Goal: Navigation & Orientation: Find specific page/section

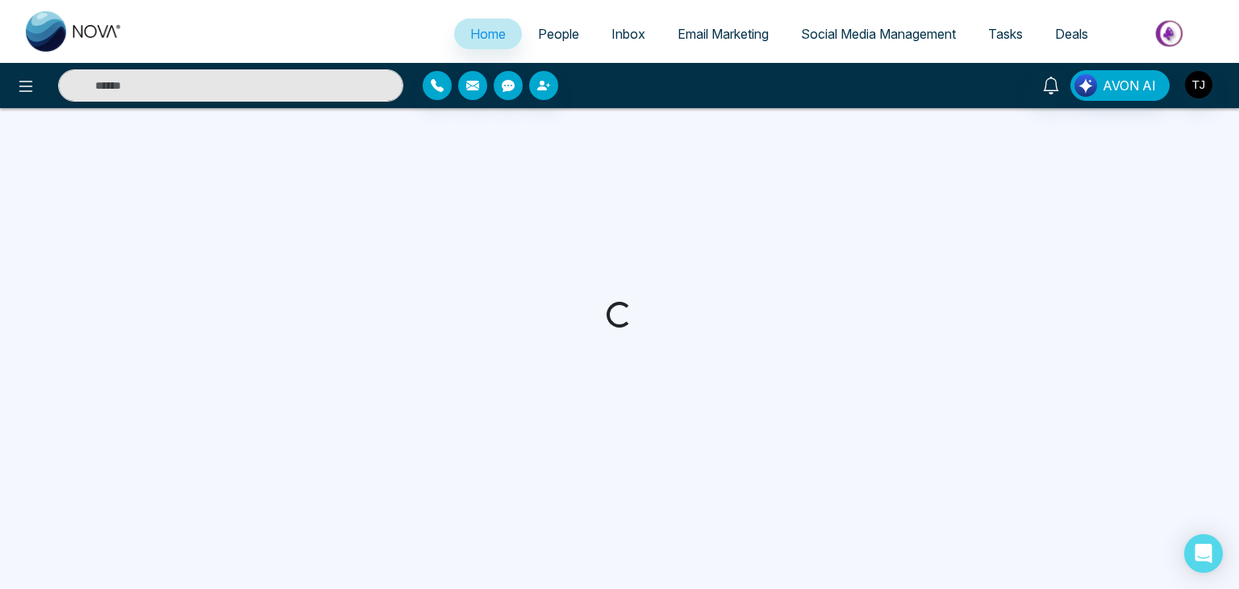
select select "*"
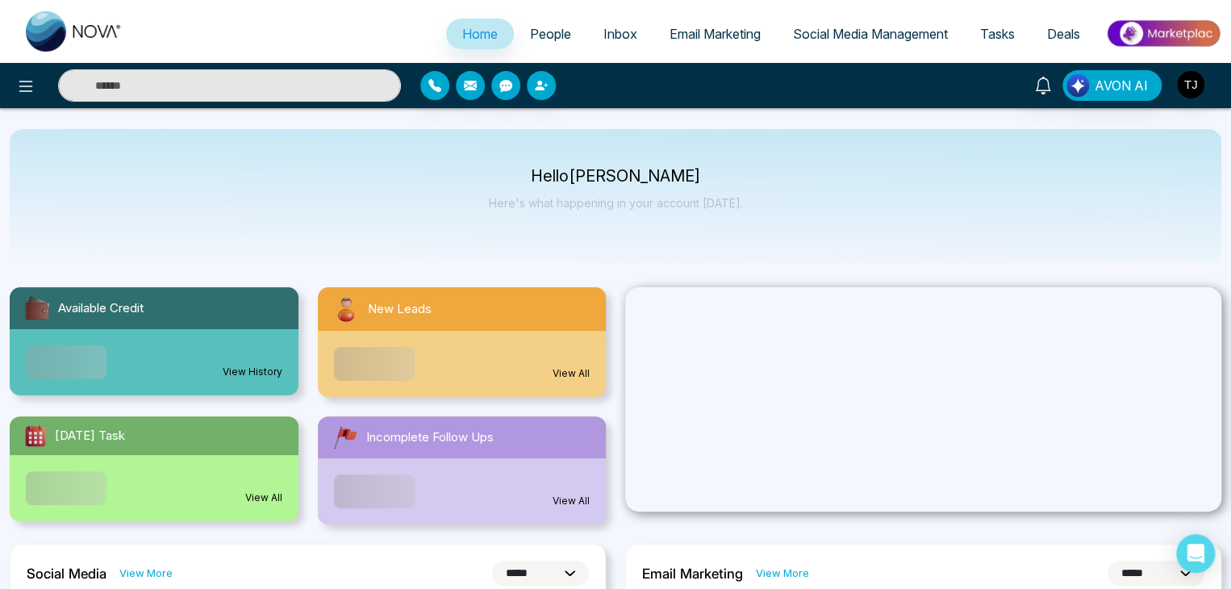
click at [603, 36] on span "Inbox" at bounding box center [620, 34] width 34 height 16
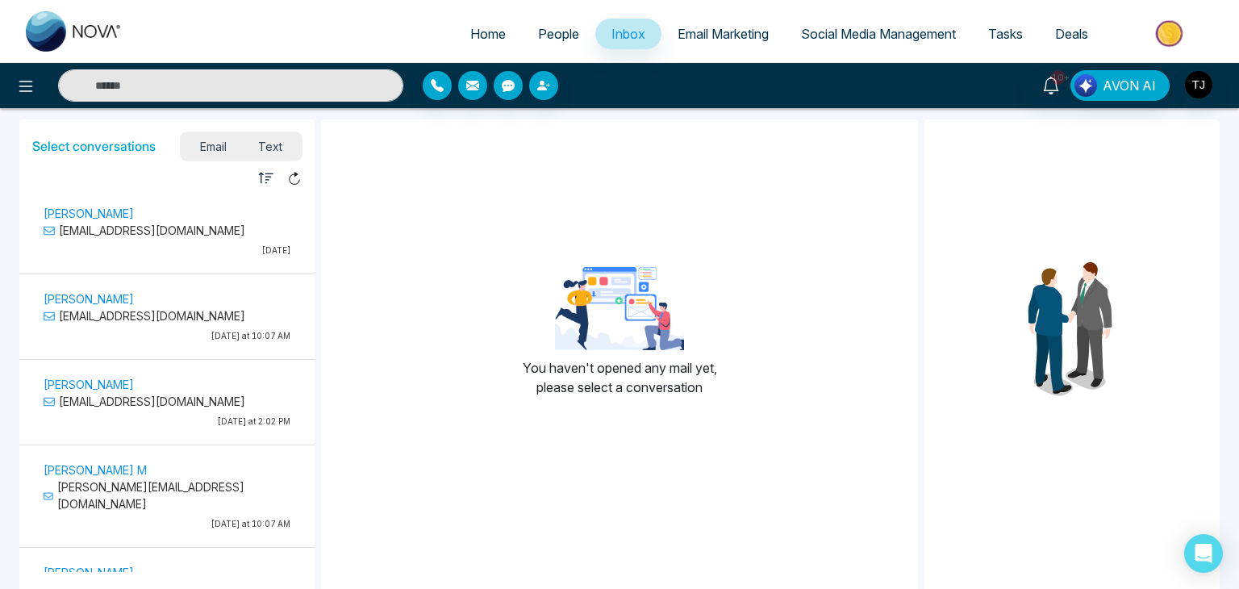
click at [215, 236] on p "[EMAIL_ADDRESS][DOMAIN_NAME]" at bounding box center [167, 230] width 247 height 17
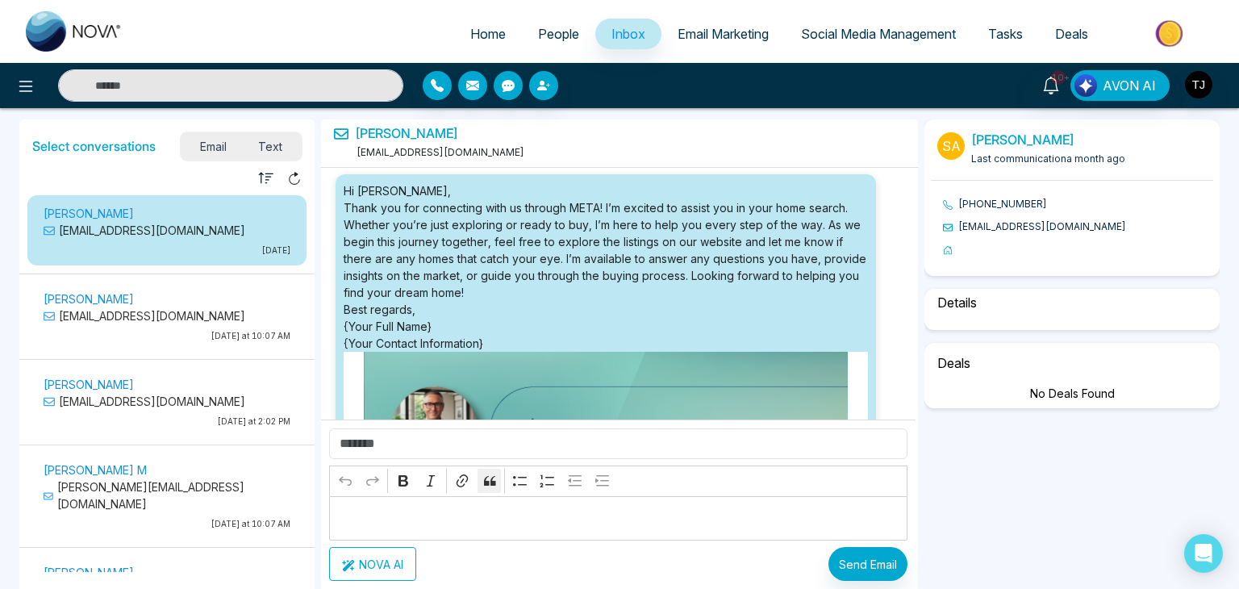
scroll to position [275, 0]
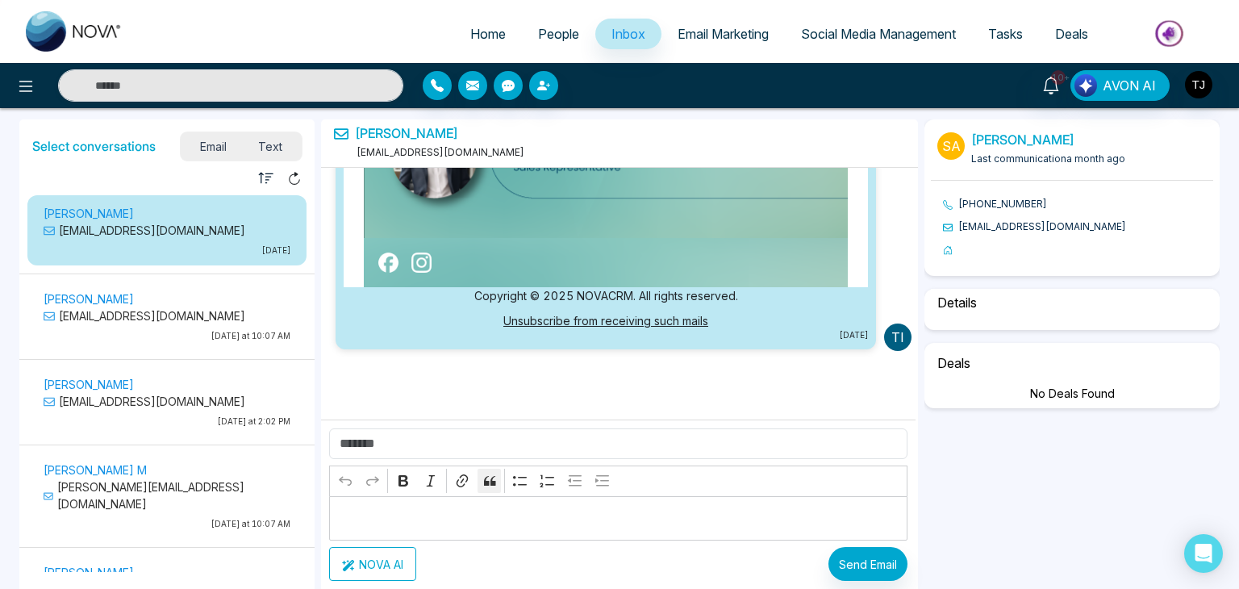
select select "****"
select select "********"
select select "*****"
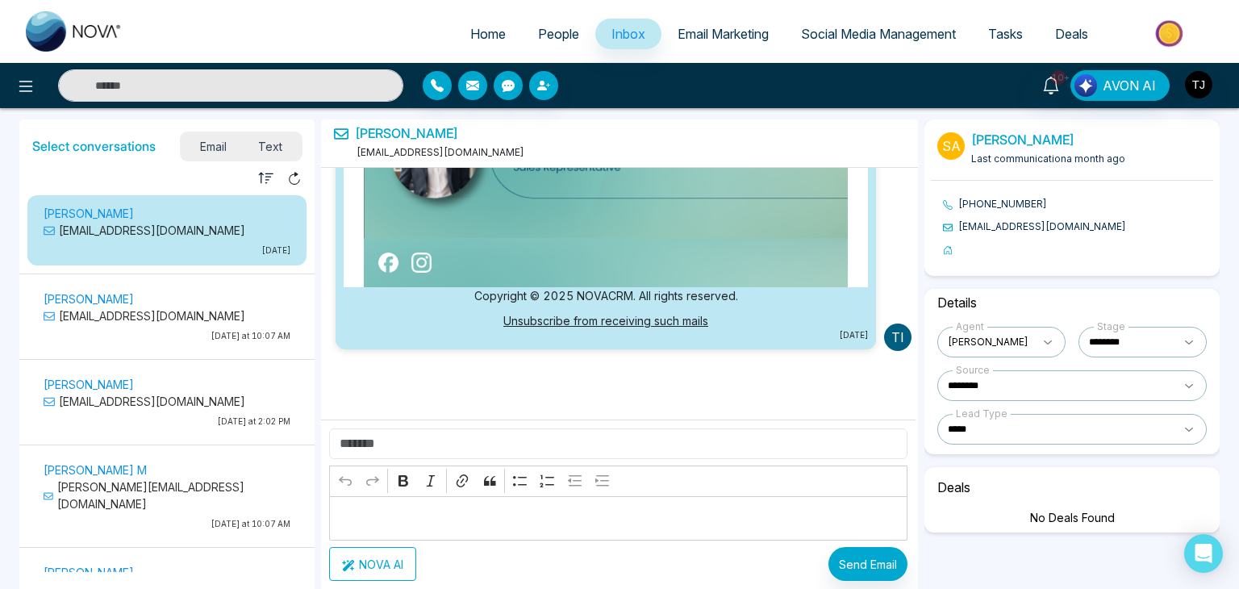
click at [513, 449] on input "text" at bounding box center [618, 443] width 578 height 31
click at [550, 392] on div "08/26/2025 Ti" at bounding box center [619, 315] width 597 height 294
click at [164, 315] on p "[EMAIL_ADDRESS][DOMAIN_NAME]" at bounding box center [167, 315] width 247 height 17
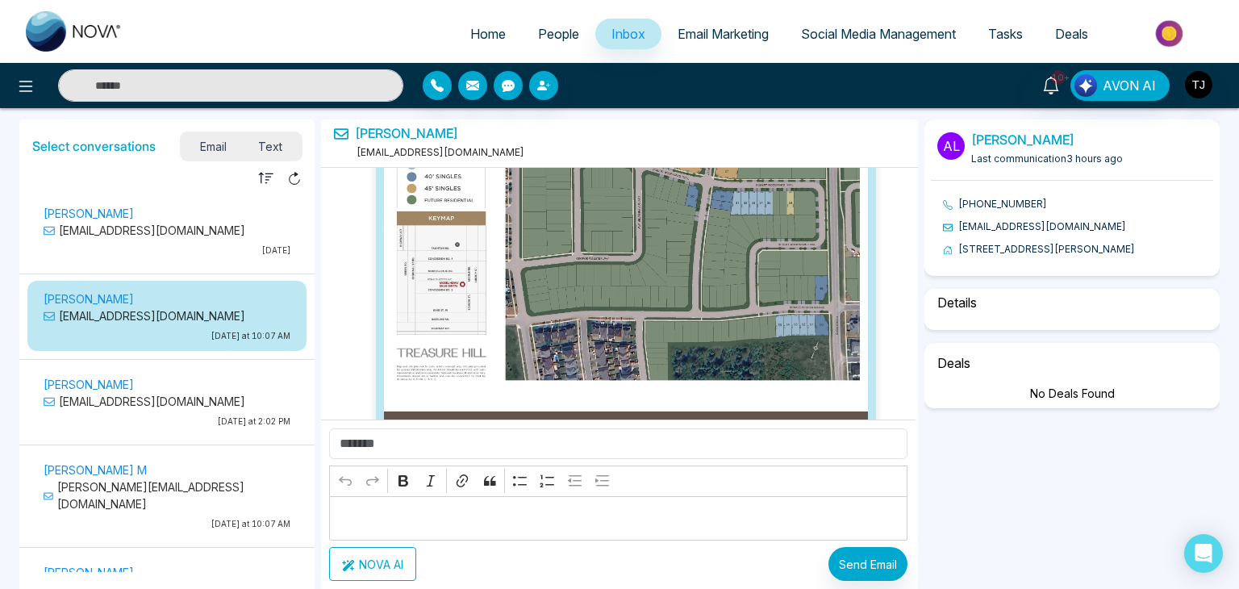
select select "****"
select select "*******"
select select "*****"
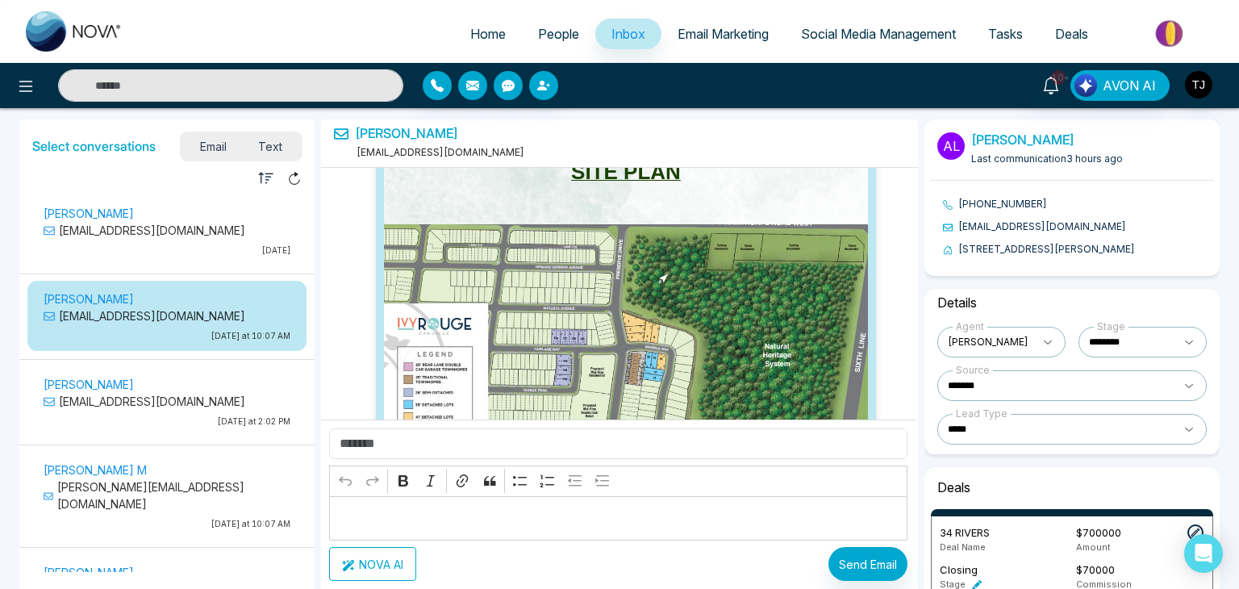
scroll to position [82703, 0]
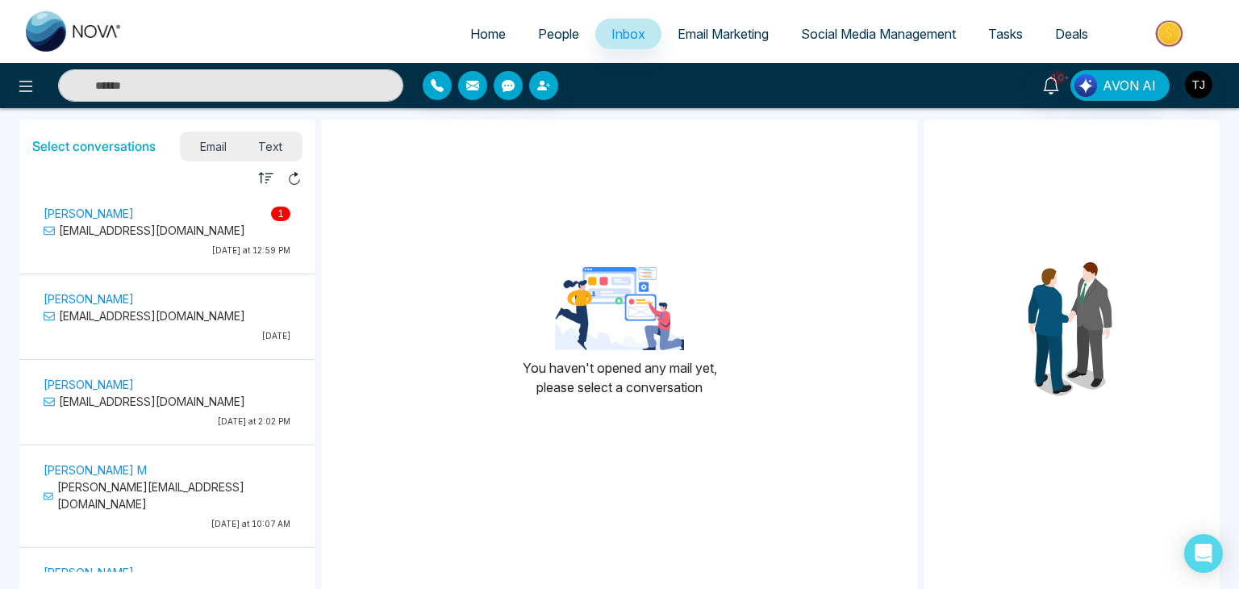
click at [156, 220] on p "Alin S 1" at bounding box center [167, 213] width 247 height 17
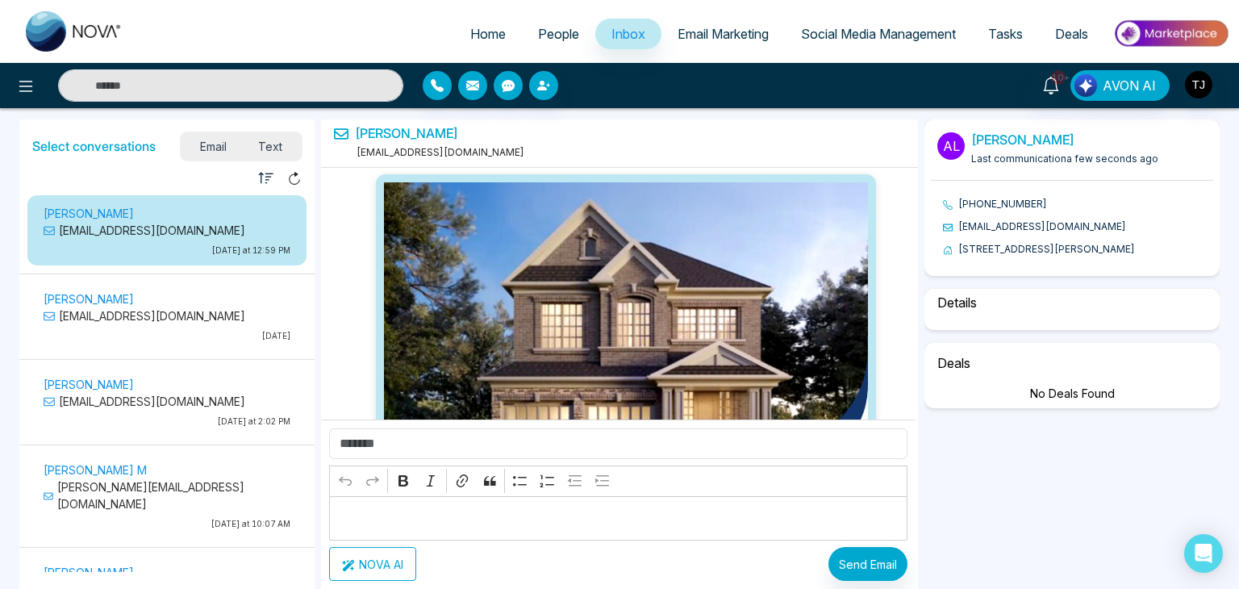
scroll to position [88788, 0]
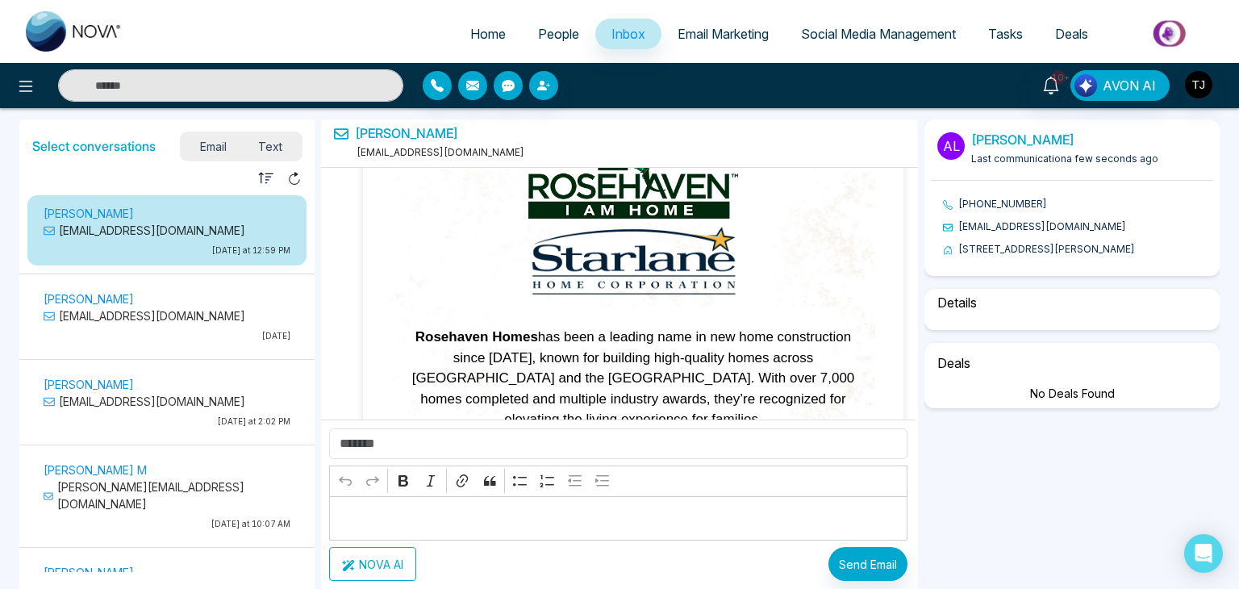
select select "****"
select select "*******"
select select "*****"
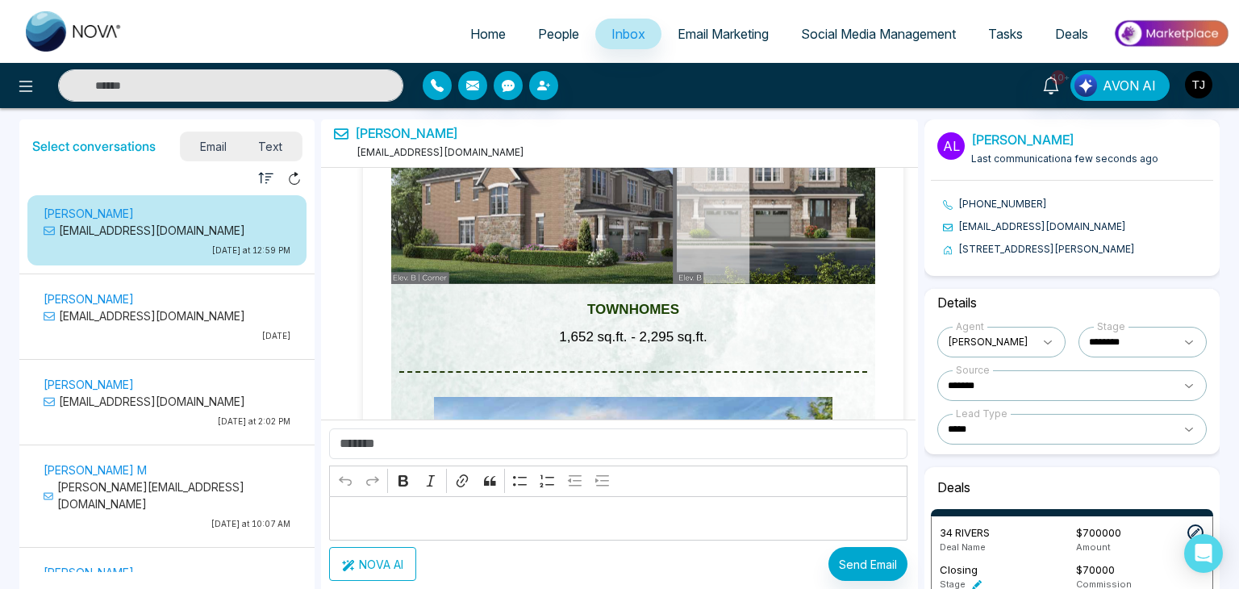
scroll to position [86879, 0]
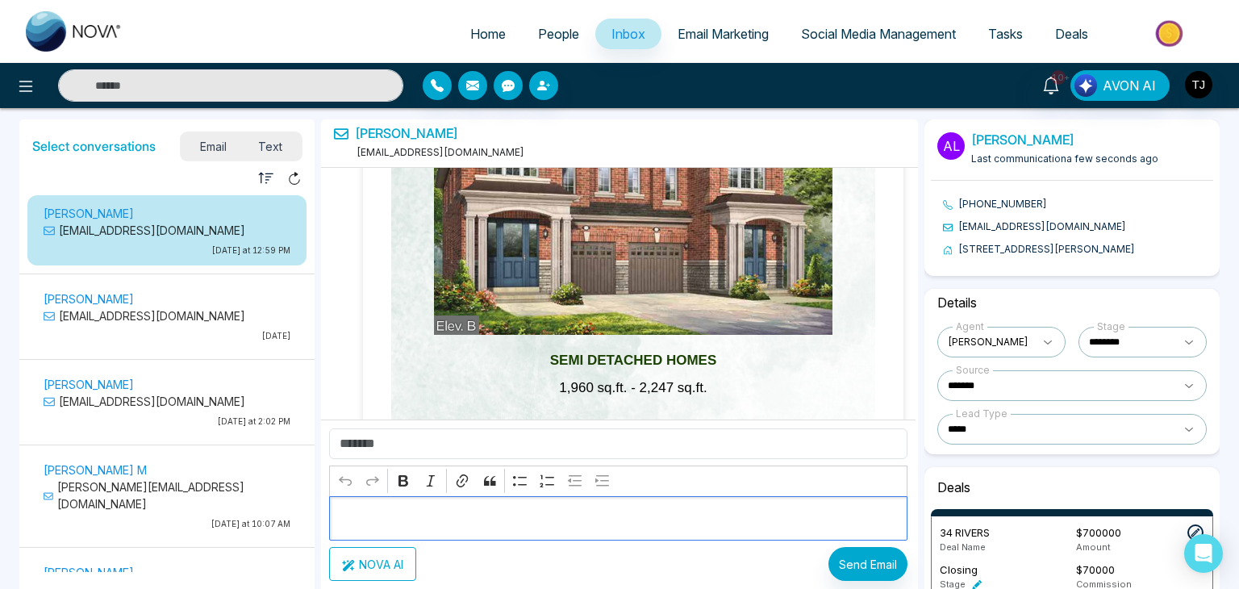
click at [507, 506] on div "Editor editing area: main" at bounding box center [618, 518] width 578 height 44
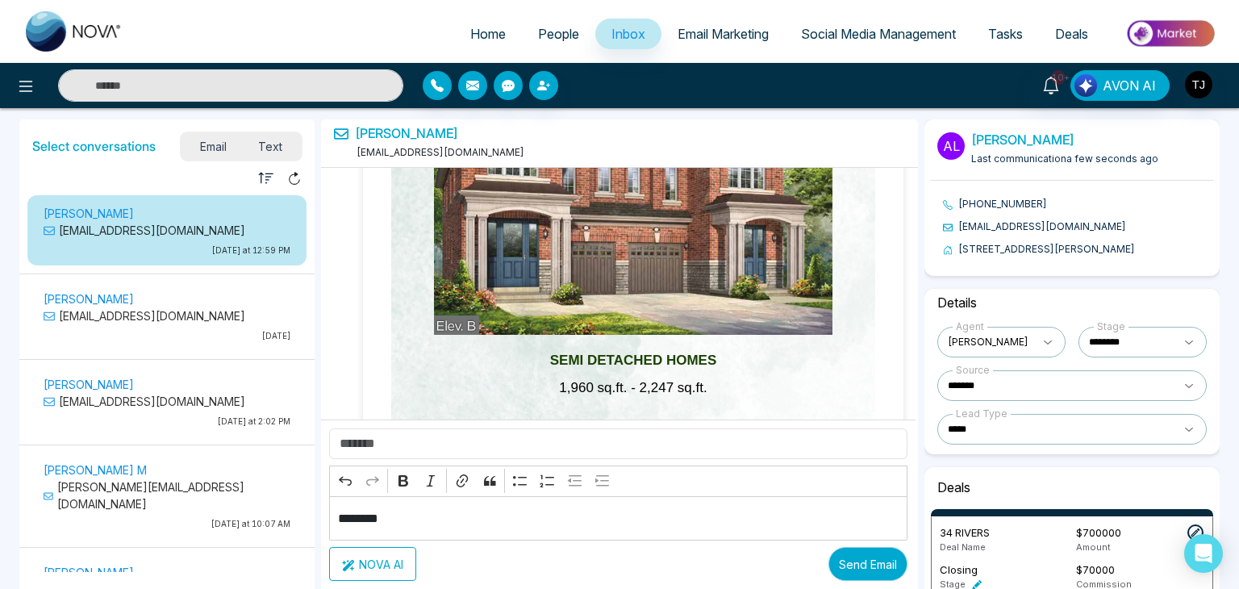
click at [886, 566] on button "Send Email" at bounding box center [867, 564] width 79 height 34
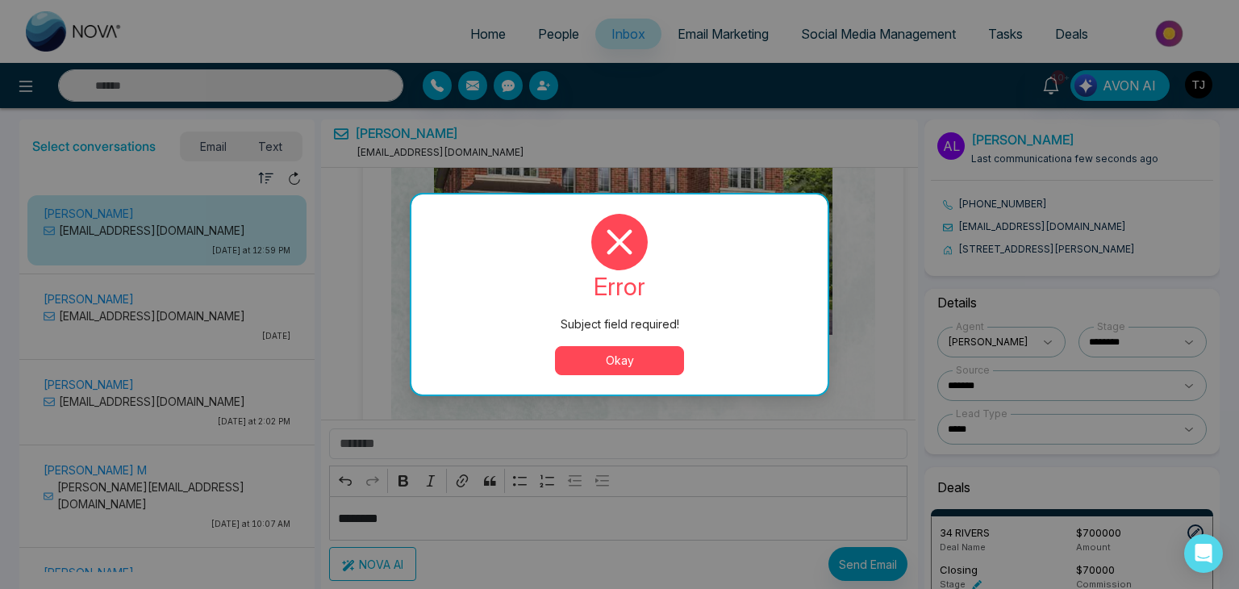
click at [657, 353] on button "Okay" at bounding box center [619, 360] width 129 height 29
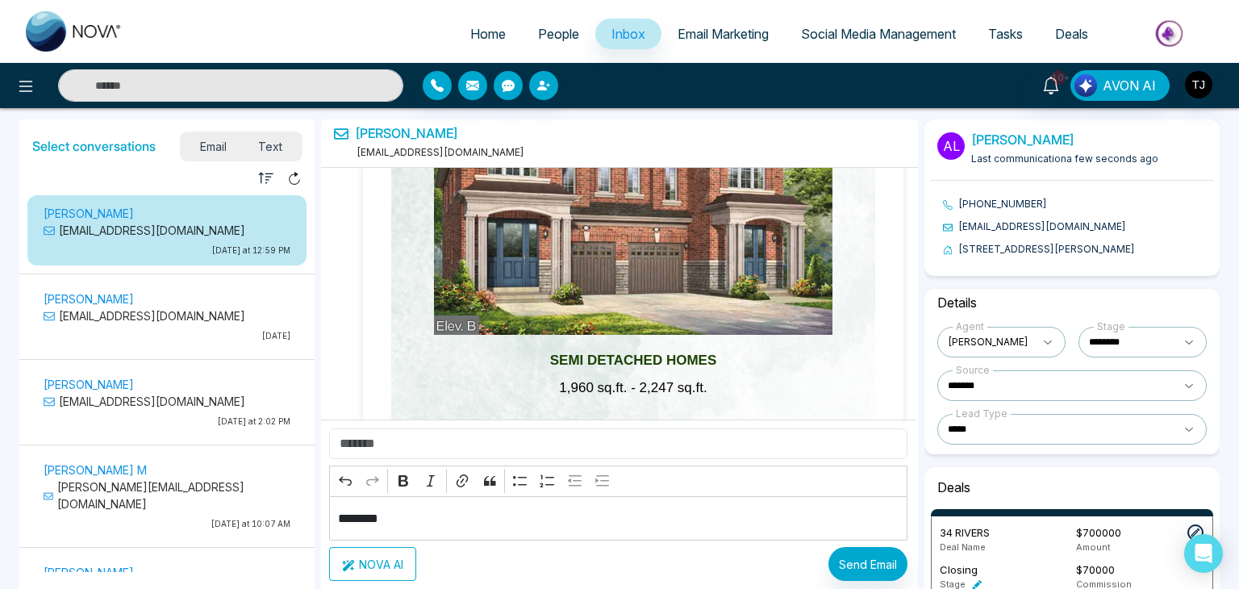
click at [619, 444] on input "text" at bounding box center [618, 443] width 578 height 31
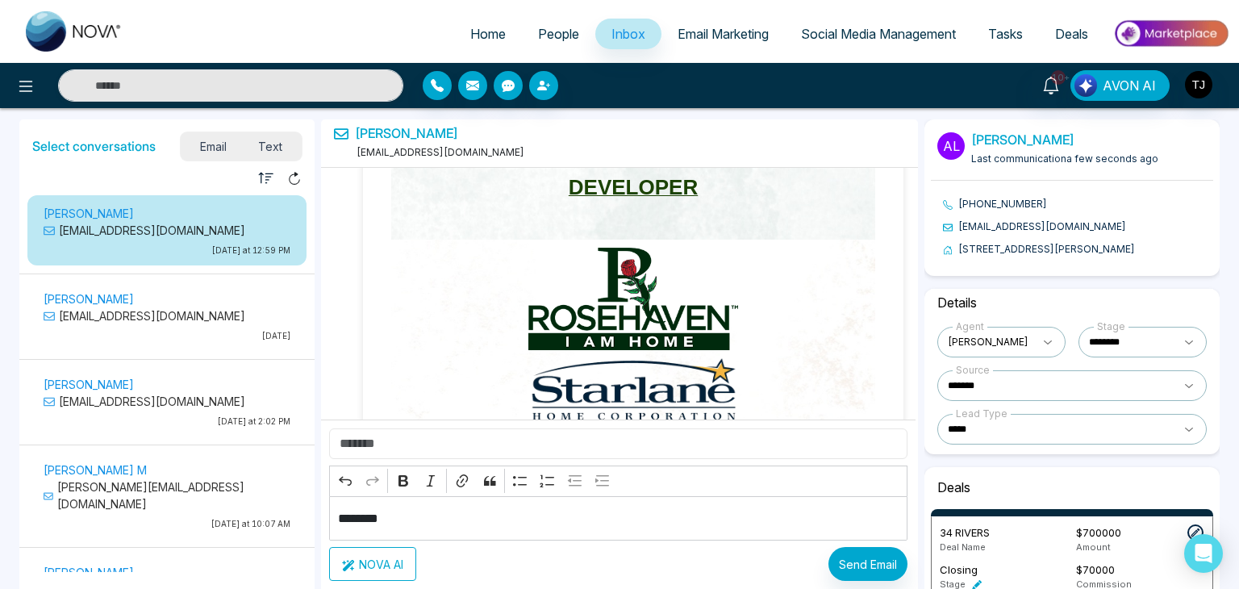
scroll to position [88788, 0]
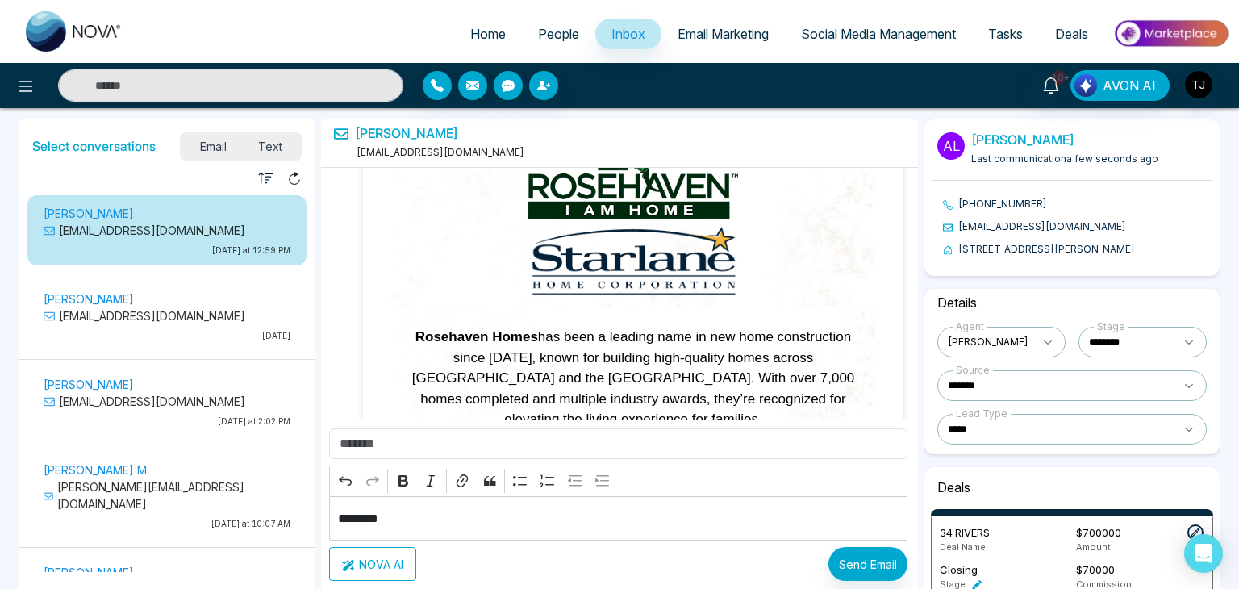
click at [781, 364] on div "07/28/2025 Ti 07/29/2025 Ti 07/29/2025 Ti 08/01/2025 Ti 08/05/2025 Ti 08/07/202…" at bounding box center [619, 315] width 597 height 294
click at [540, 445] on input "text" at bounding box center [618, 443] width 578 height 31
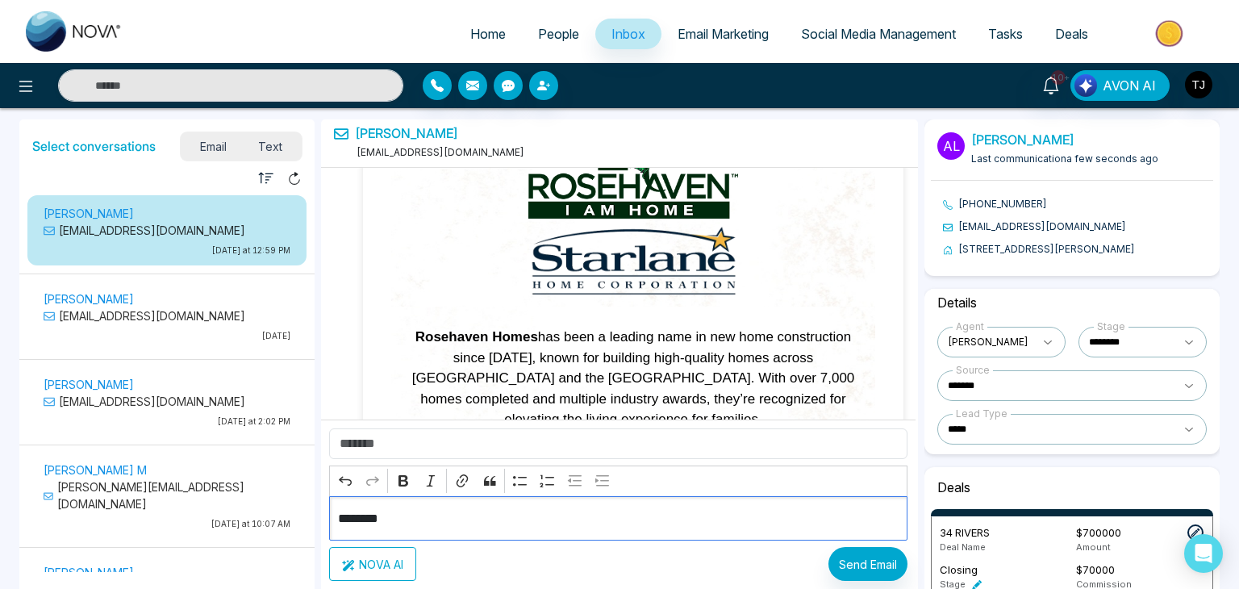
click at [455, 524] on p "********" at bounding box center [618, 518] width 561 height 19
click at [495, 379] on div "07/28/2025 Ti 07/29/2025 Ti 07/29/2025 Ti 08/01/2025 Ti 08/05/2025 Ti 08/07/202…" at bounding box center [619, 315] width 597 height 294
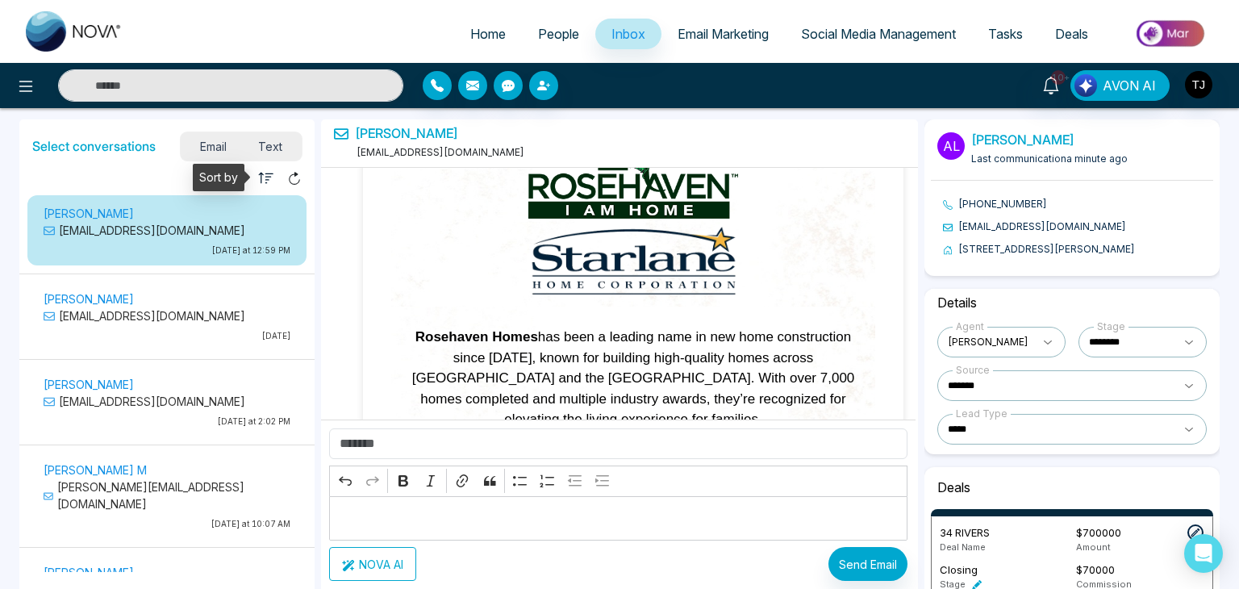
click at [263, 181] on icon "button" at bounding box center [266, 178] width 16 height 16
click at [269, 177] on icon "button" at bounding box center [266, 178] width 16 height 16
click at [269, 173] on icon "button" at bounding box center [266, 178] width 16 height 16
click at [265, 178] on icon "button" at bounding box center [266, 178] width 16 height 16
click at [264, 180] on icon "button" at bounding box center [266, 178] width 16 height 16
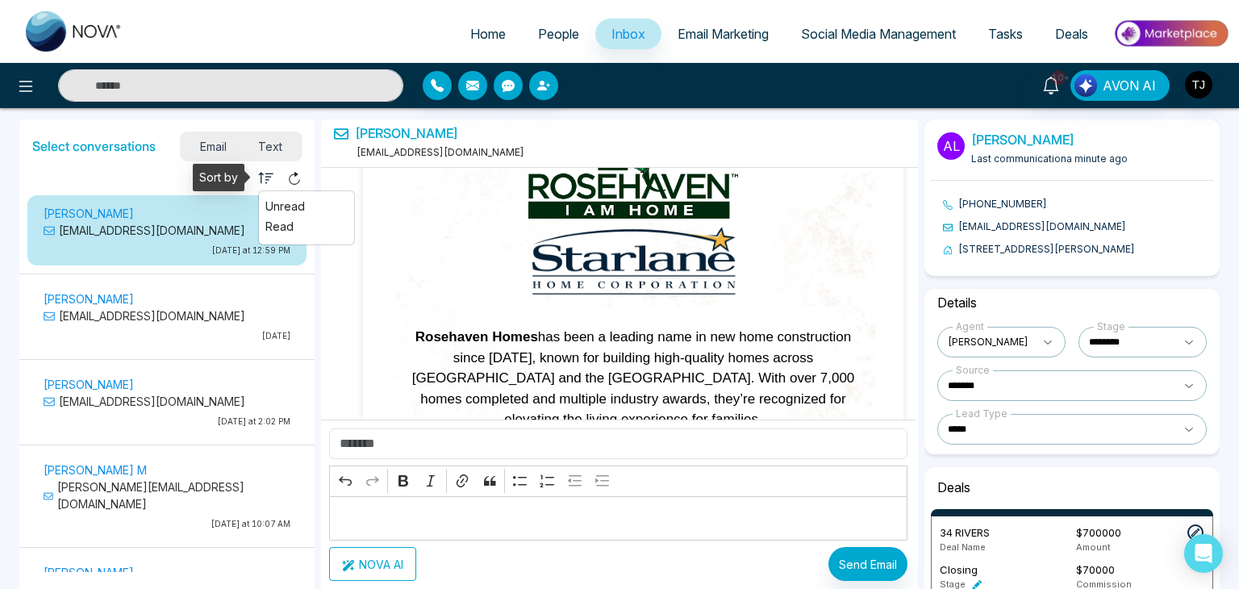
click at [264, 180] on icon "button" at bounding box center [266, 178] width 16 height 16
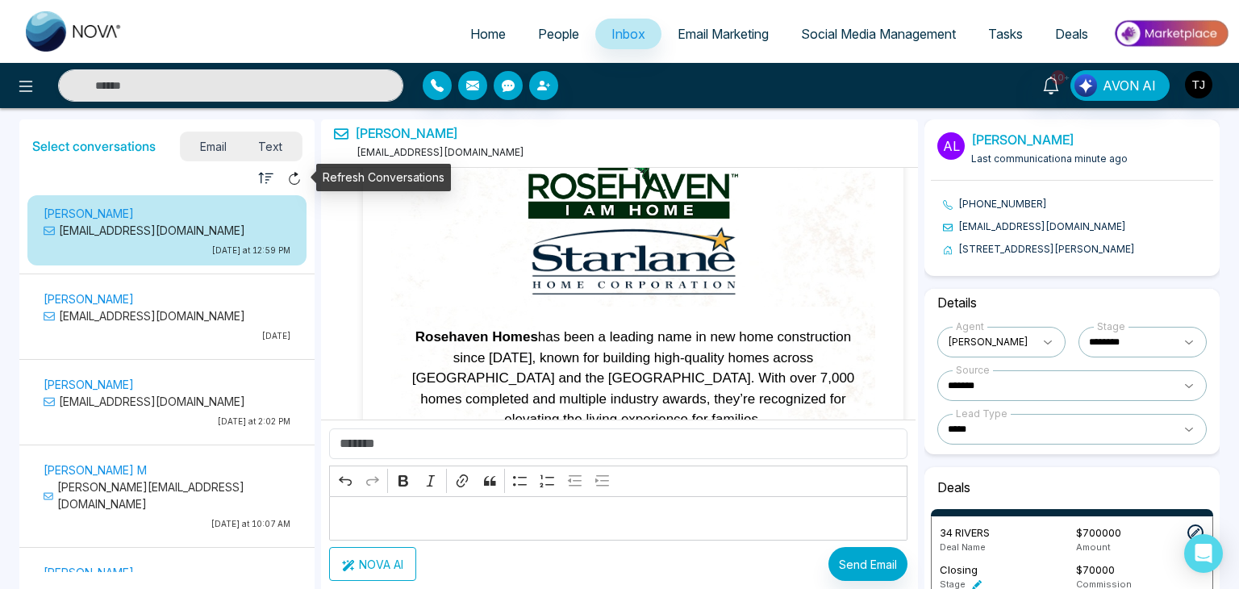
click at [293, 180] on icon at bounding box center [294, 178] width 15 height 15
click at [265, 173] on icon "button" at bounding box center [266, 178] width 16 height 16
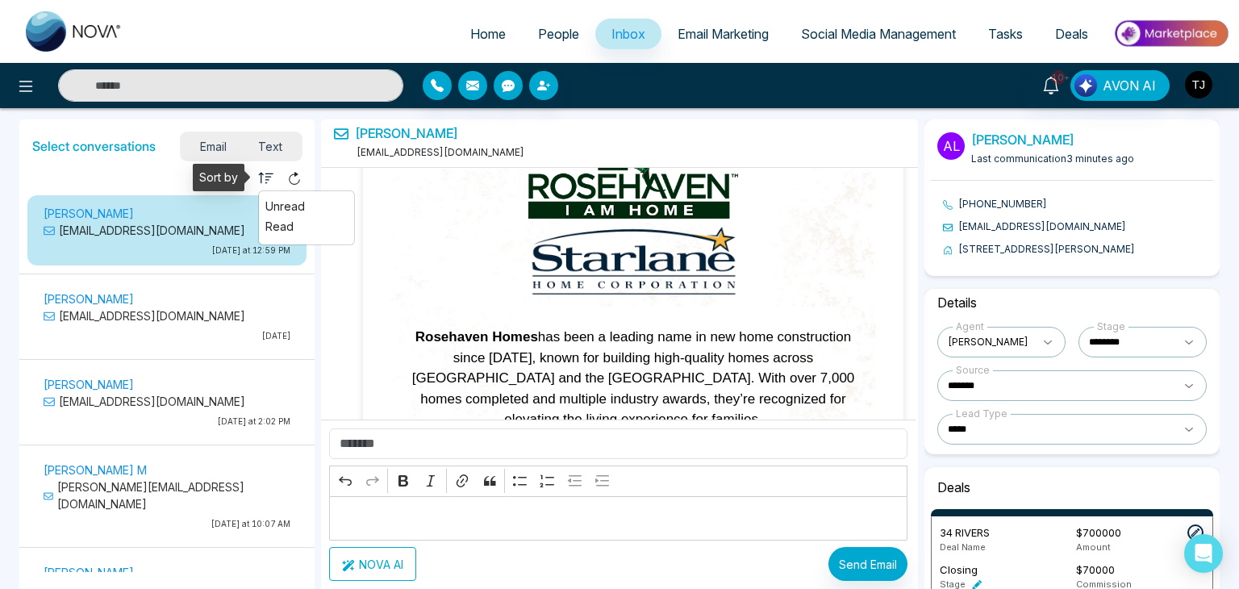
click at [265, 173] on icon "button" at bounding box center [266, 178] width 16 height 16
click at [263, 175] on icon "button" at bounding box center [266, 178] width 16 height 16
click at [268, 179] on icon "button" at bounding box center [266, 177] width 15 height 11
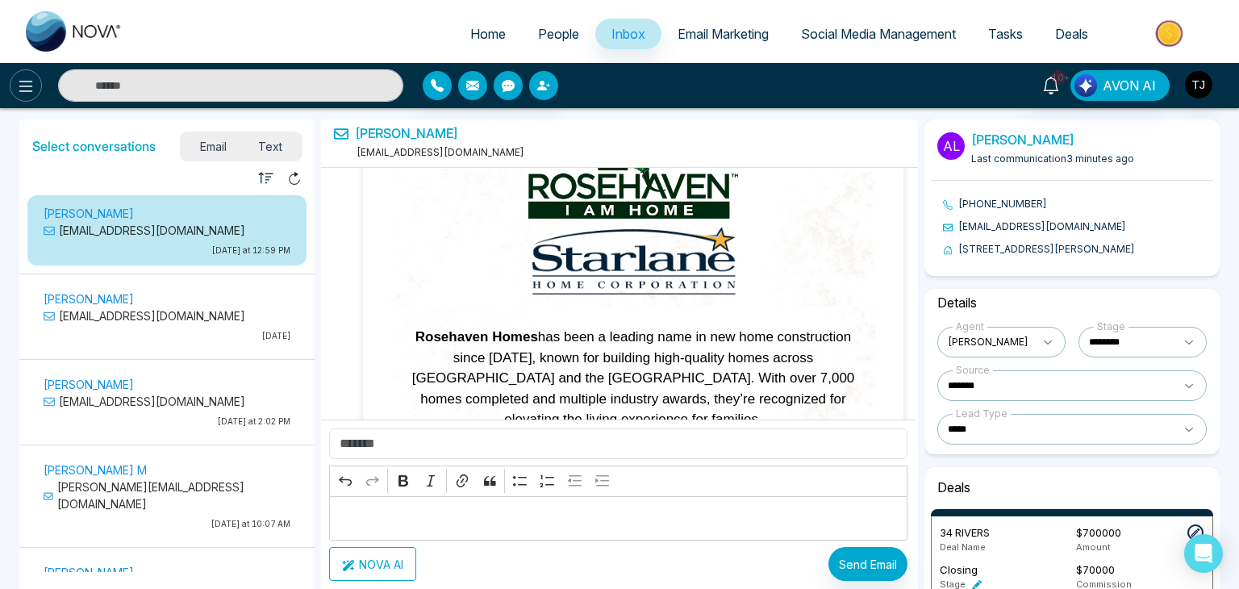
click at [15, 82] on button at bounding box center [26, 85] width 32 height 32
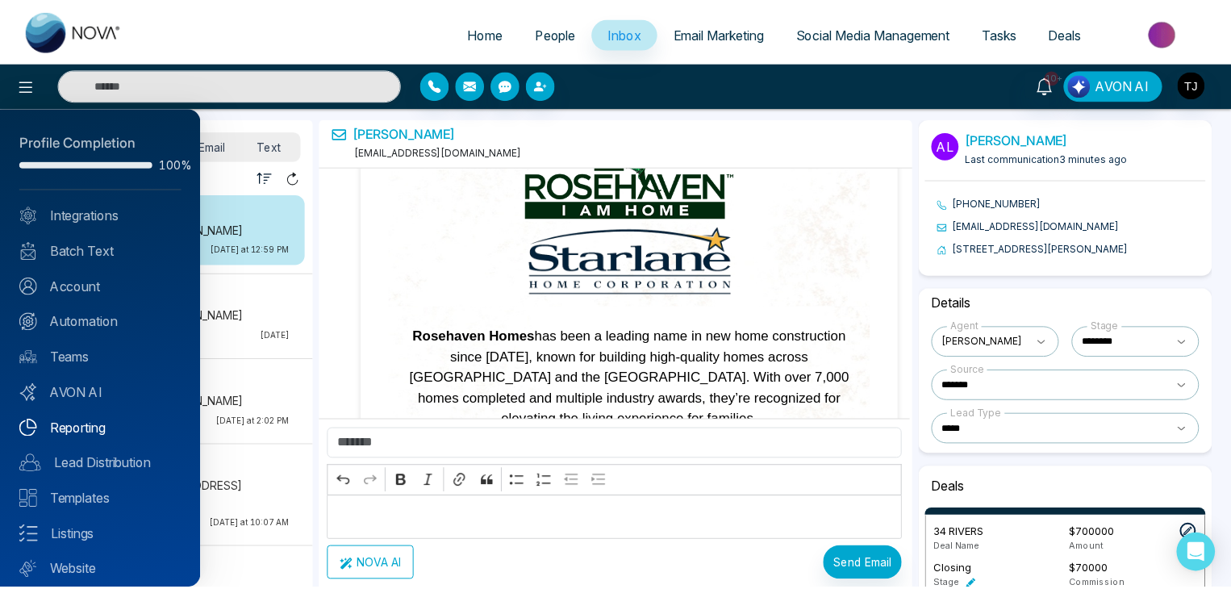
scroll to position [45, 0]
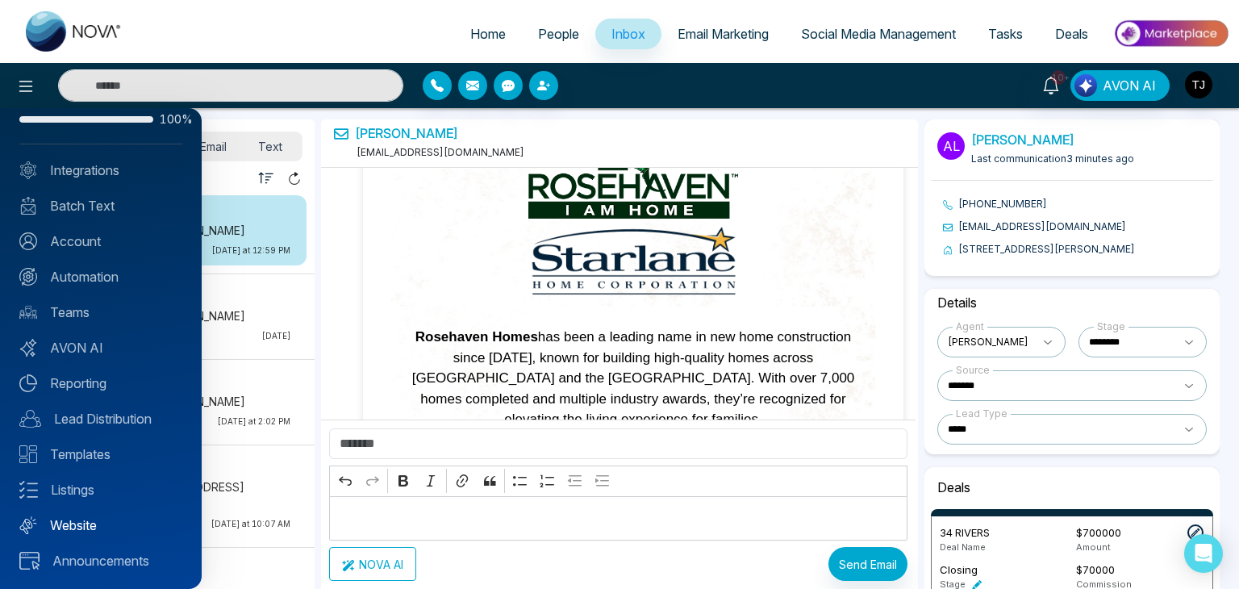
click at [116, 532] on link "Website" at bounding box center [100, 524] width 163 height 19
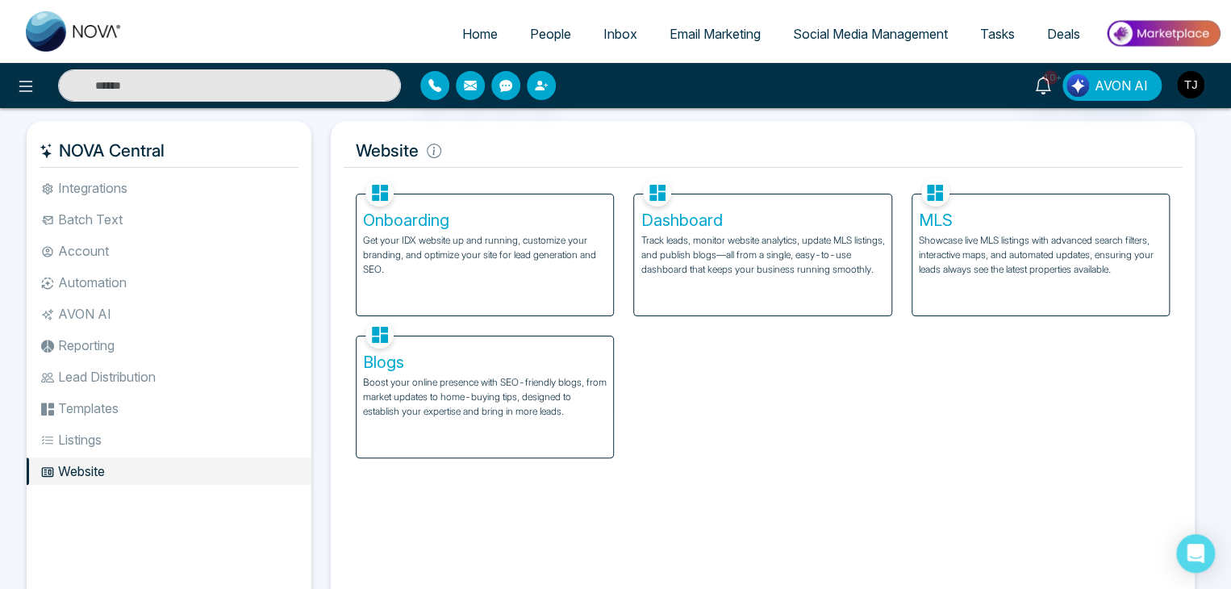
click at [388, 247] on p "Get your IDX website up and running, customize your branding, and optimize your…" at bounding box center [485, 255] width 244 height 44
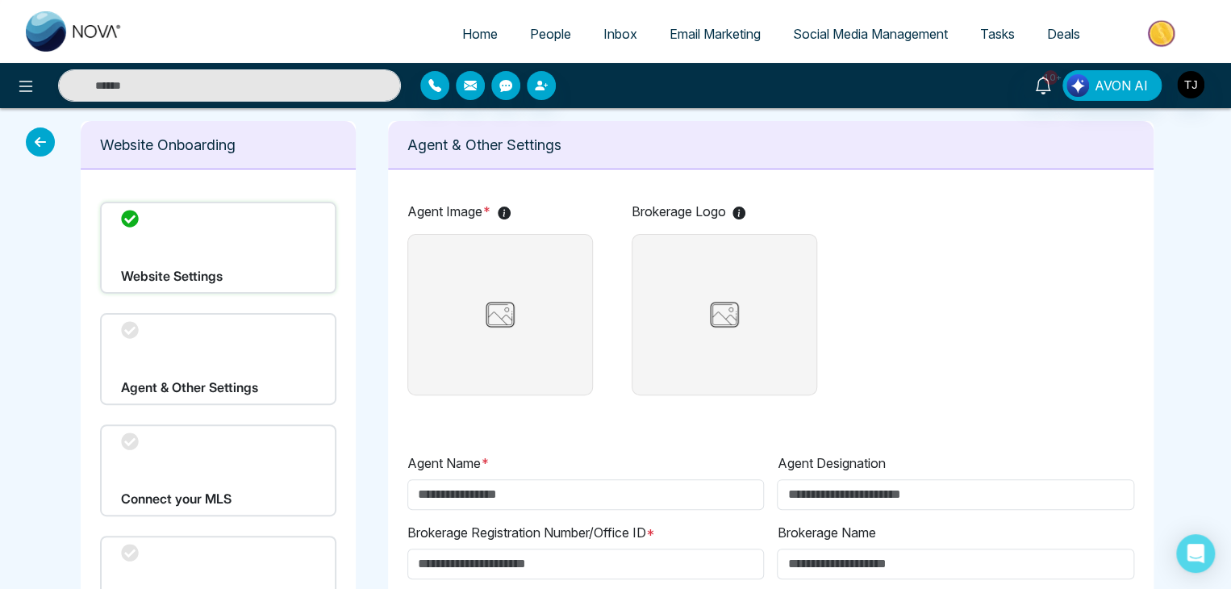
click at [48, 141] on icon at bounding box center [40, 141] width 29 height 29
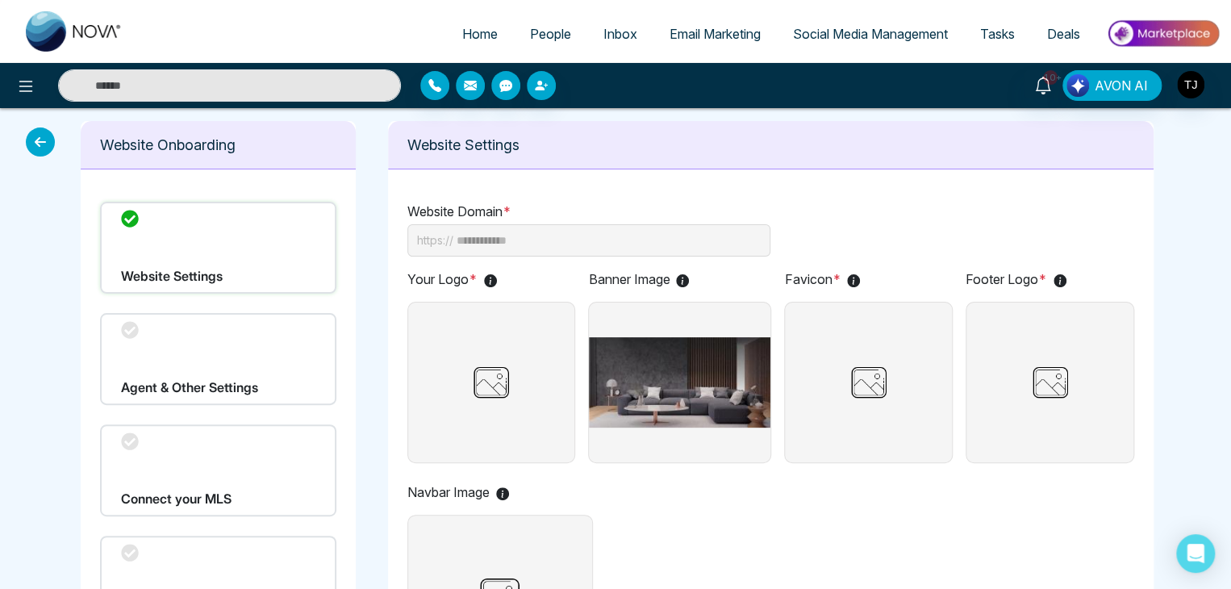
click at [42, 131] on icon at bounding box center [40, 141] width 29 height 29
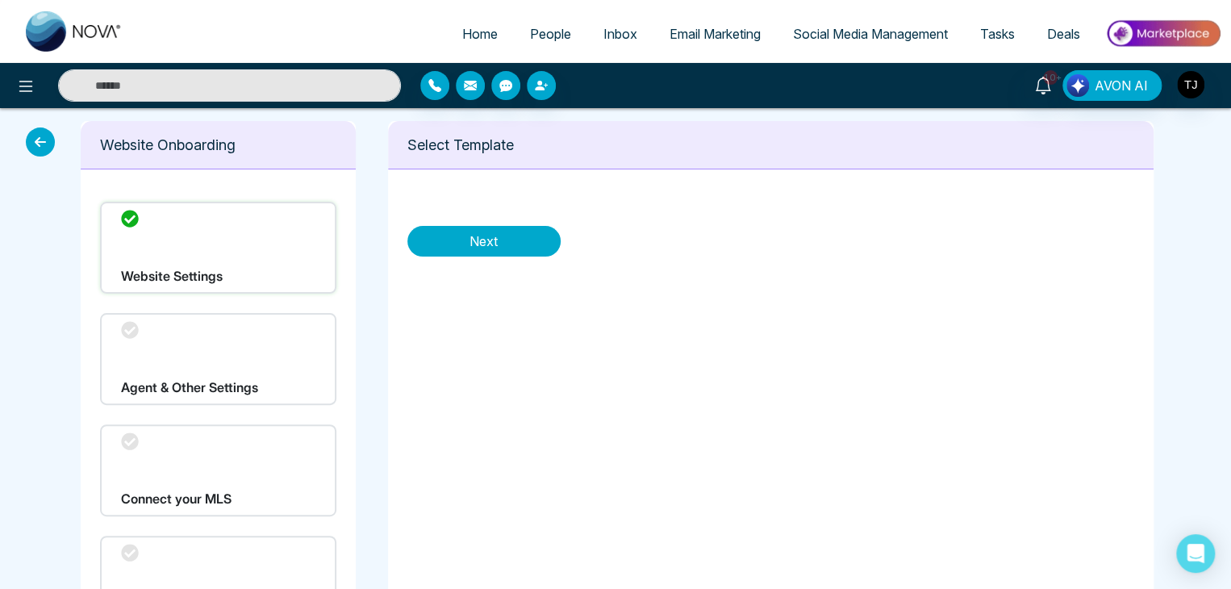
click at [49, 153] on div "Website Onboarding Website Settings Agent & Other Settings Connect your MLS Pre…" at bounding box center [615, 390] width 1231 height 565
click at [21, 101] on button at bounding box center [26, 85] width 32 height 32
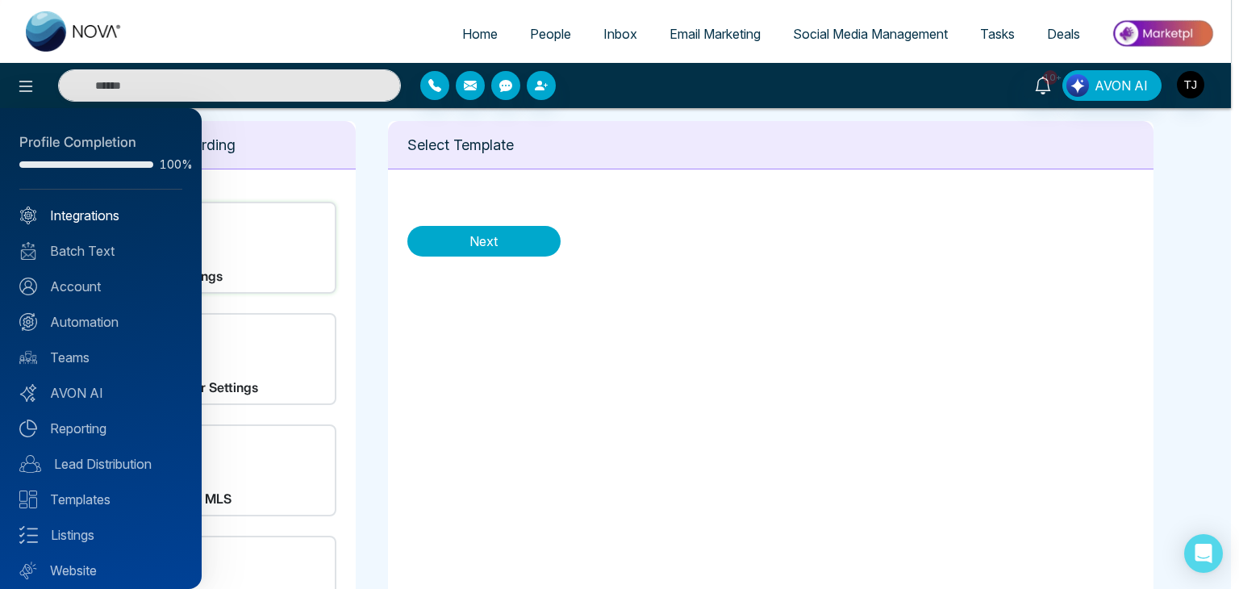
click at [97, 216] on link "Integrations" at bounding box center [100, 215] width 163 height 19
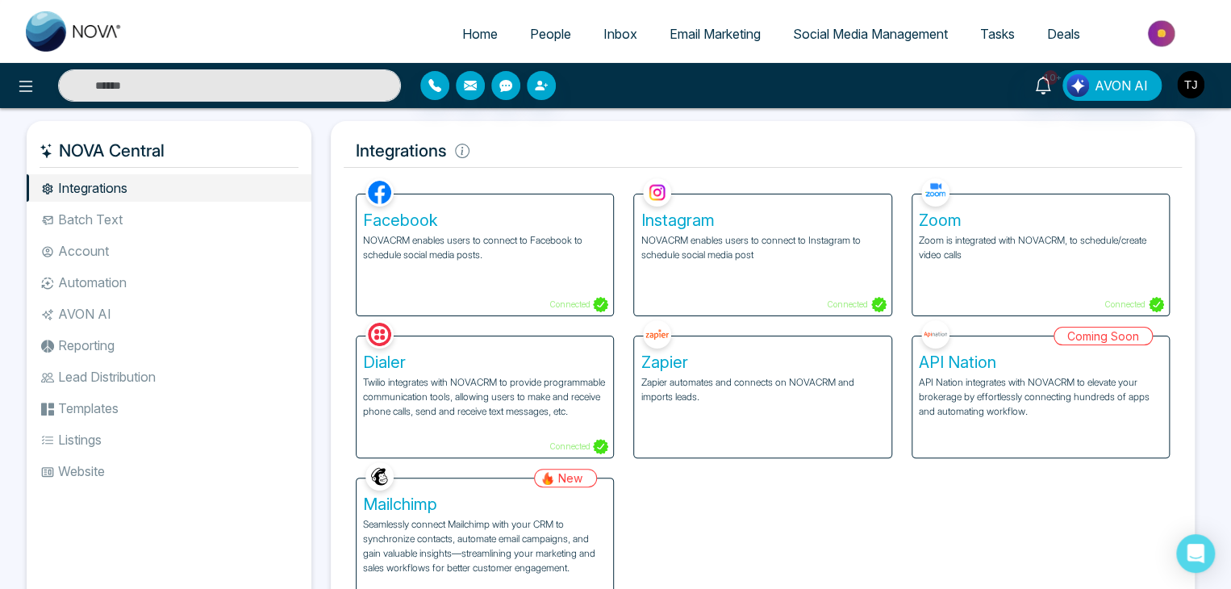
click at [273, 223] on li "Batch Text" at bounding box center [169, 219] width 285 height 27
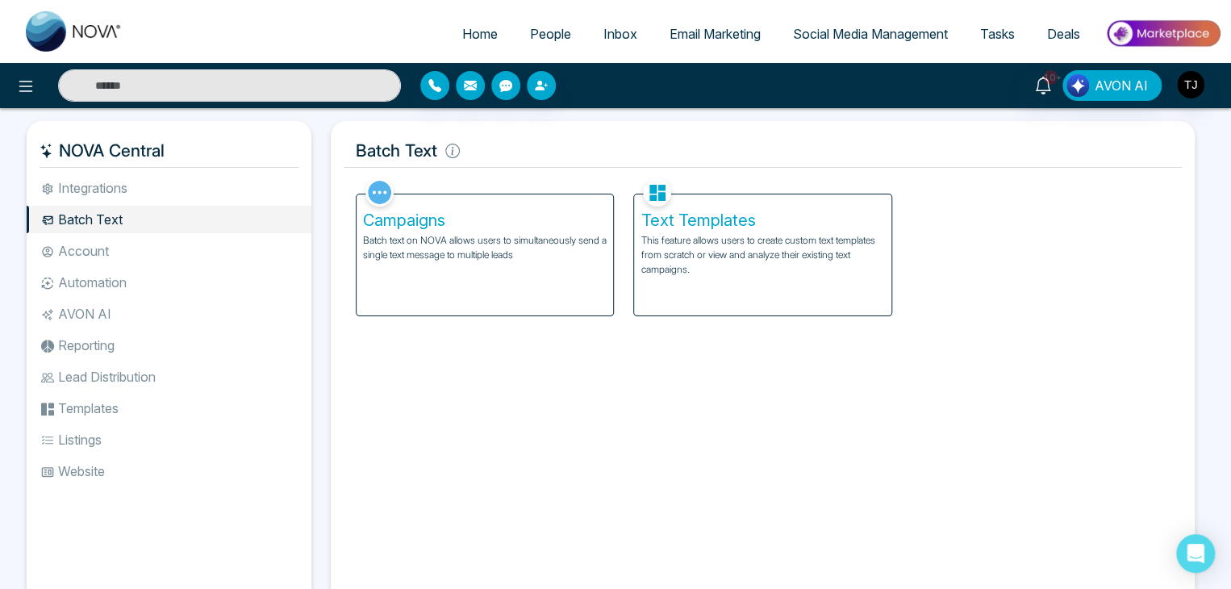
click at [265, 256] on li "Account" at bounding box center [169, 250] width 285 height 27
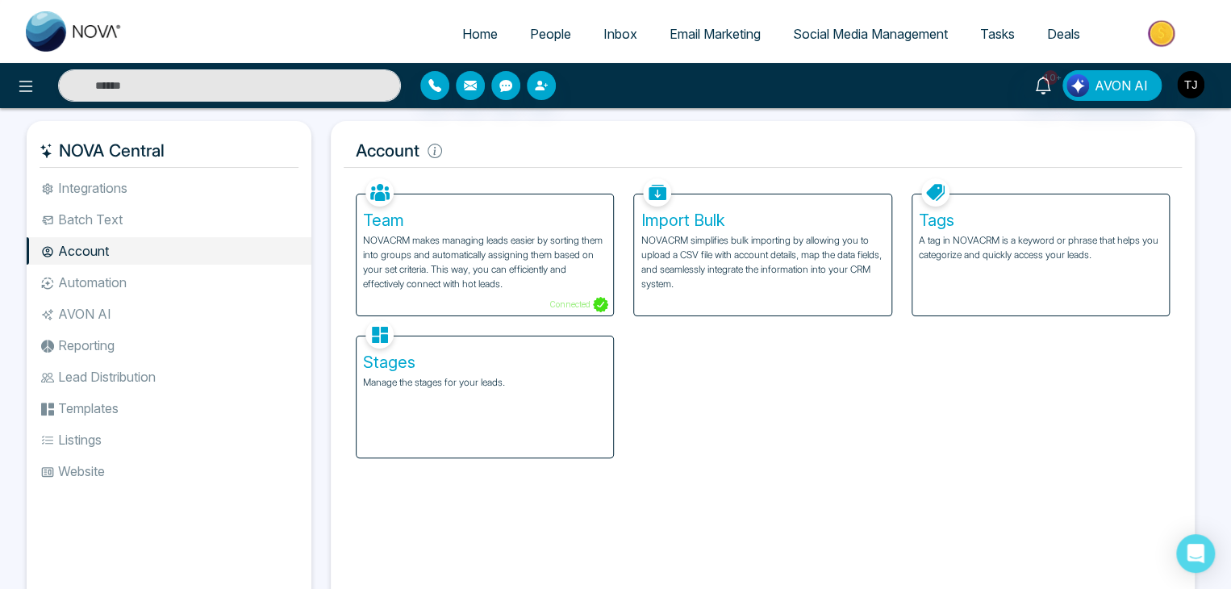
click at [261, 281] on li "Automation" at bounding box center [169, 282] width 285 height 27
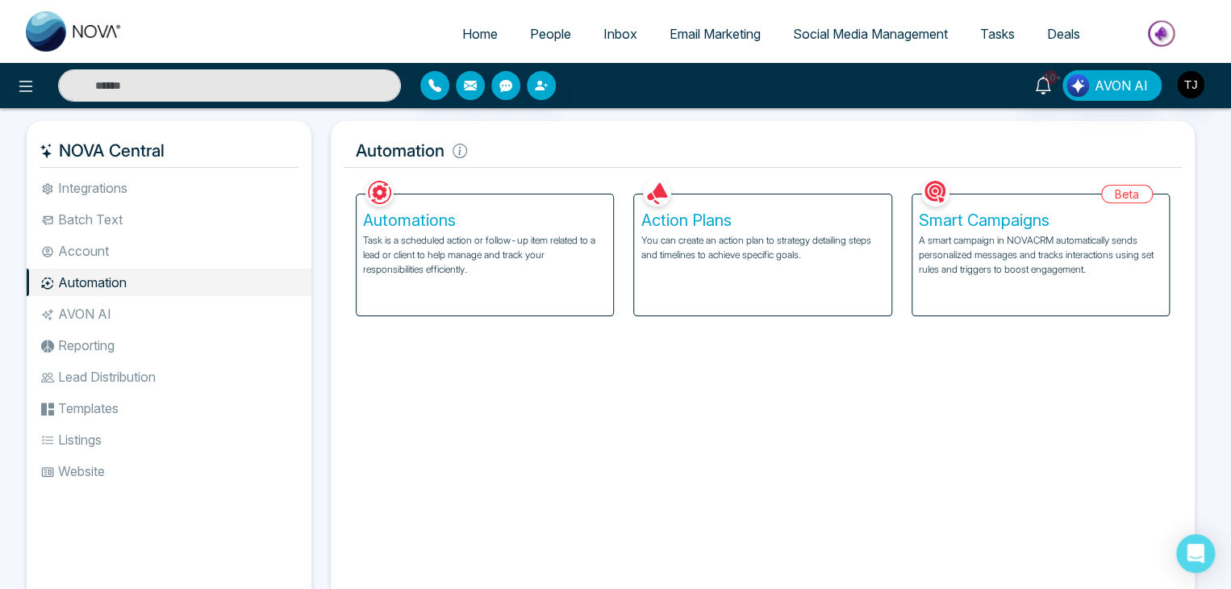
click at [257, 307] on li "AVON AI" at bounding box center [169, 313] width 285 height 27
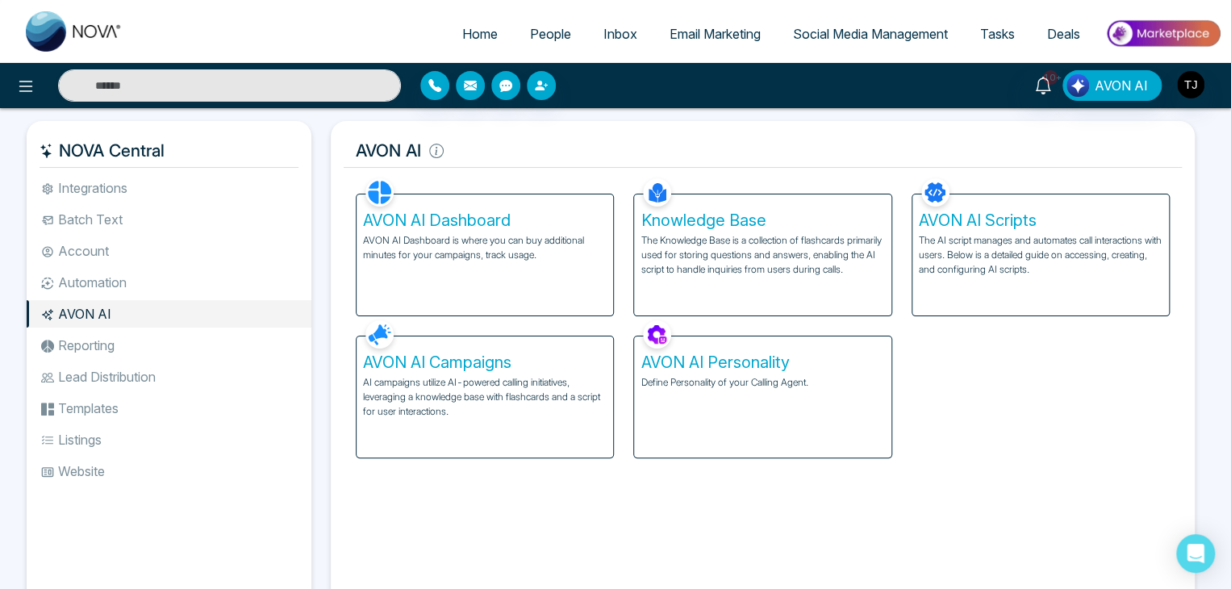
click at [248, 347] on li "Reporting" at bounding box center [169, 345] width 285 height 27
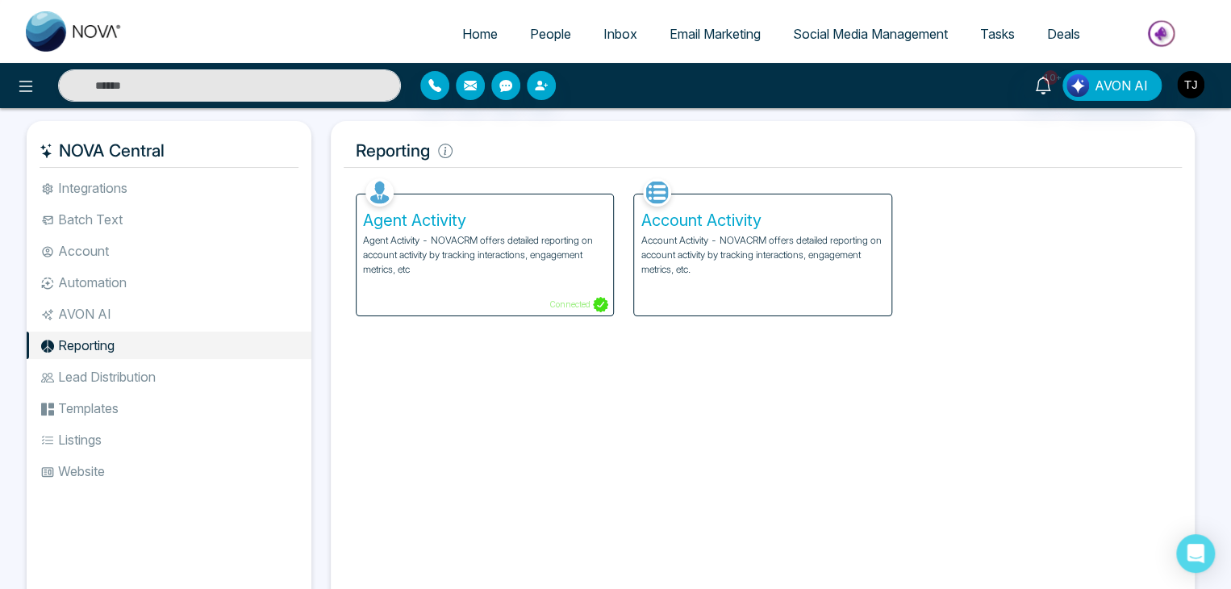
click at [245, 365] on li "Lead Distribution" at bounding box center [169, 376] width 285 height 27
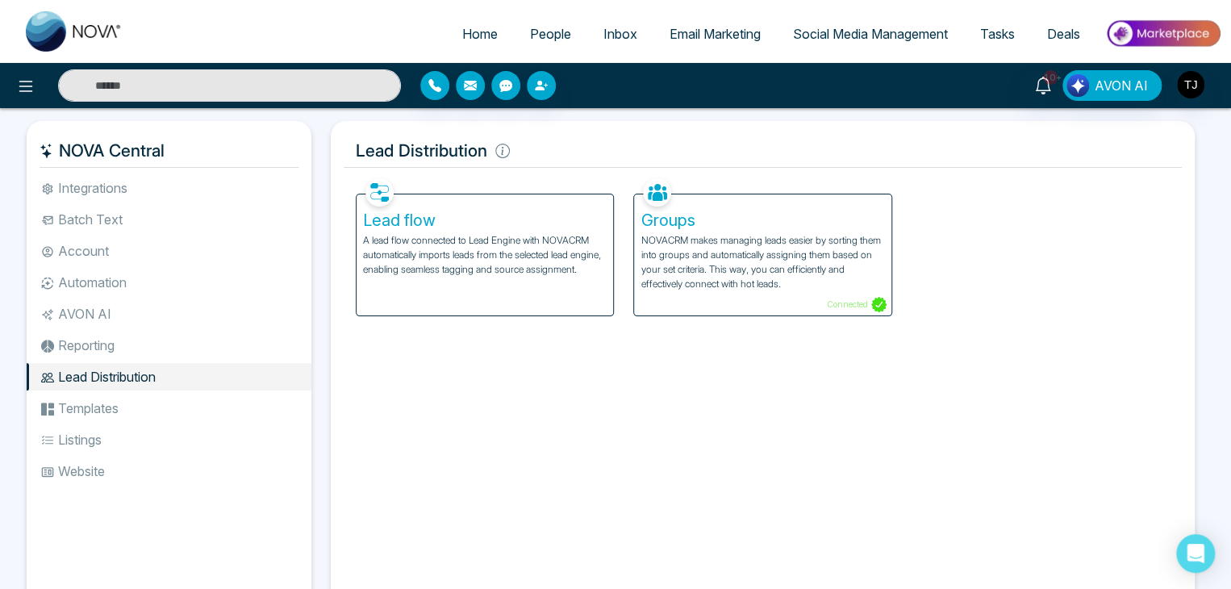
click at [237, 401] on li "Templates" at bounding box center [169, 407] width 285 height 27
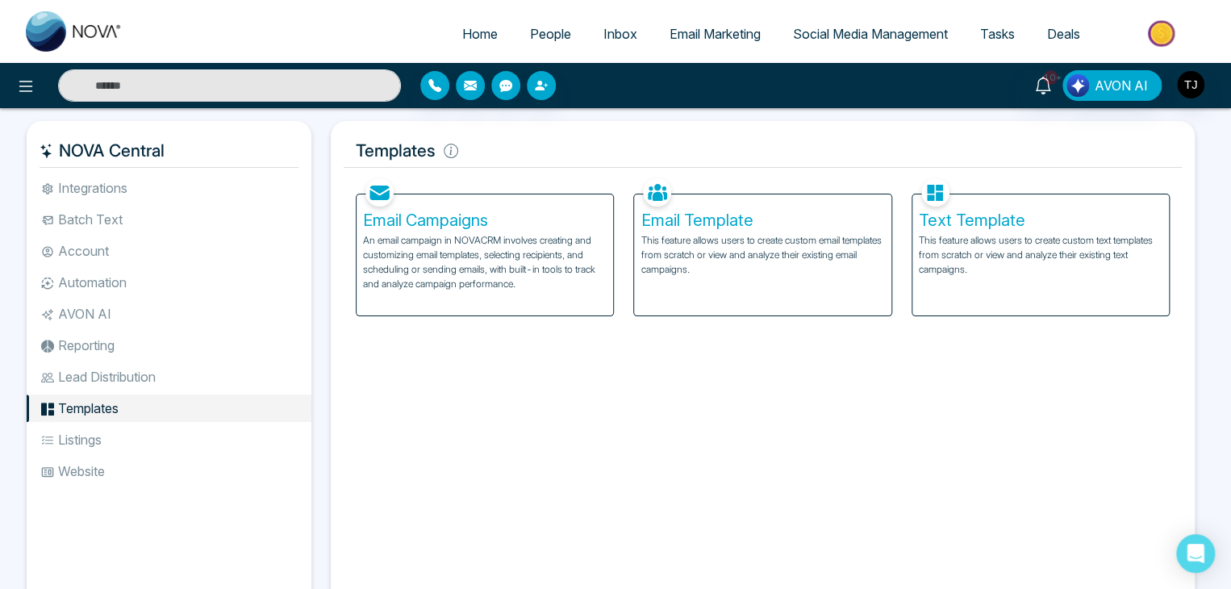
click at [231, 443] on li "Listings" at bounding box center [169, 439] width 285 height 27
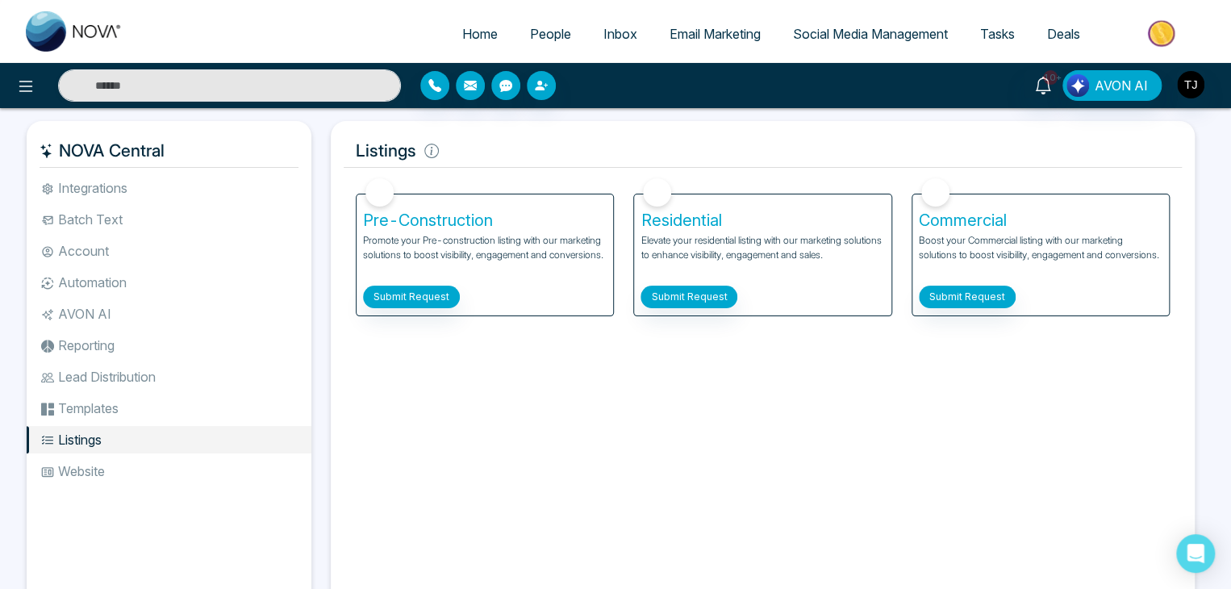
click at [227, 465] on li "Website" at bounding box center [169, 470] width 285 height 27
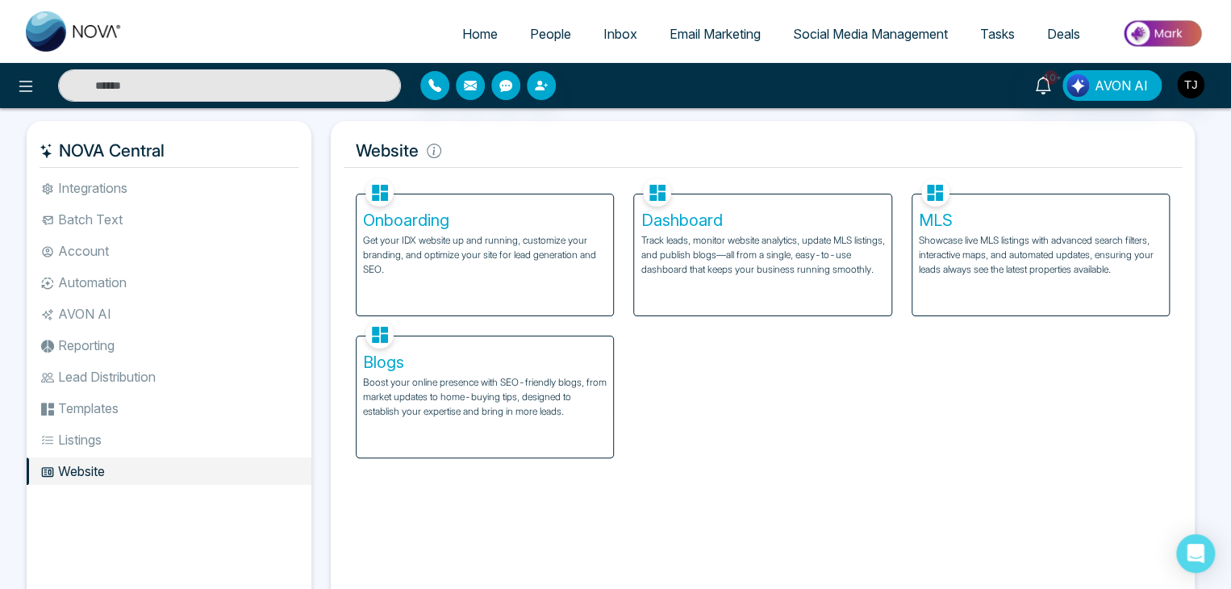
click at [258, 188] on li "Integrations" at bounding box center [169, 187] width 285 height 27
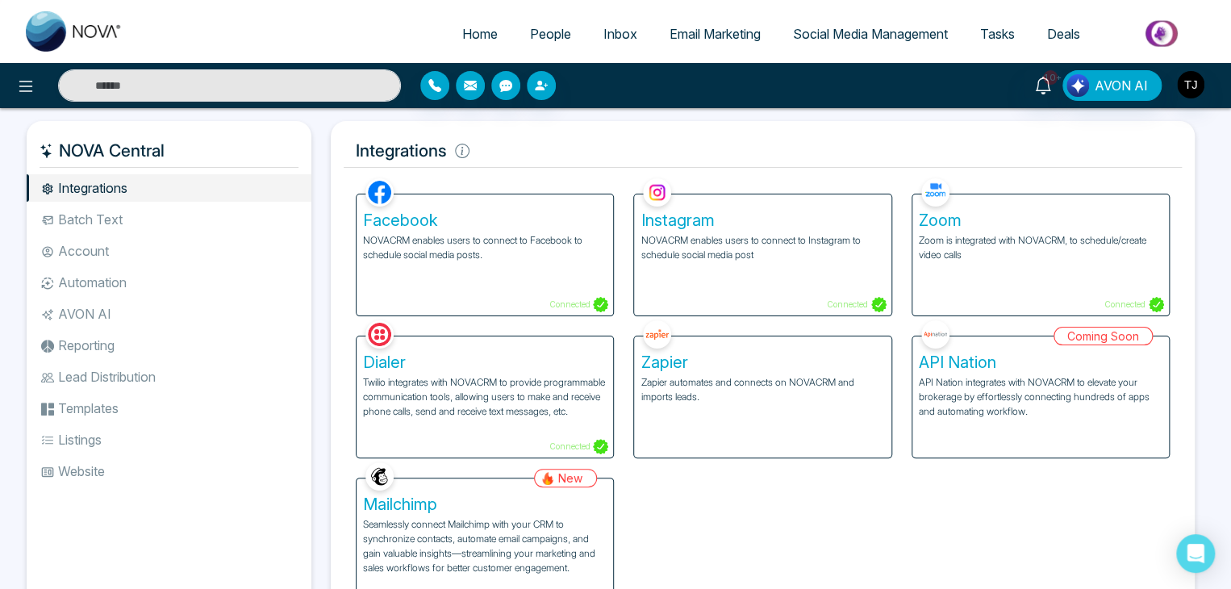
click at [535, 25] on link "People" at bounding box center [550, 34] width 73 height 31
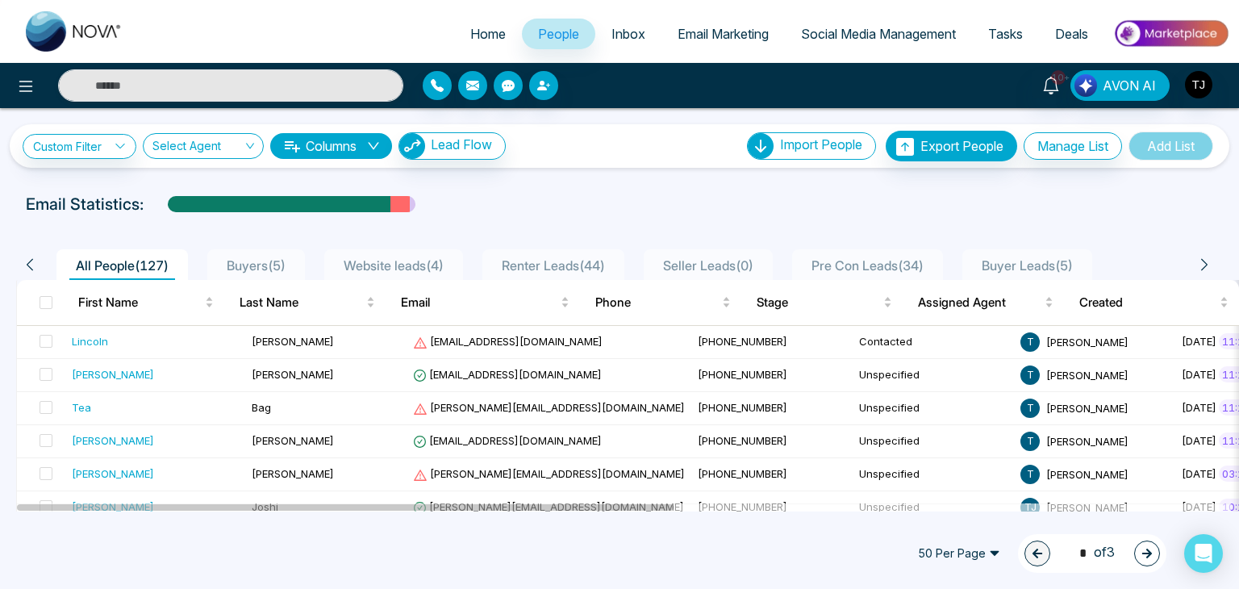
click at [628, 32] on span "Inbox" at bounding box center [628, 34] width 34 height 16
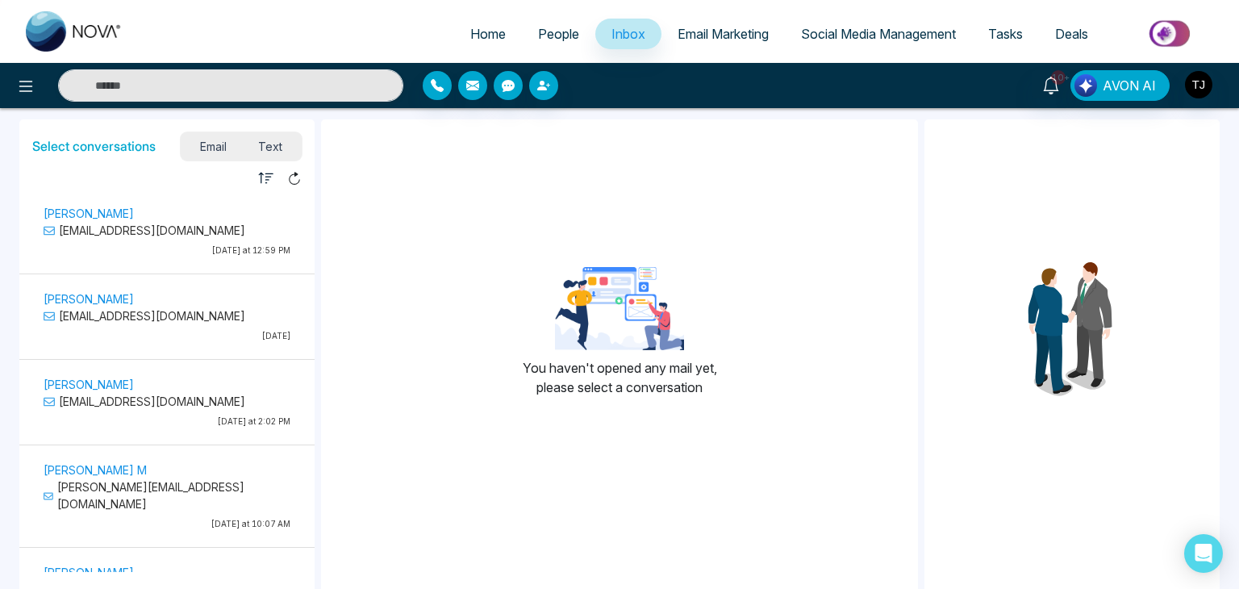
click at [713, 30] on span "Email Marketing" at bounding box center [723, 34] width 91 height 16
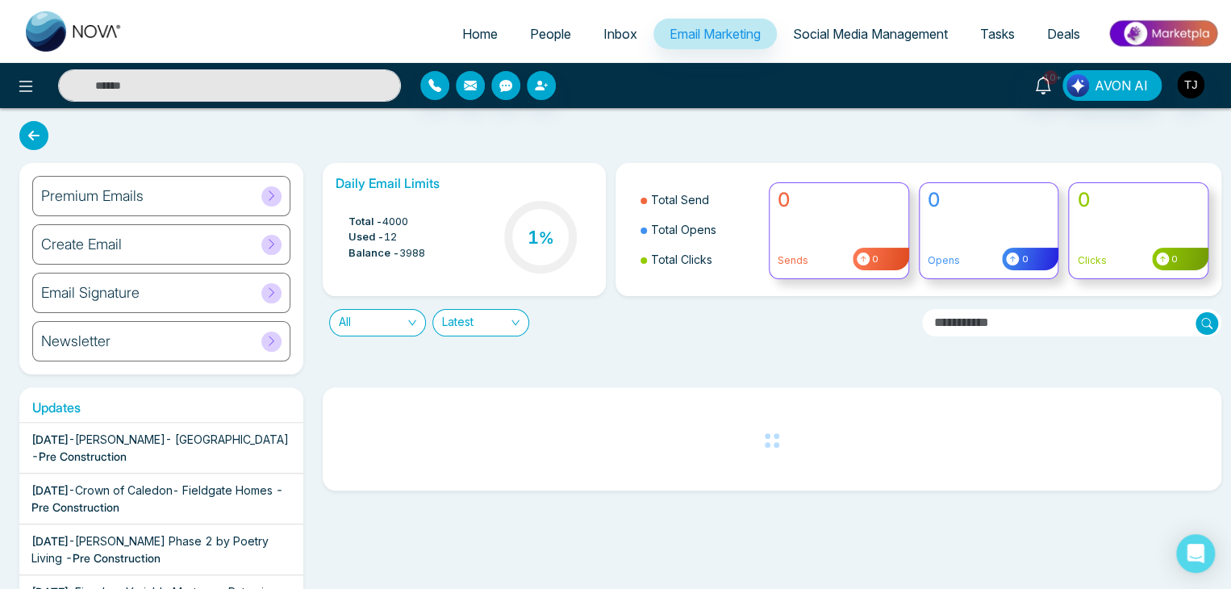
click at [843, 27] on span "Social Media Management" at bounding box center [870, 34] width 155 height 16
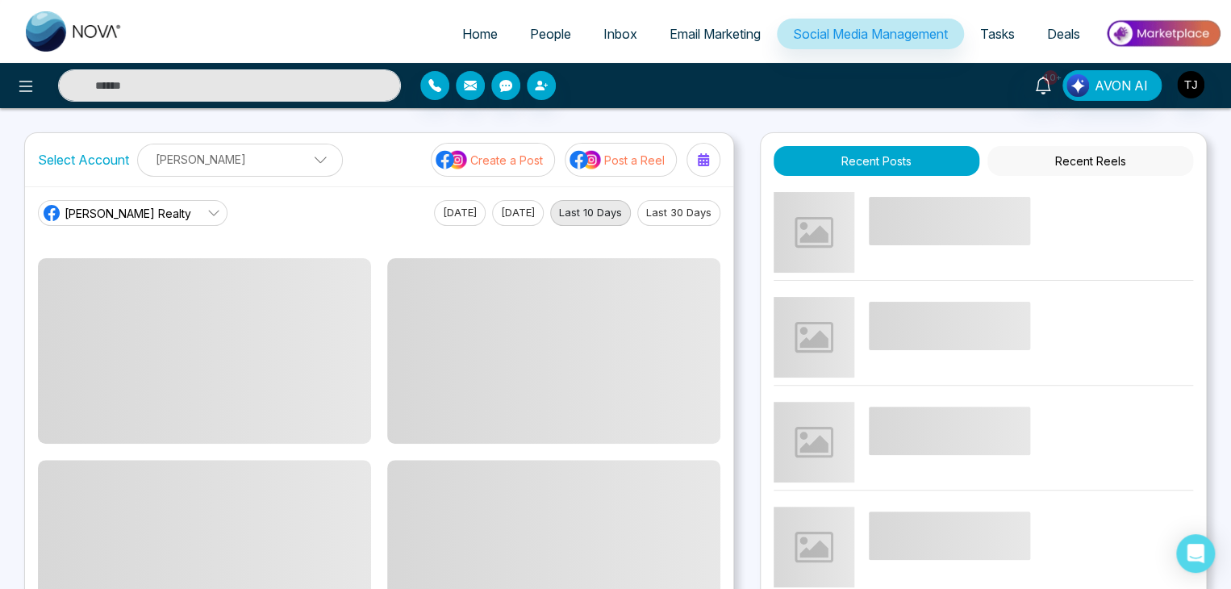
click at [716, 35] on span "Email Marketing" at bounding box center [715, 34] width 91 height 16
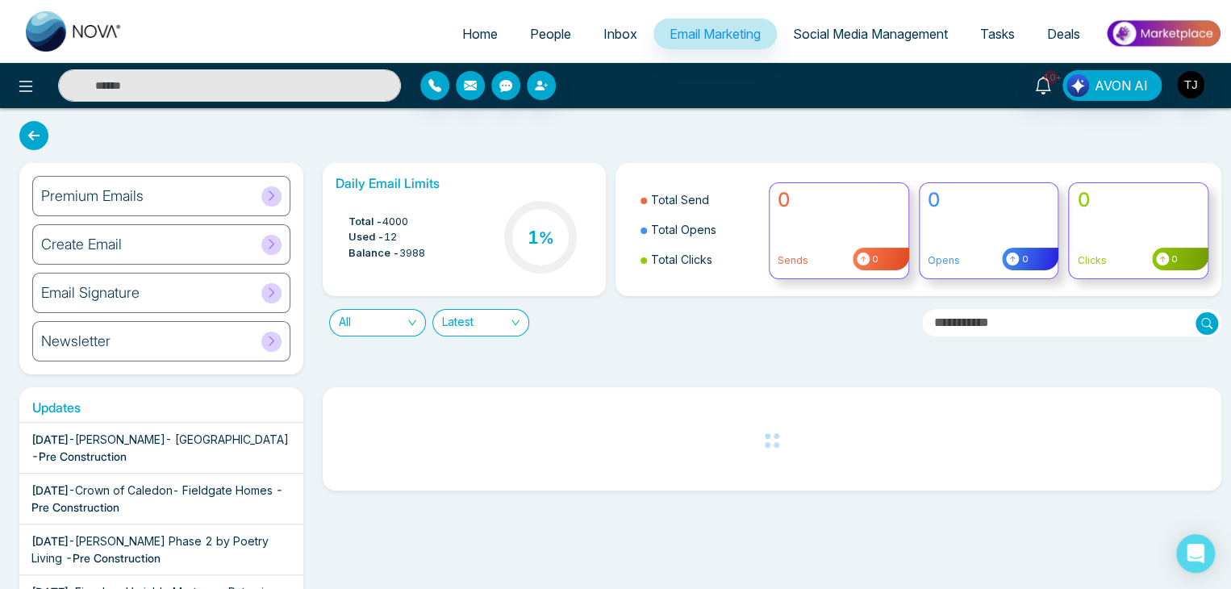
click at [202, 333] on div "Newsletter" at bounding box center [161, 341] width 258 height 40
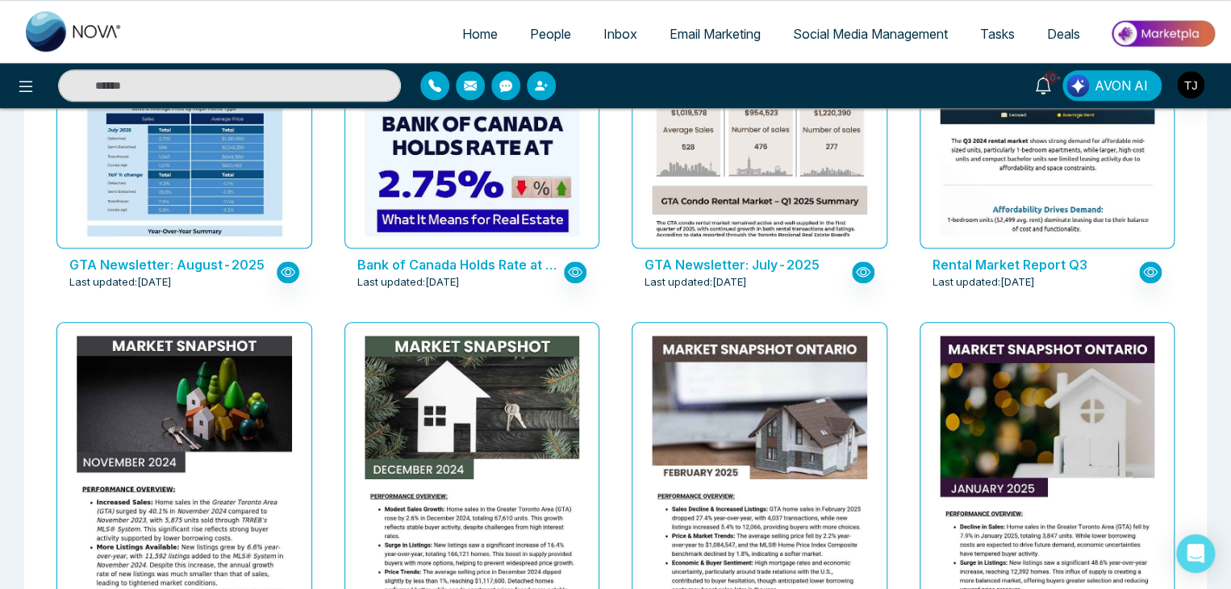
scroll to position [415, 0]
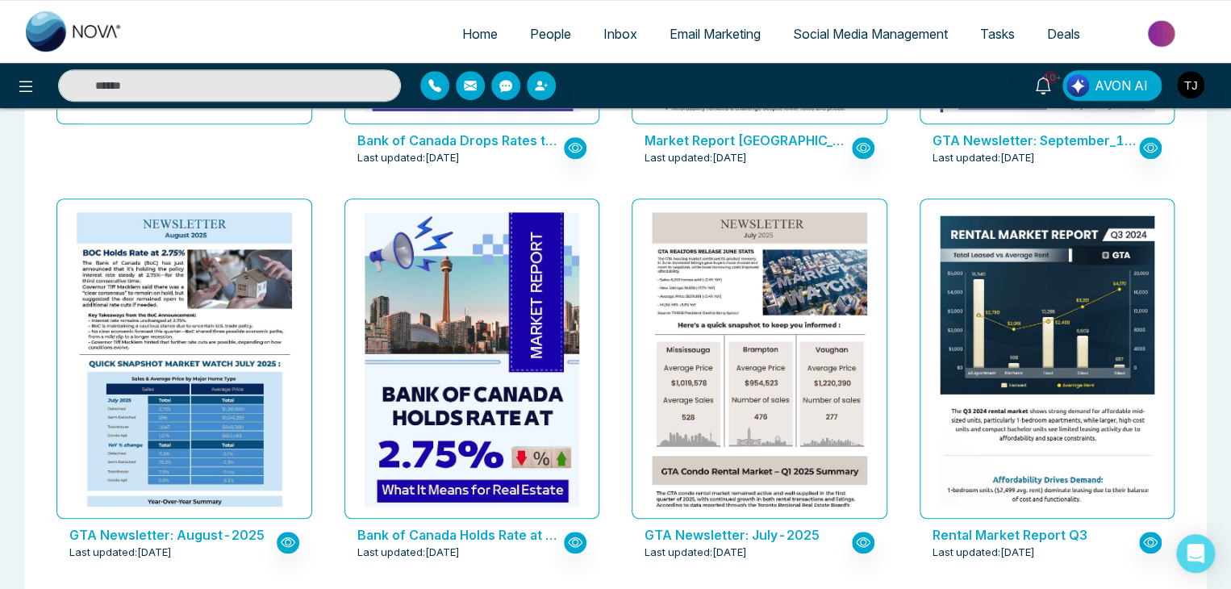
click at [813, 31] on span "Social Media Management" at bounding box center [870, 34] width 155 height 16
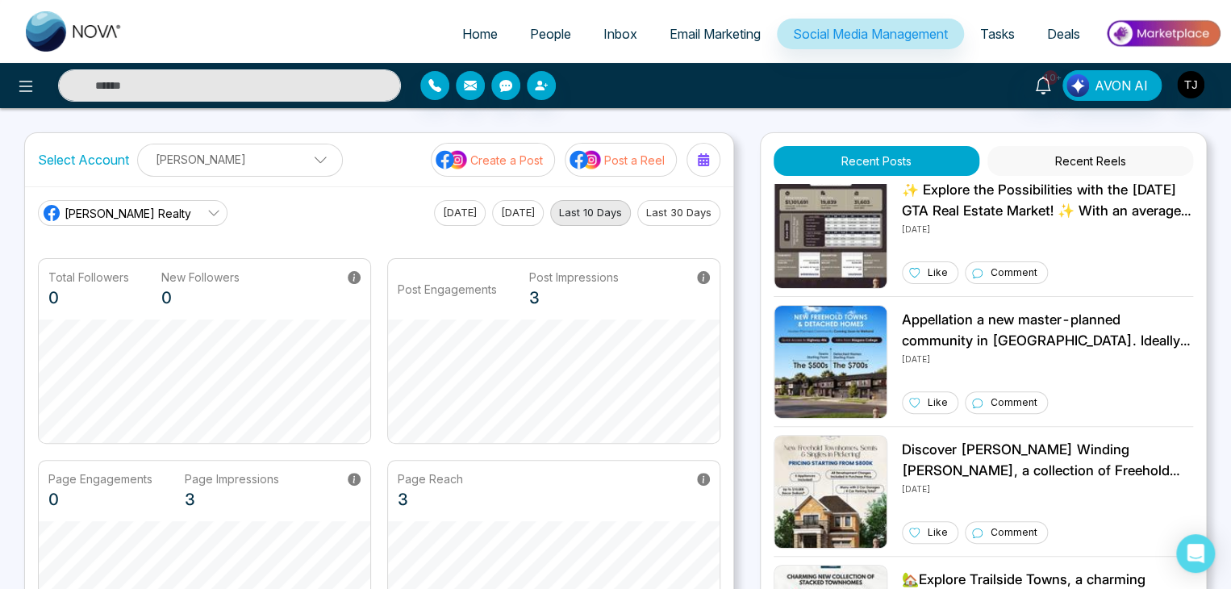
click at [996, 30] on span "Tasks" at bounding box center [997, 34] width 35 height 16
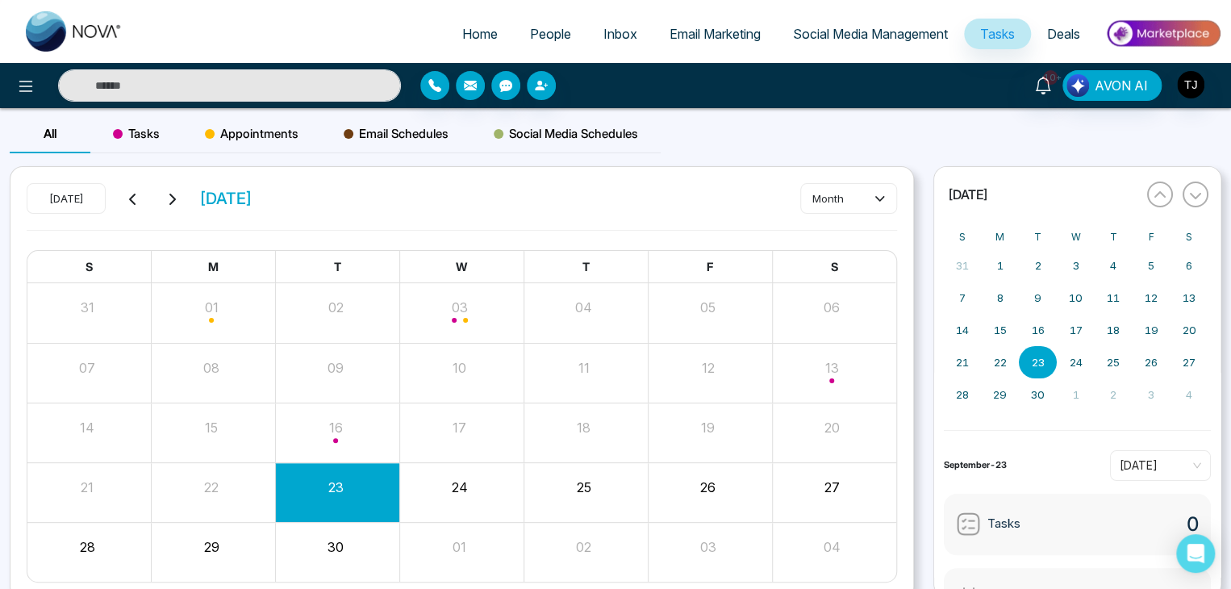
click at [1057, 33] on span "Deals" at bounding box center [1063, 34] width 33 height 16
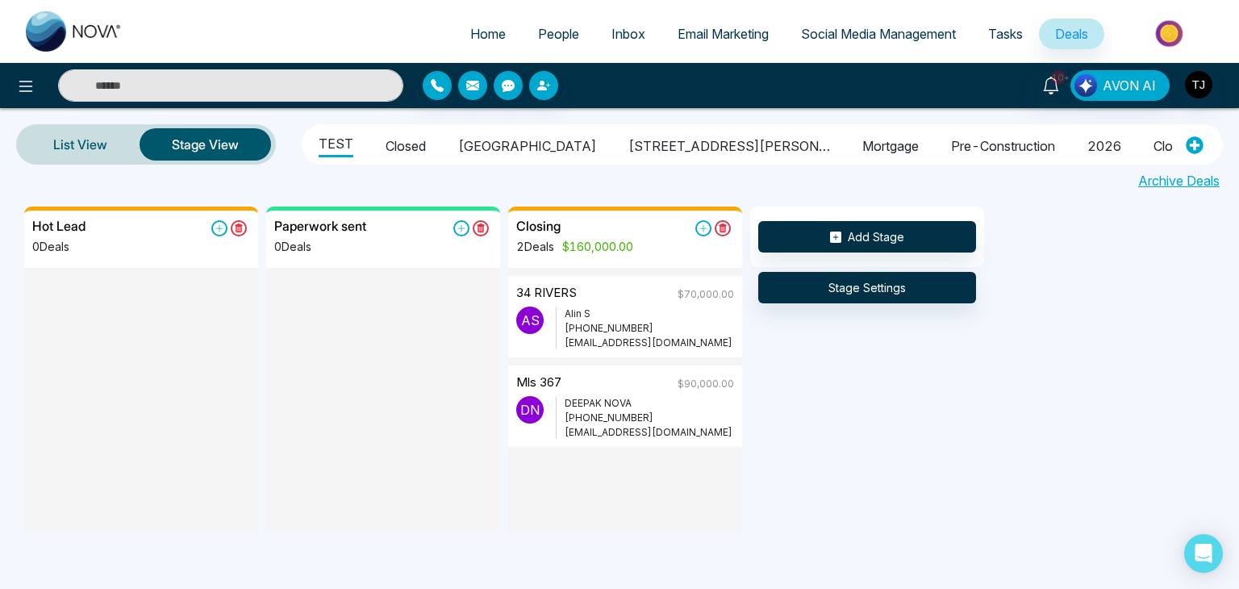
click at [1145, 26] on img at bounding box center [1170, 33] width 117 height 36
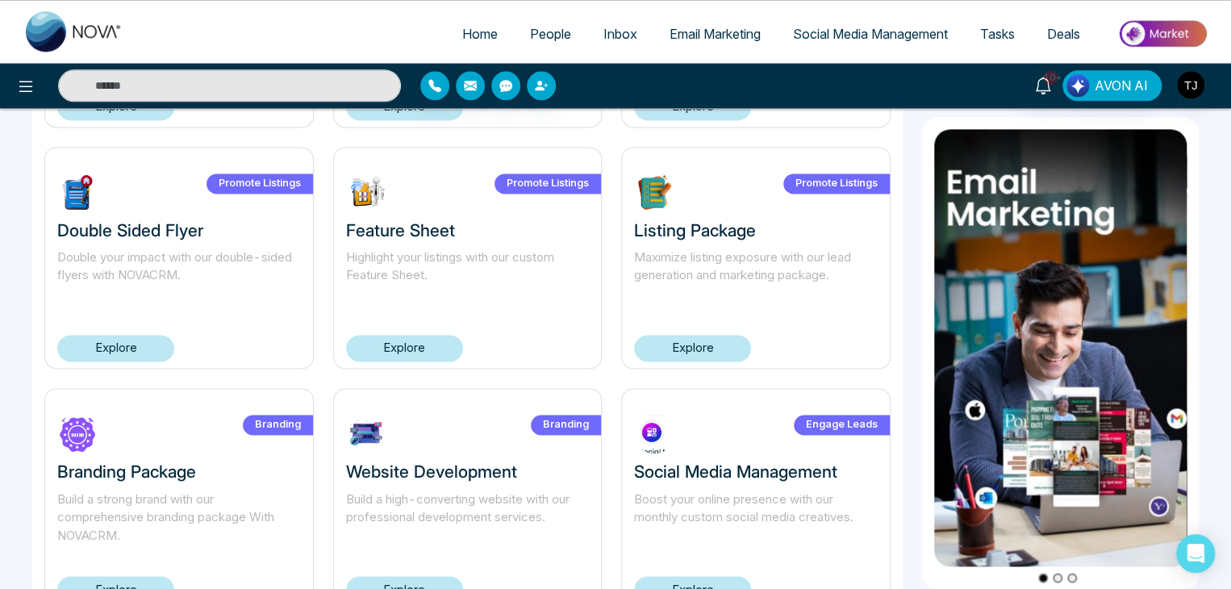
scroll to position [1103, 0]
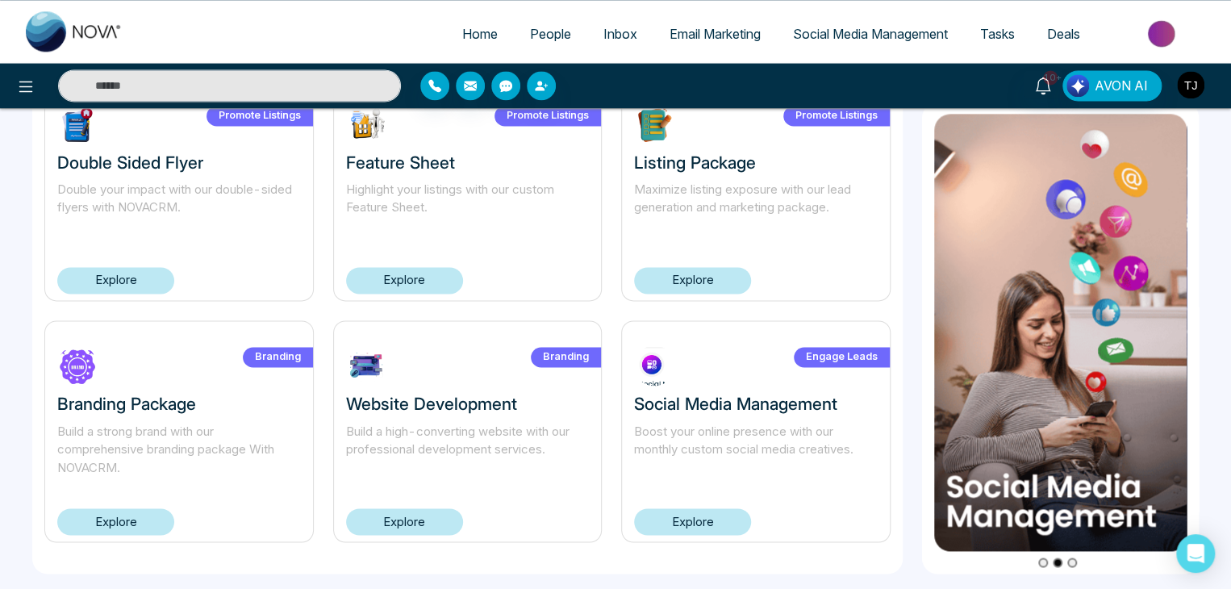
click at [1188, 76] on img "button" at bounding box center [1190, 84] width 27 height 27
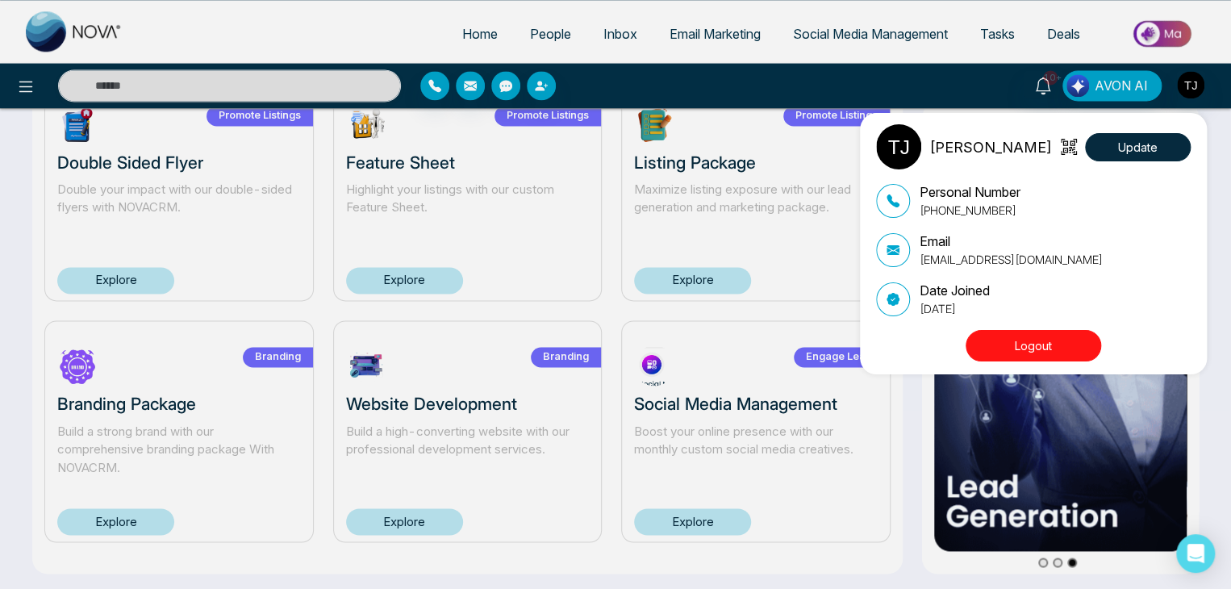
click at [932, 77] on div "Tirston James Update Personal Number +16472175256 Email tirstonjames@gmail.com …" at bounding box center [615, 294] width 1231 height 589
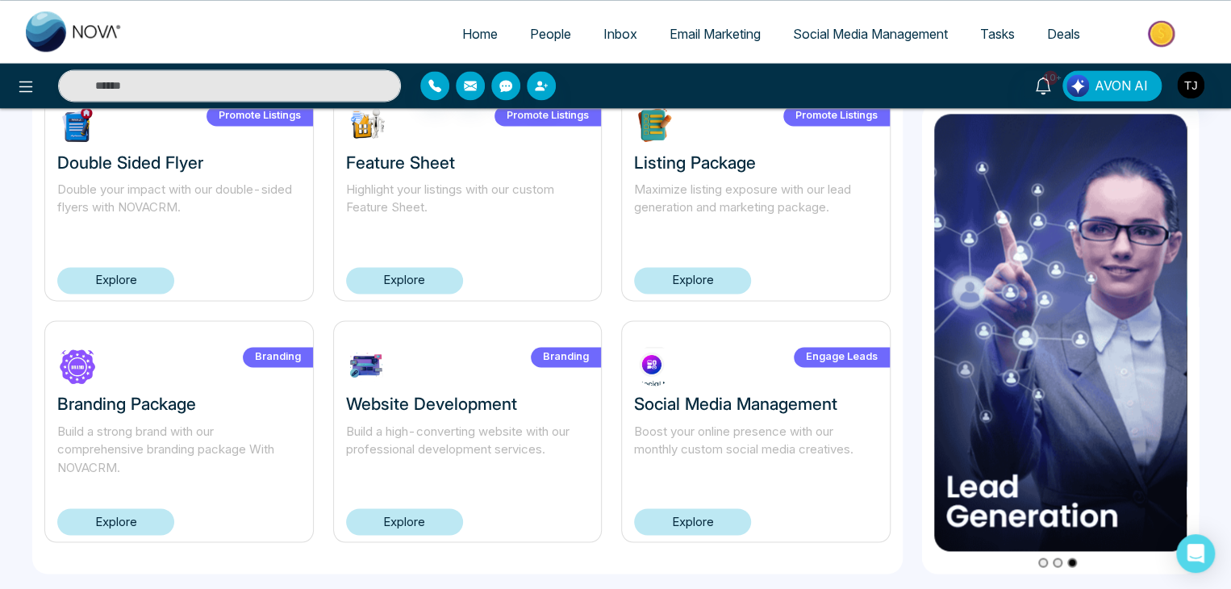
click at [1103, 78] on span "AVON AI" at bounding box center [1121, 85] width 53 height 19
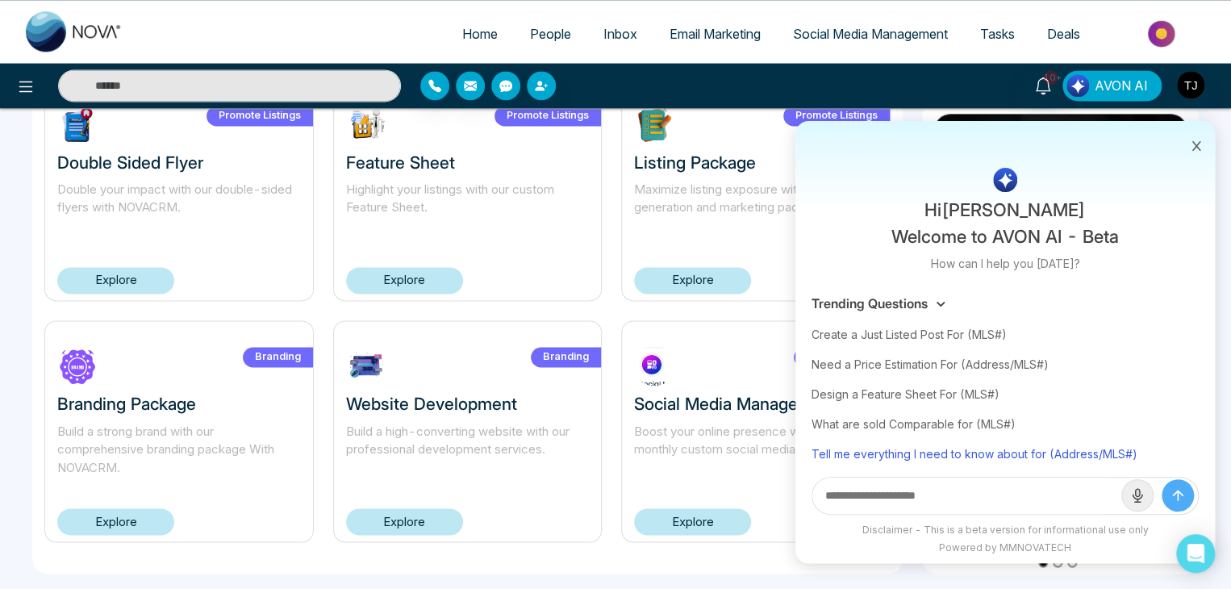
scroll to position [98, 0]
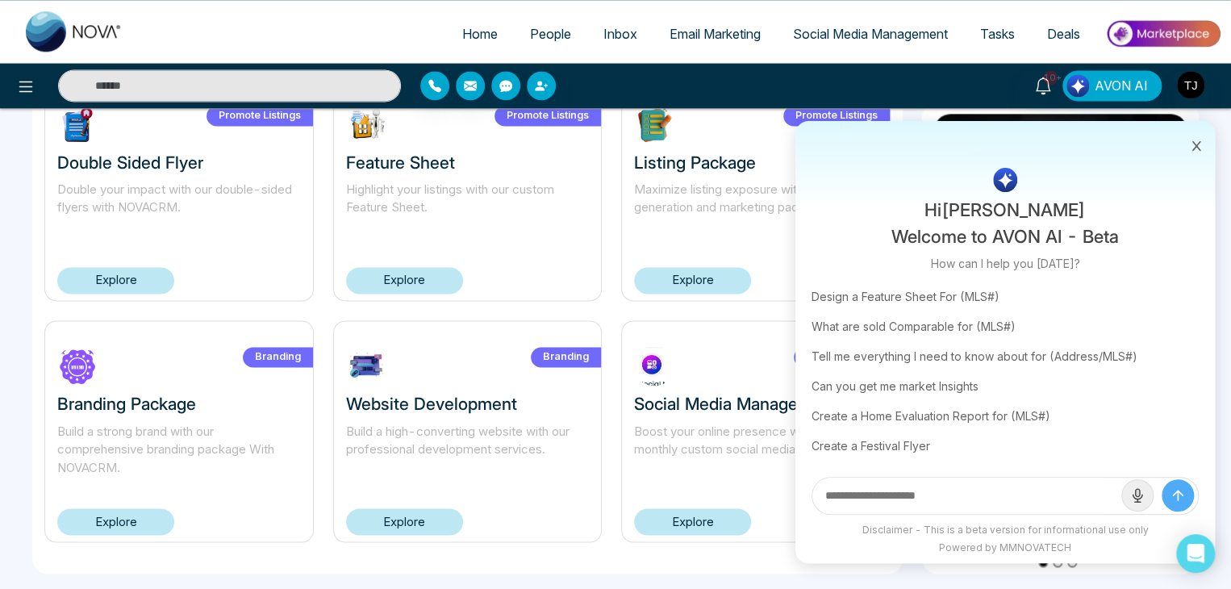
click at [1202, 146] on button at bounding box center [1196, 144] width 21 height 31
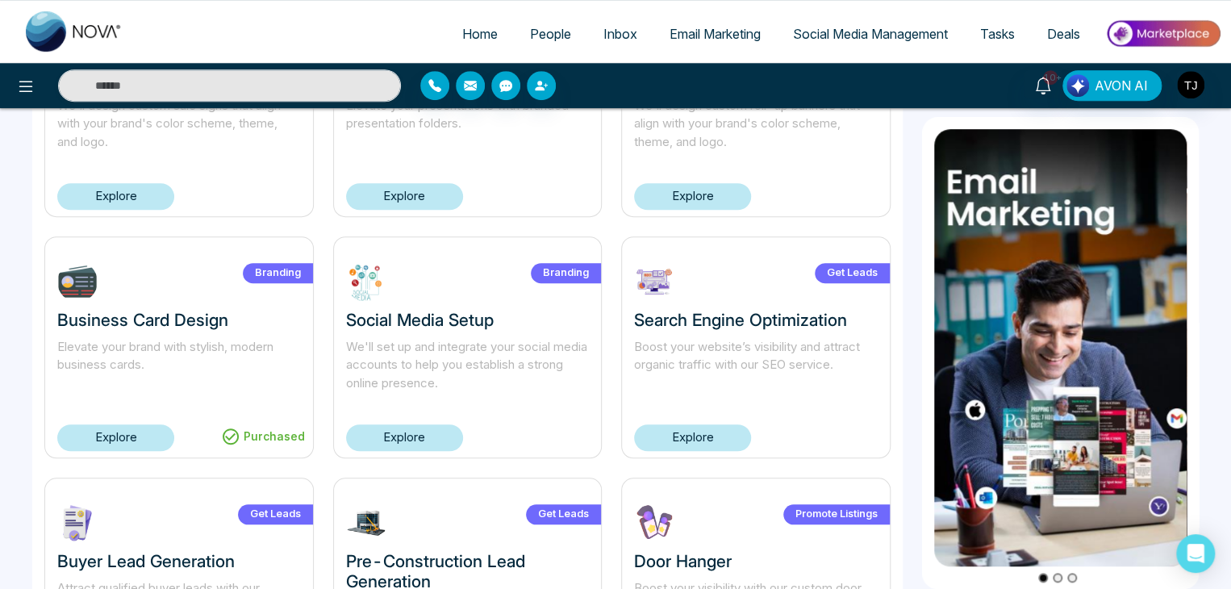
scroll to position [0, 0]
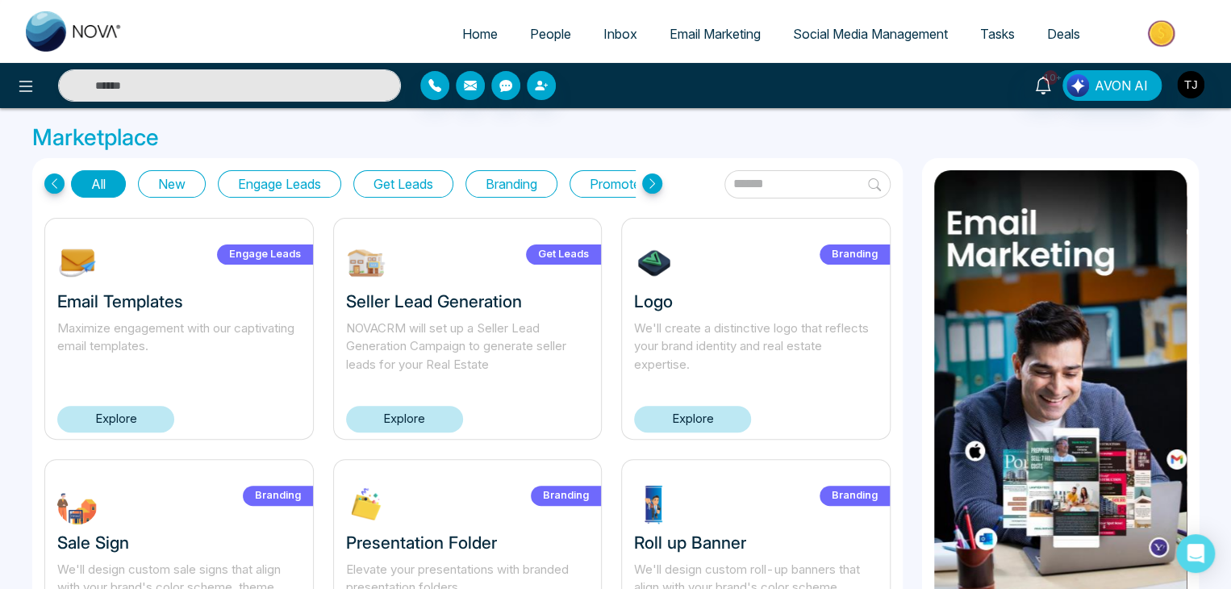
click at [483, 27] on span "Home" at bounding box center [479, 34] width 35 height 16
select select "*"
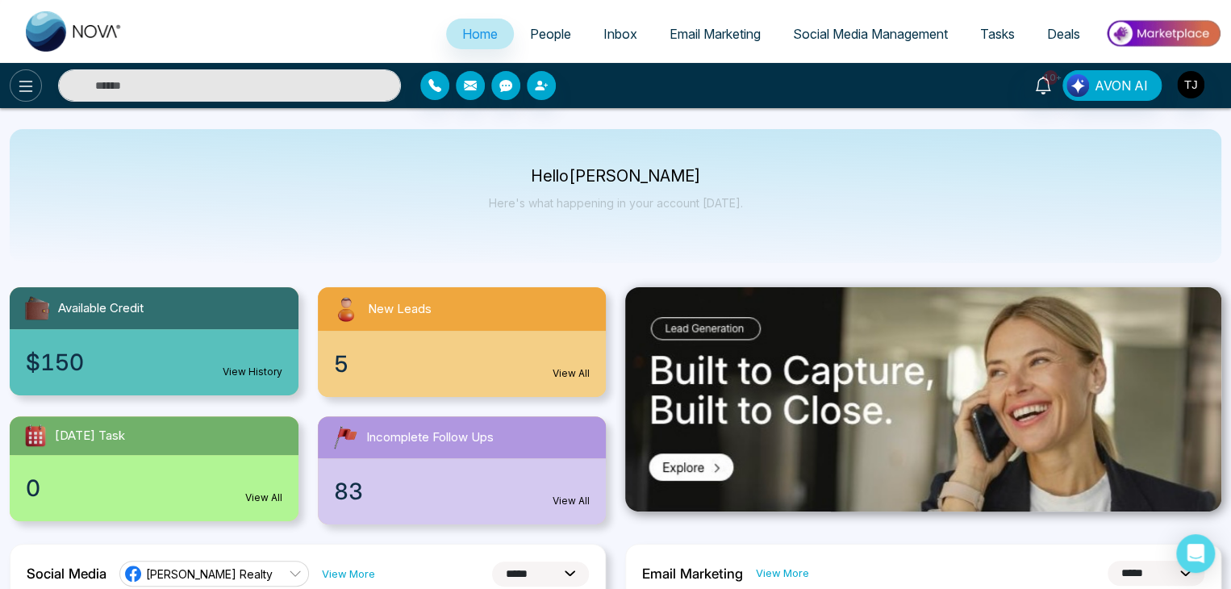
click at [33, 90] on icon at bounding box center [25, 86] width 19 height 19
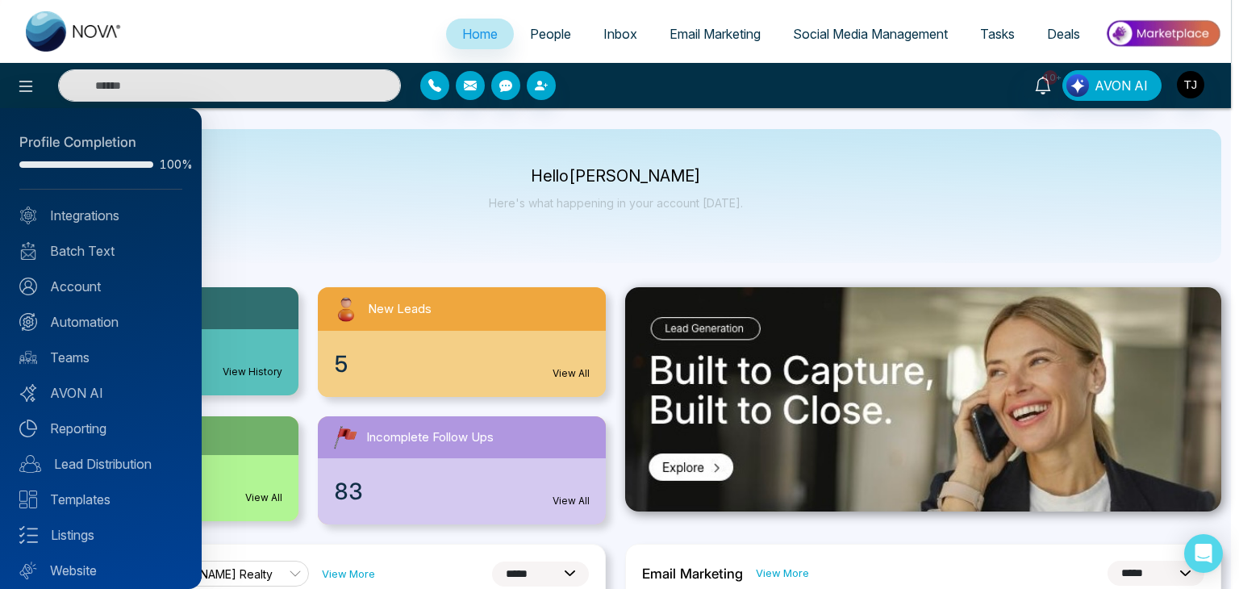
scroll to position [45, 0]
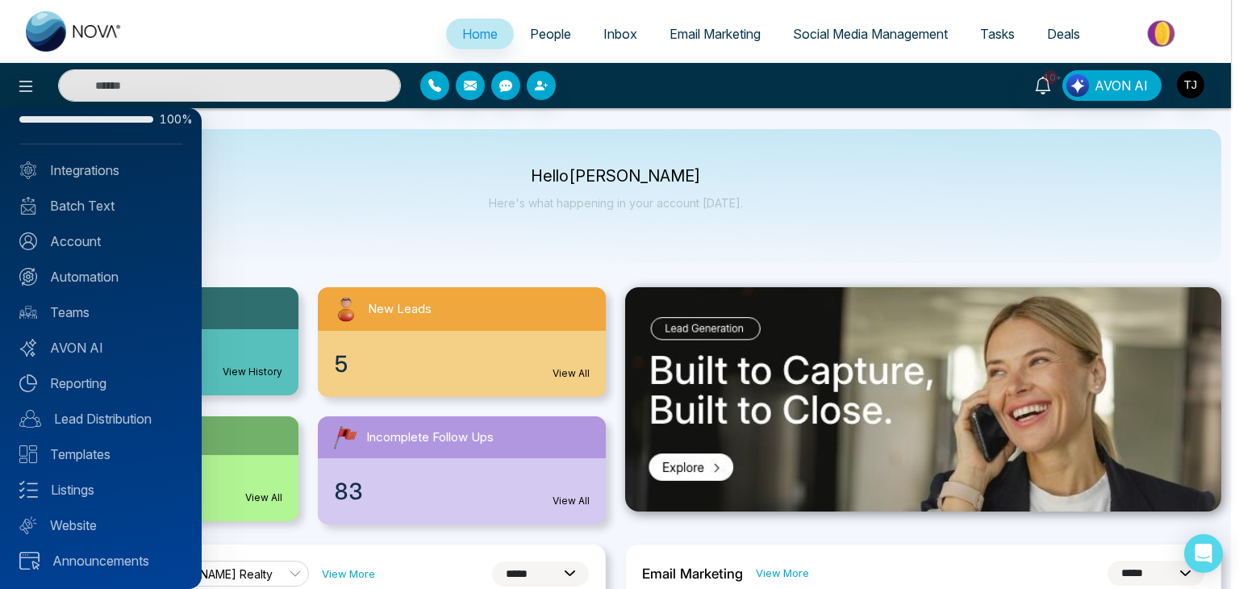
click at [342, 240] on div at bounding box center [619, 294] width 1239 height 589
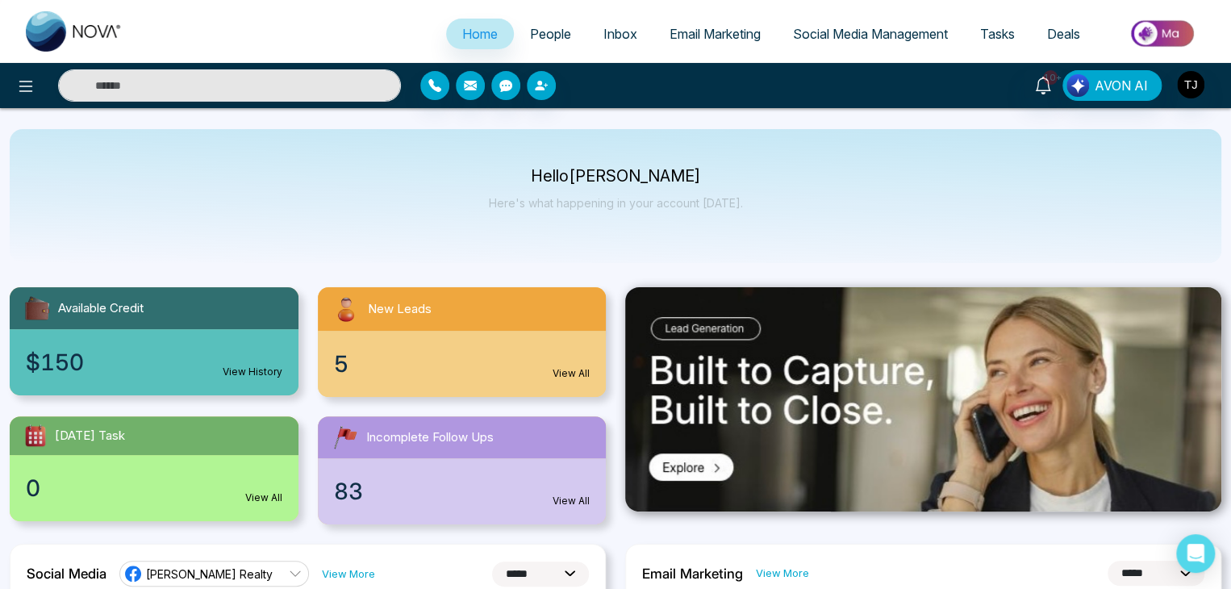
click at [565, 31] on link "People" at bounding box center [550, 34] width 73 height 31
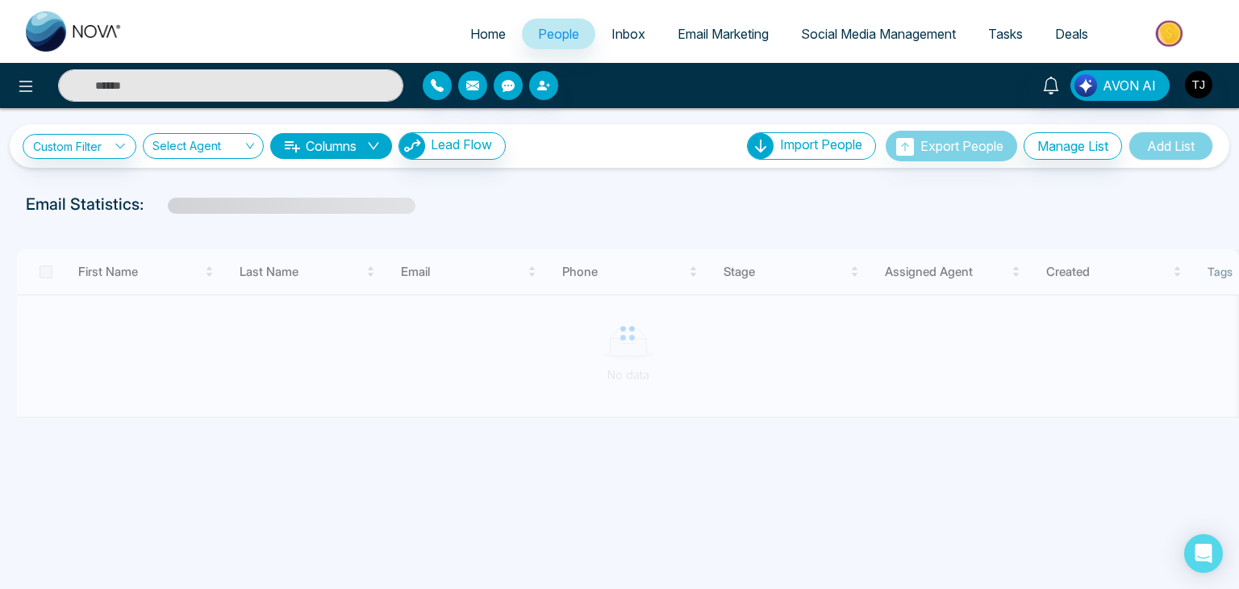
click at [626, 31] on span "Inbox" at bounding box center [628, 34] width 34 height 16
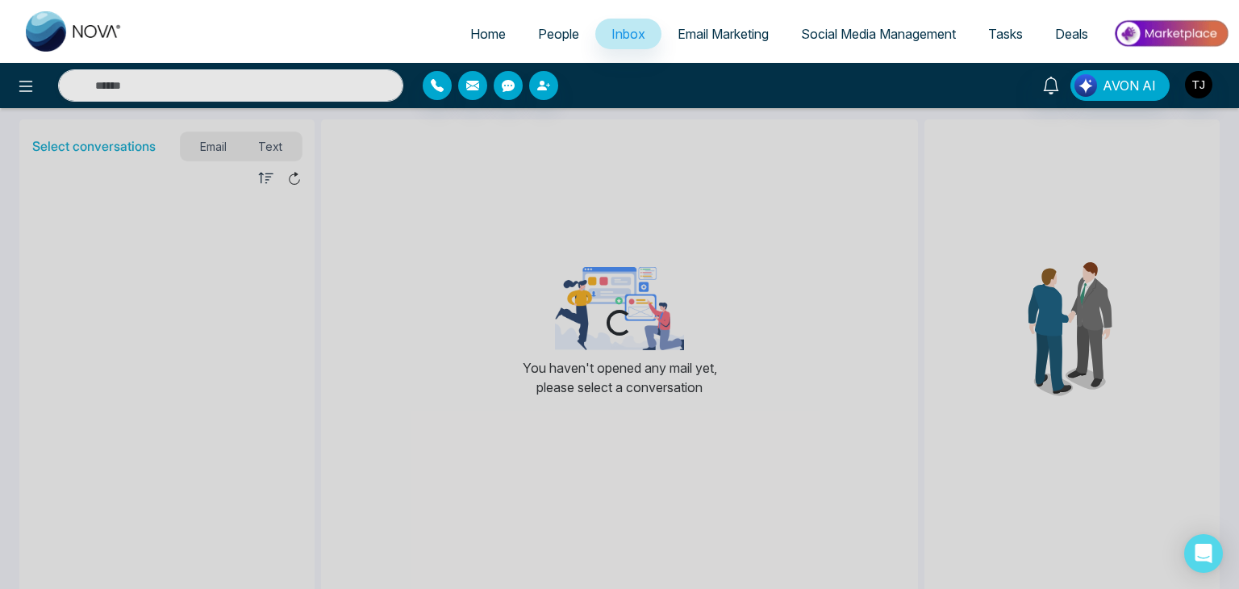
click at [694, 44] on link "Email Marketing" at bounding box center [722, 34] width 123 height 31
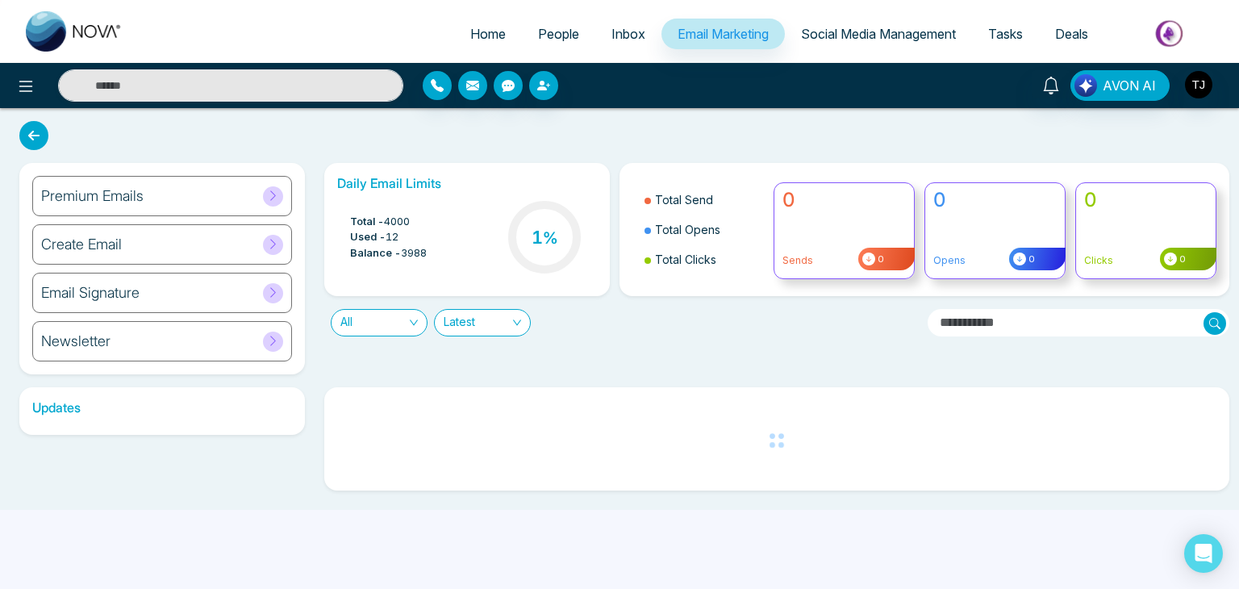
click at [486, 32] on span "Home" at bounding box center [487, 34] width 35 height 16
select select "*"
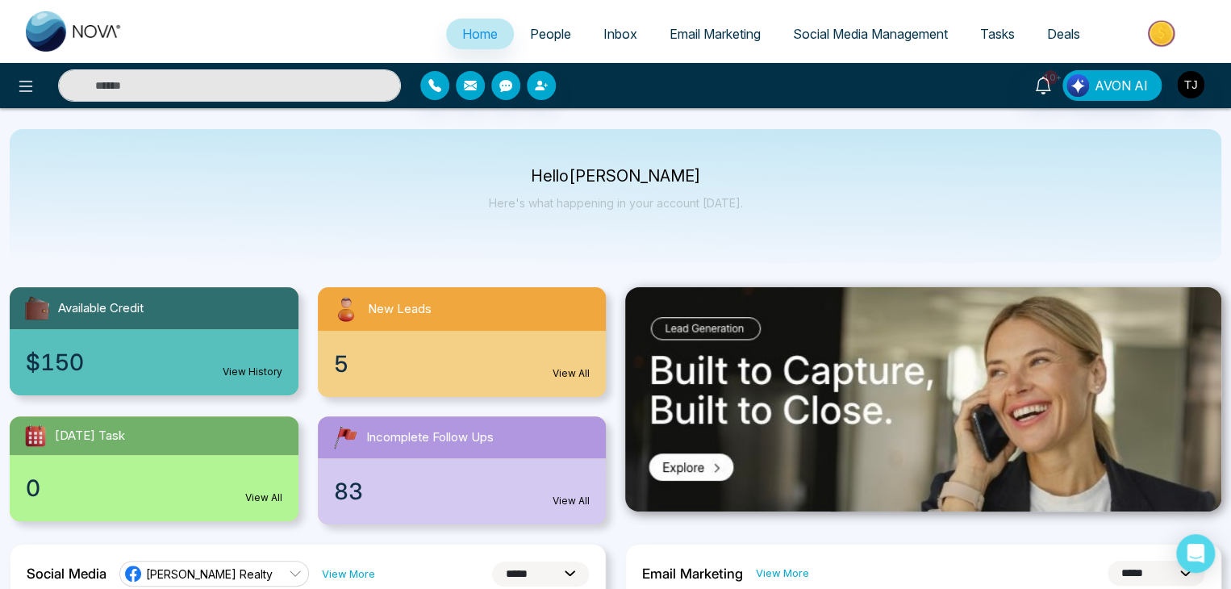
click at [43, 80] on div at bounding box center [221, 85] width 359 height 32
click at [27, 81] on icon at bounding box center [26, 86] width 14 height 11
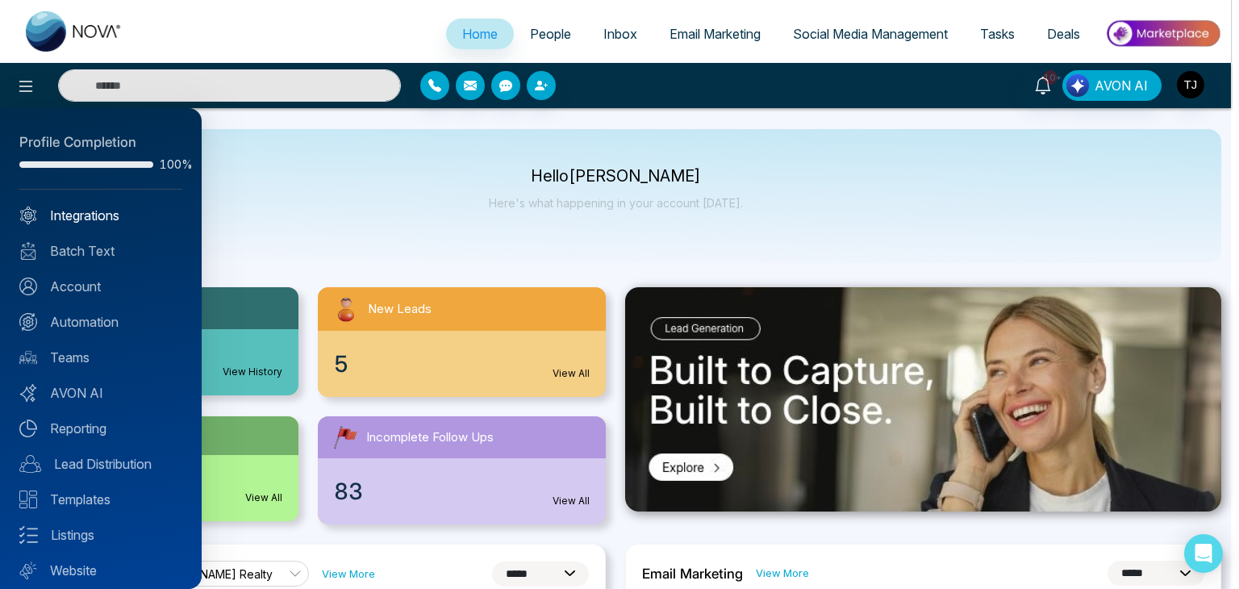
click at [162, 214] on link "Integrations" at bounding box center [100, 215] width 163 height 19
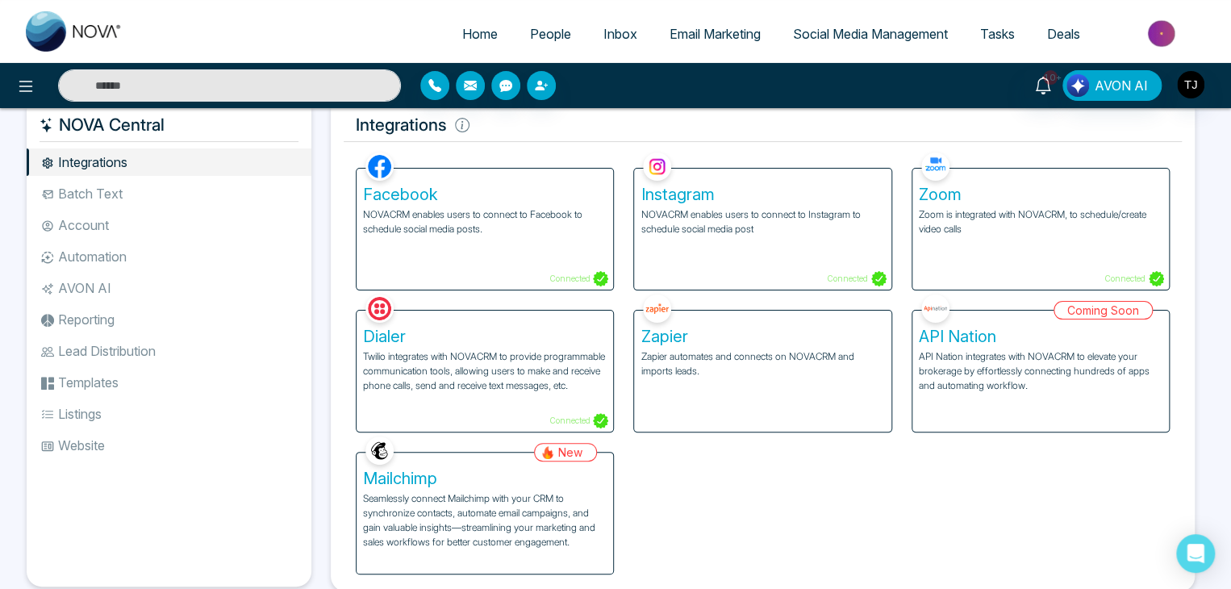
scroll to position [67, 0]
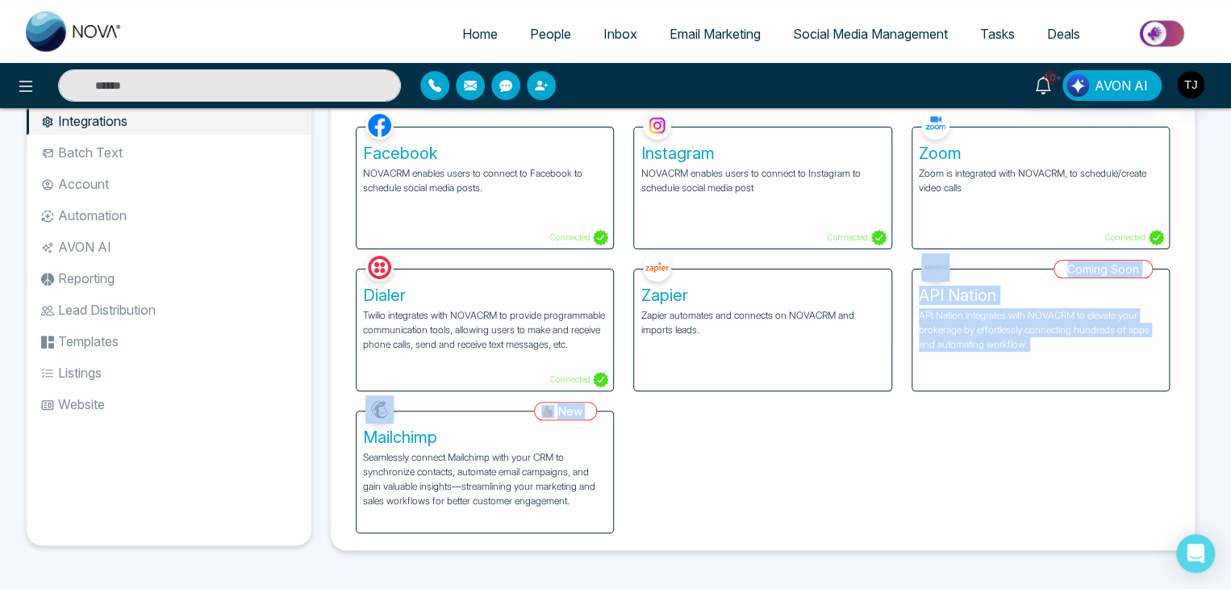
drag, startPoint x: 357, startPoint y: 439, endPoint x: 743, endPoint y: 472, distance: 387.0
click at [743, 472] on div "Facebook NOVACRM enables users to connect to Facebook to schedule social media …" at bounding box center [762, 320] width 833 height 426
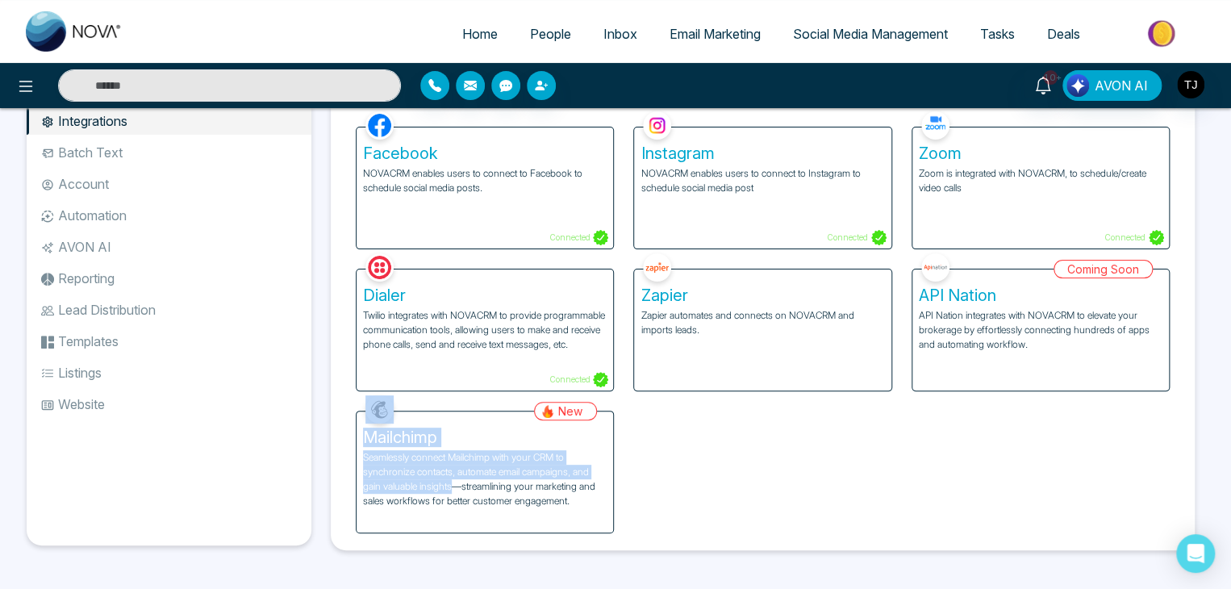
drag, startPoint x: 354, startPoint y: 437, endPoint x: 461, endPoint y: 485, distance: 117.4
click at [461, 485] on div "New Mailchimp Seamlessly connect Mailchimp with your CRM to synchronize contact…" at bounding box center [484, 462] width 277 height 142
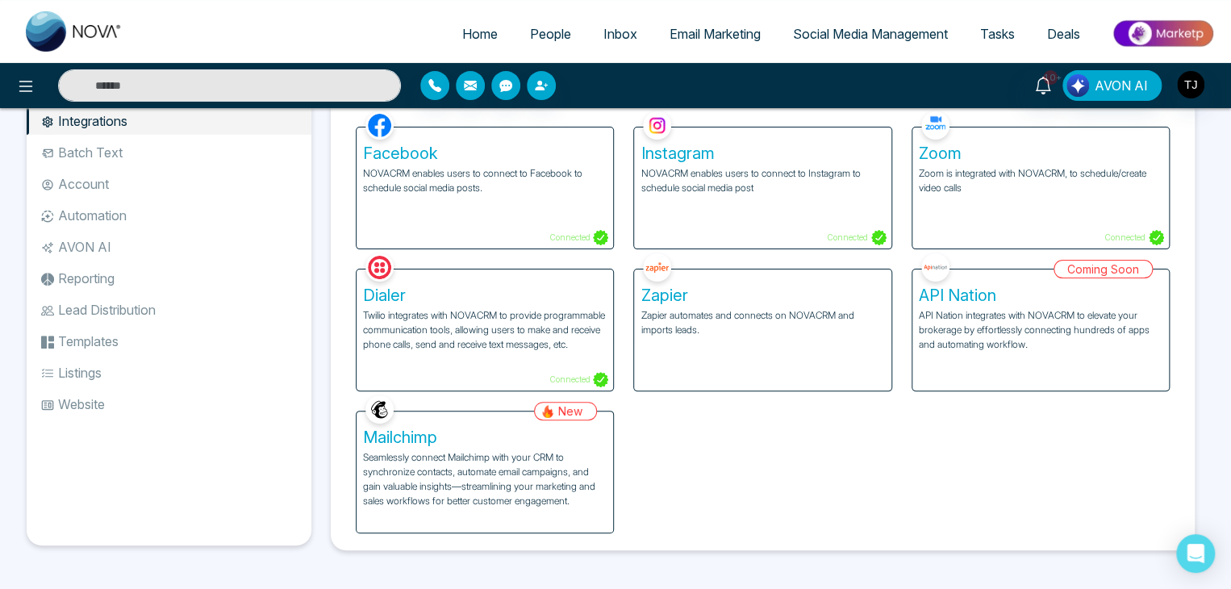
click at [740, 473] on div "Facebook NOVACRM enables users to connect to Facebook to schedule social media …" at bounding box center [762, 320] width 833 height 426
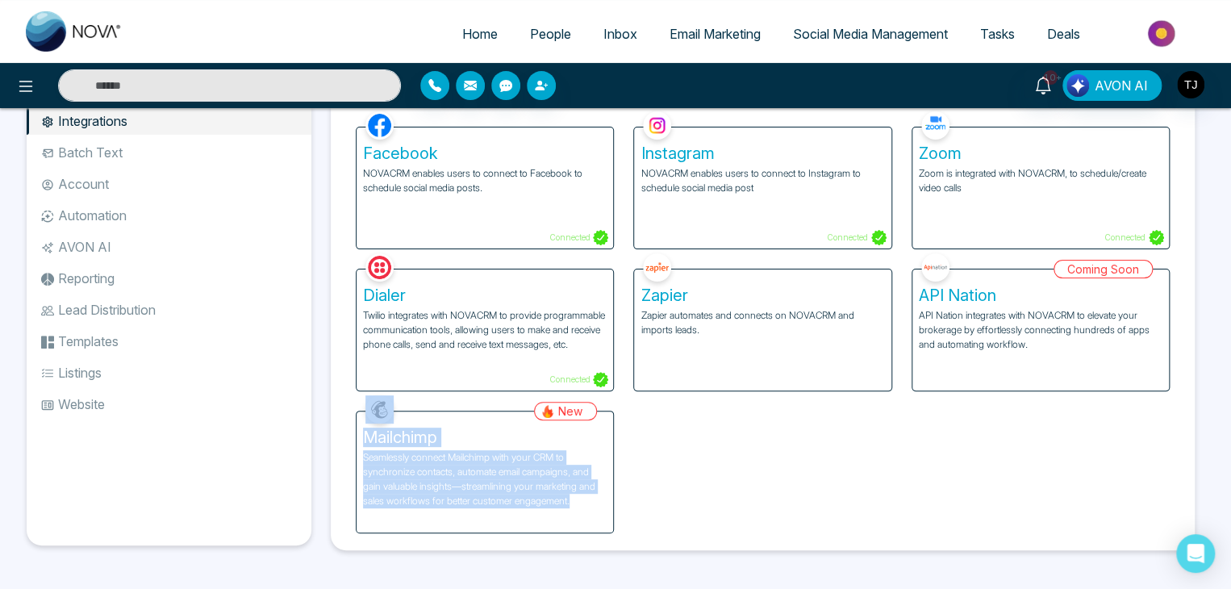
drag, startPoint x: 582, startPoint y: 501, endPoint x: 361, endPoint y: 432, distance: 232.4
click at [361, 432] on div "Mailchimp Seamlessly connect Mailchimp with your CRM to synchronize contacts, a…" at bounding box center [485, 471] width 257 height 121
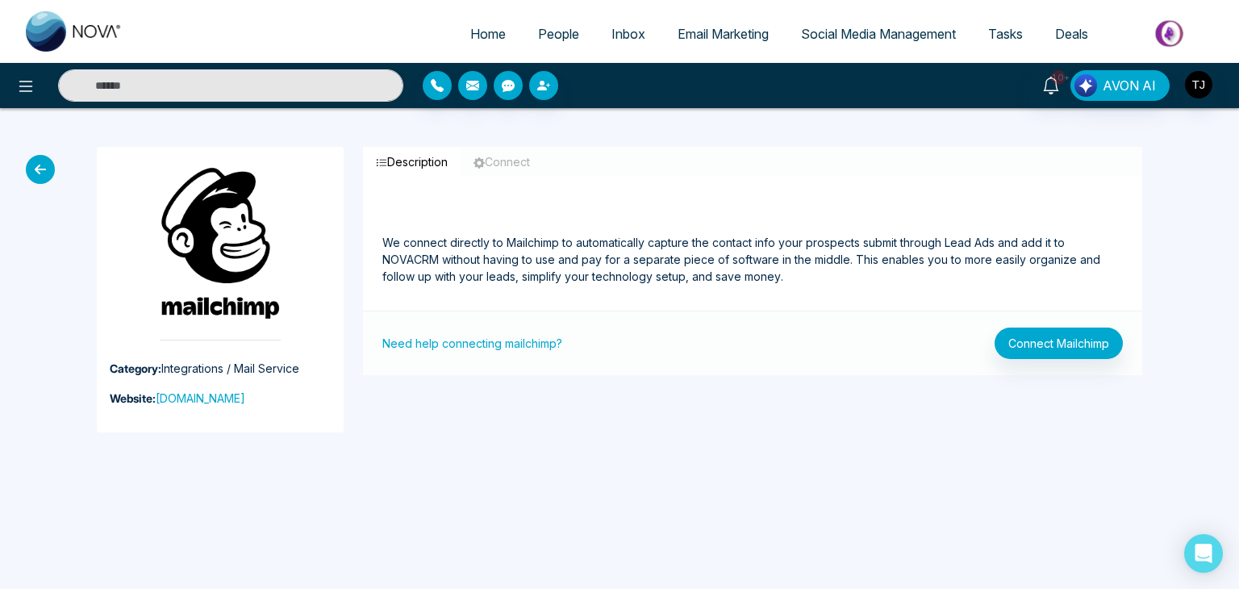
click at [40, 161] on icon at bounding box center [40, 169] width 29 height 29
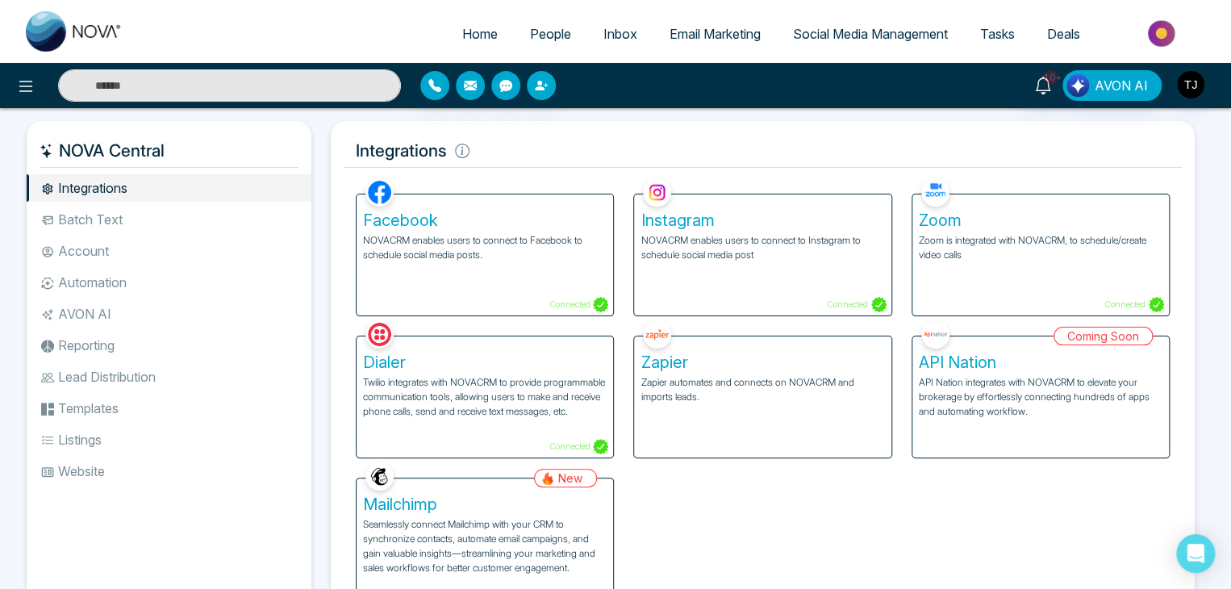
scroll to position [67, 0]
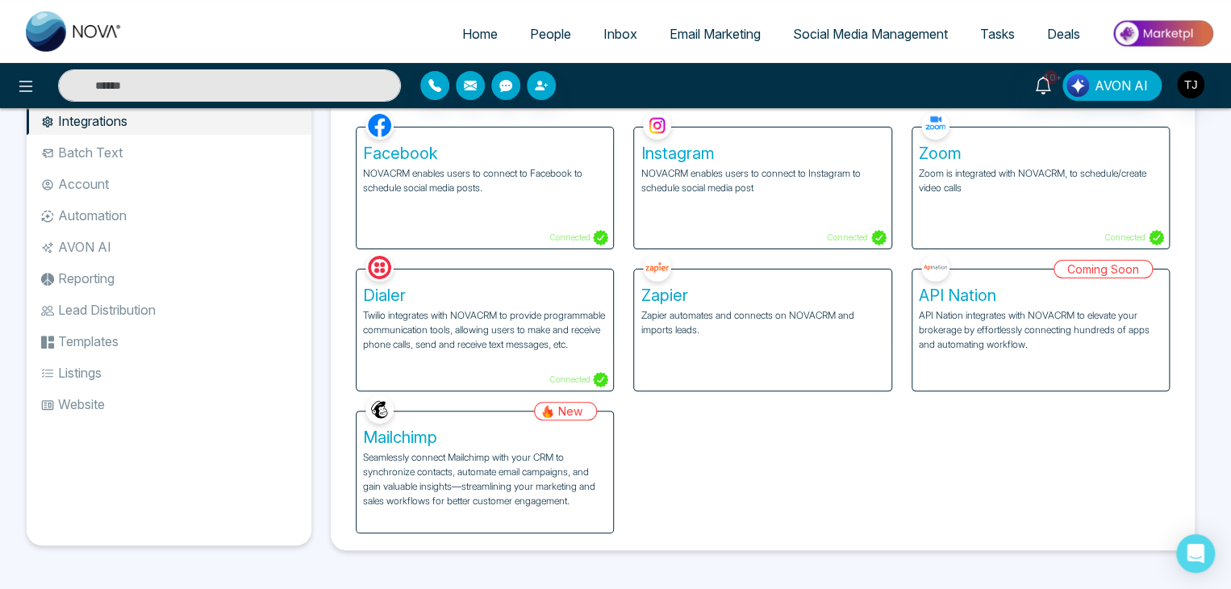
click at [701, 453] on div "Facebook NOVACRM enables users to connect to Facebook to schedule social media …" at bounding box center [762, 320] width 833 height 426
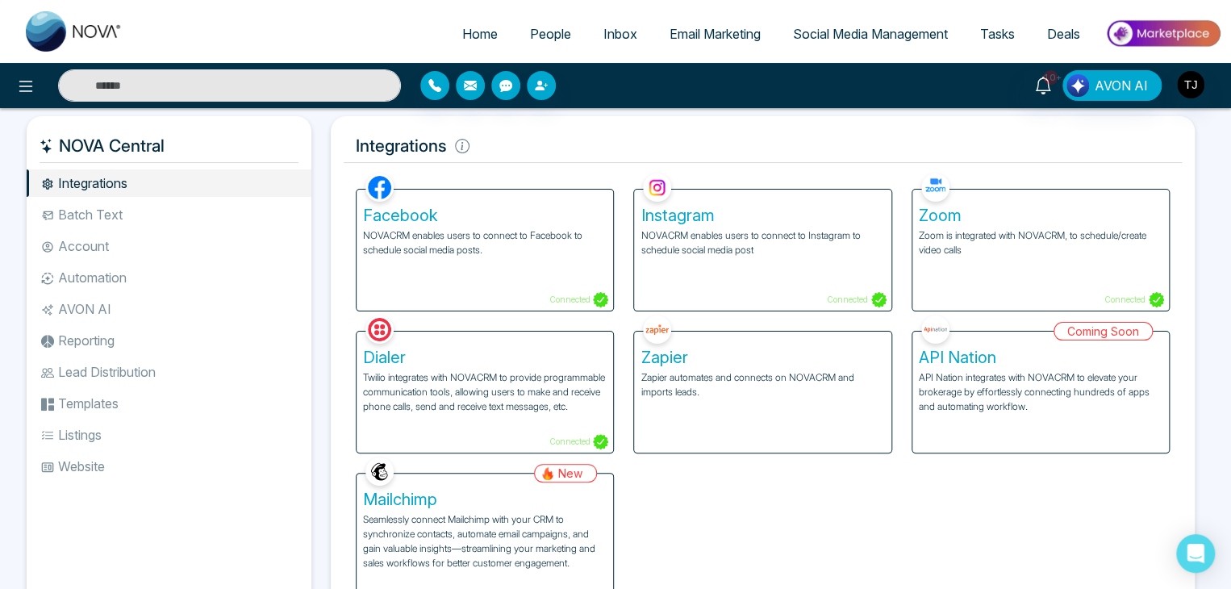
scroll to position [2, 0]
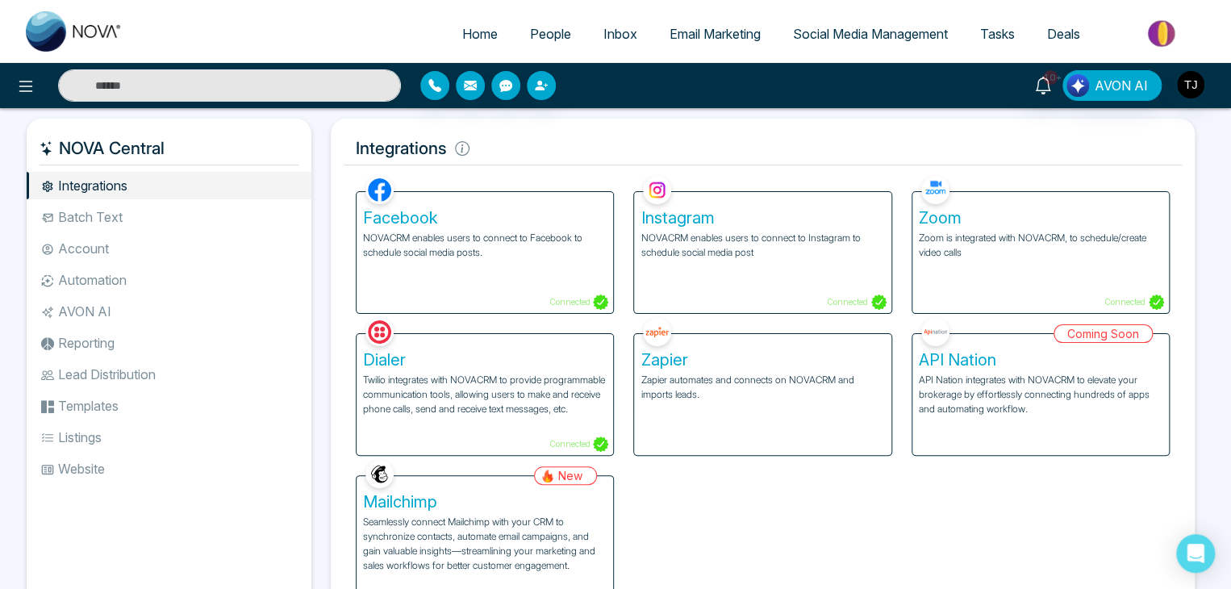
click at [216, 220] on li "Batch Text" at bounding box center [169, 216] width 285 height 27
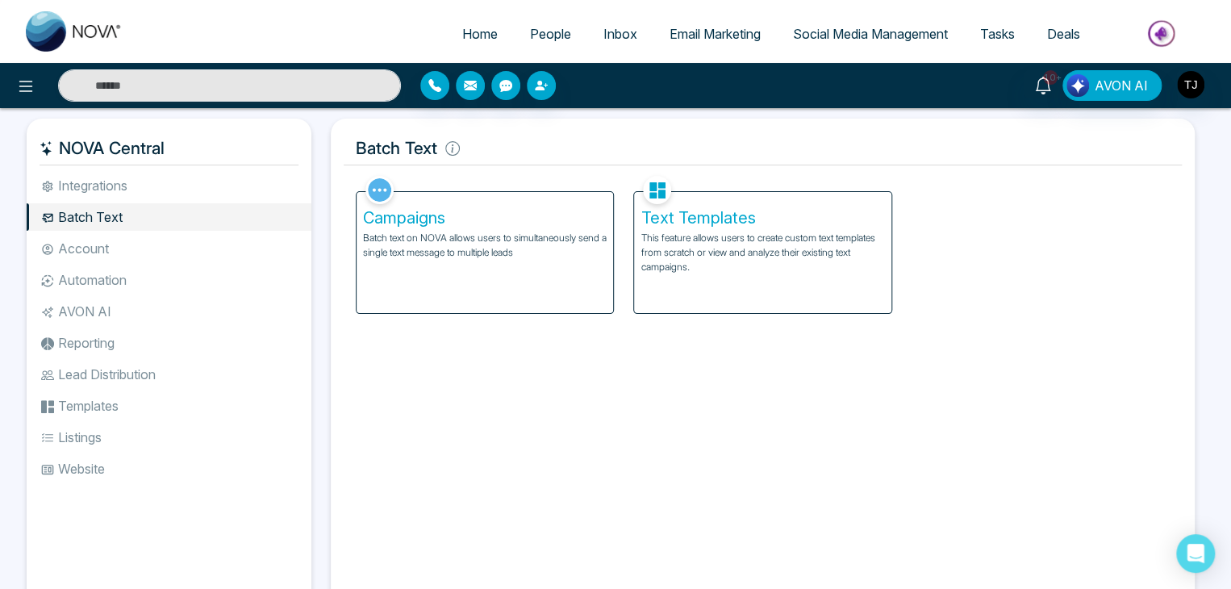
click at [216, 243] on li "Account" at bounding box center [169, 248] width 285 height 27
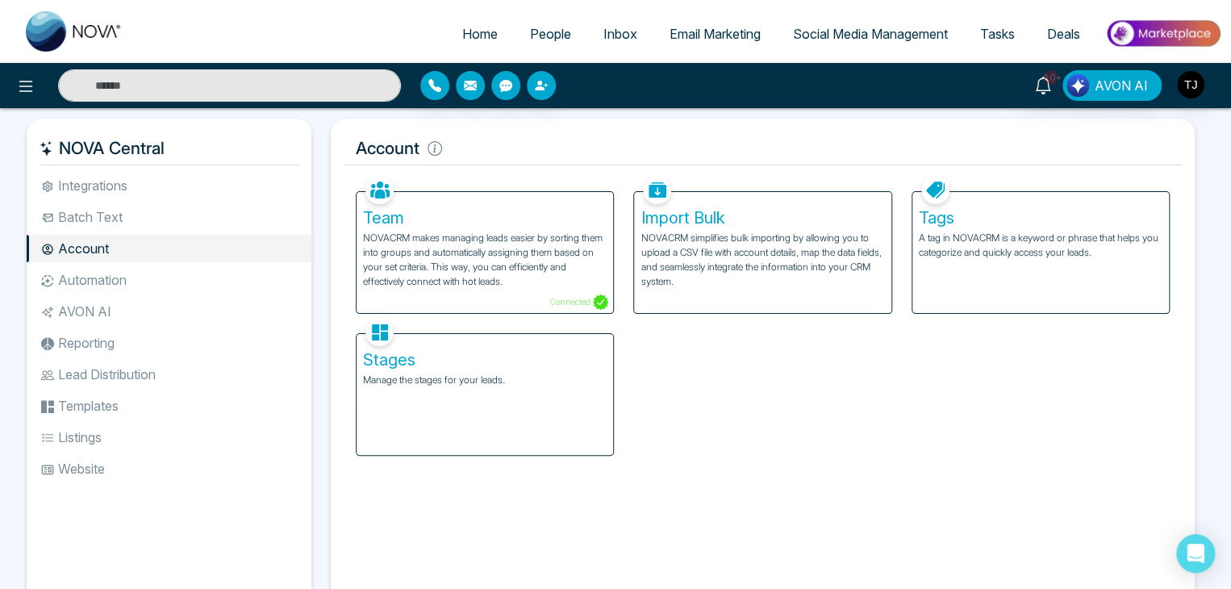
click at [217, 276] on li "Automation" at bounding box center [169, 279] width 285 height 27
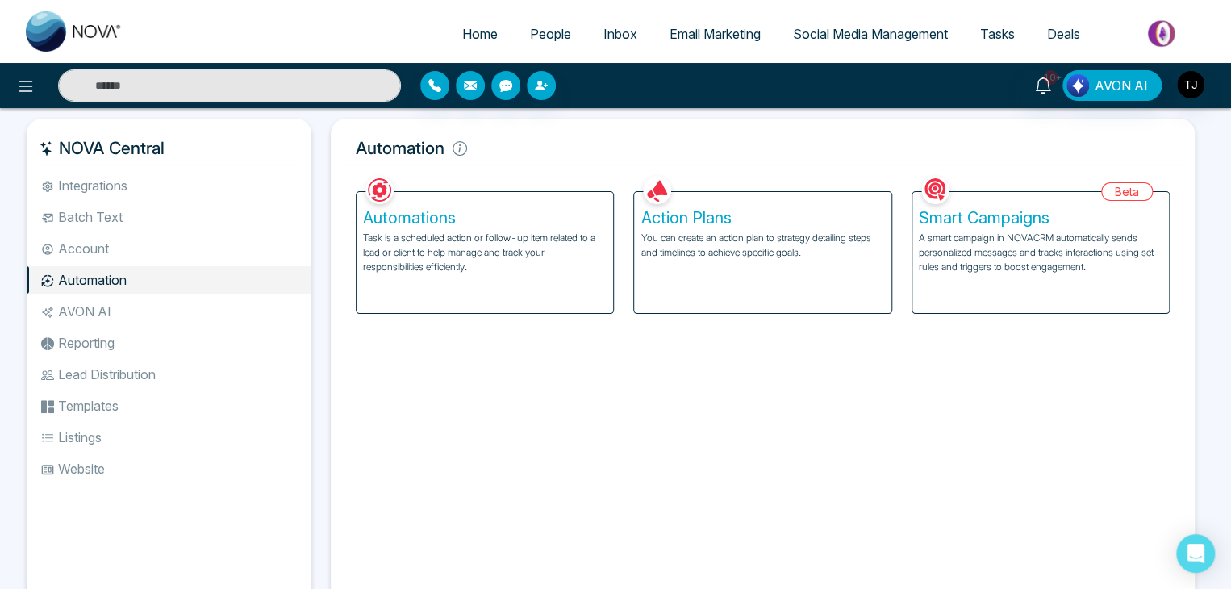
click at [217, 309] on li "AVON AI" at bounding box center [169, 311] width 285 height 27
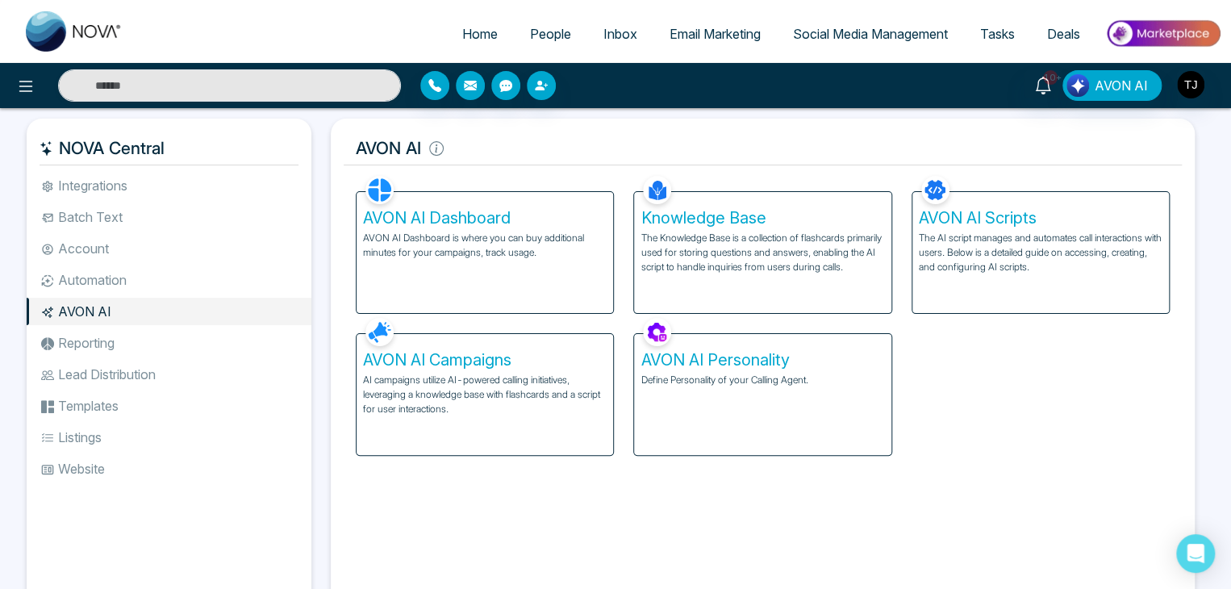
click at [216, 336] on li "Reporting" at bounding box center [169, 342] width 285 height 27
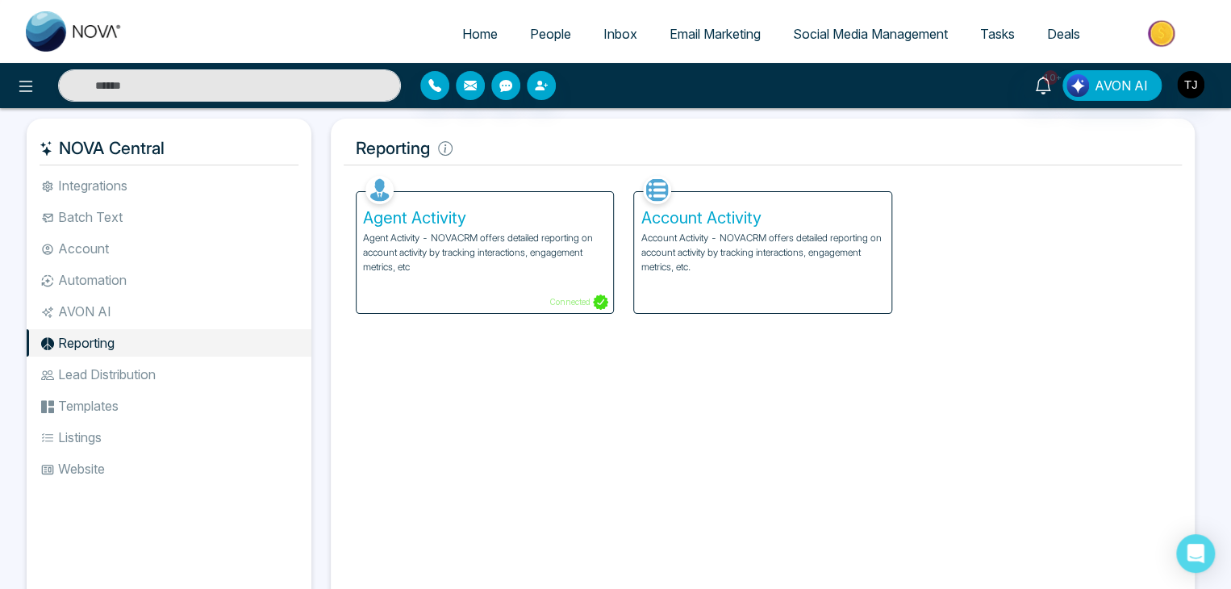
click at [219, 365] on li "Lead Distribution" at bounding box center [169, 374] width 285 height 27
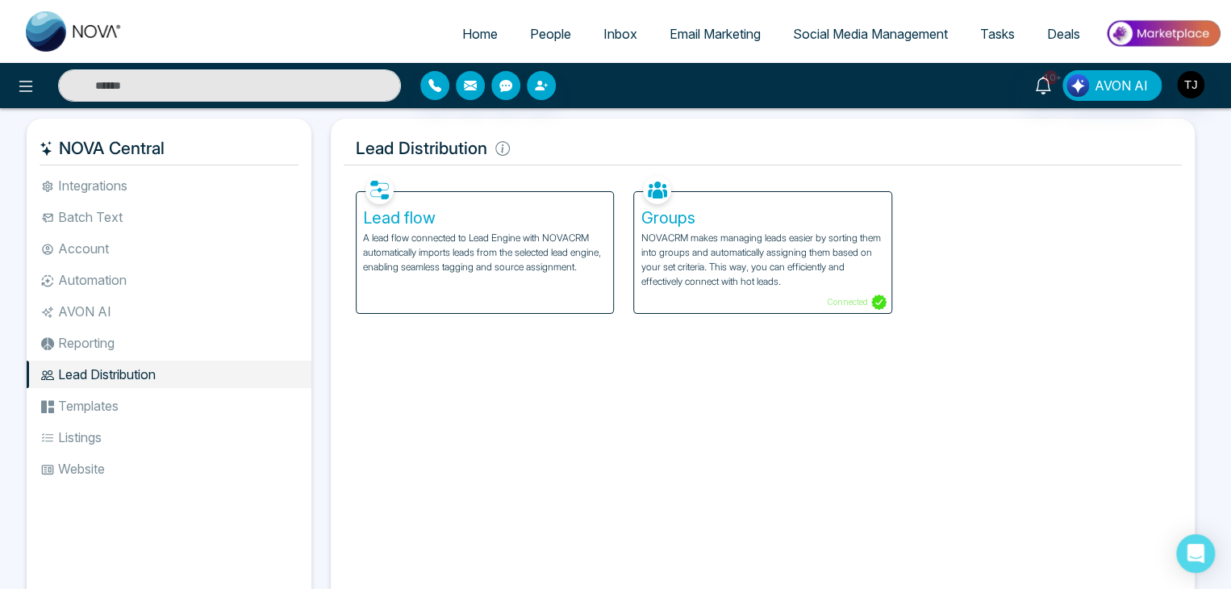
click at [219, 395] on li "Templates" at bounding box center [169, 405] width 285 height 27
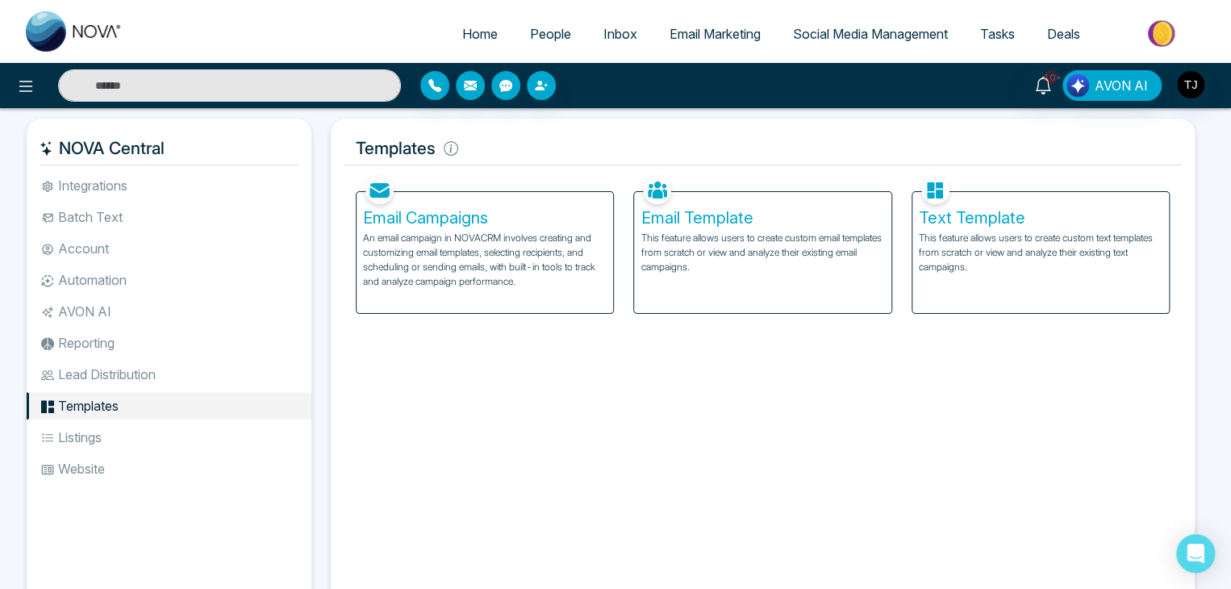
click at [219, 440] on li "Listings" at bounding box center [169, 436] width 285 height 27
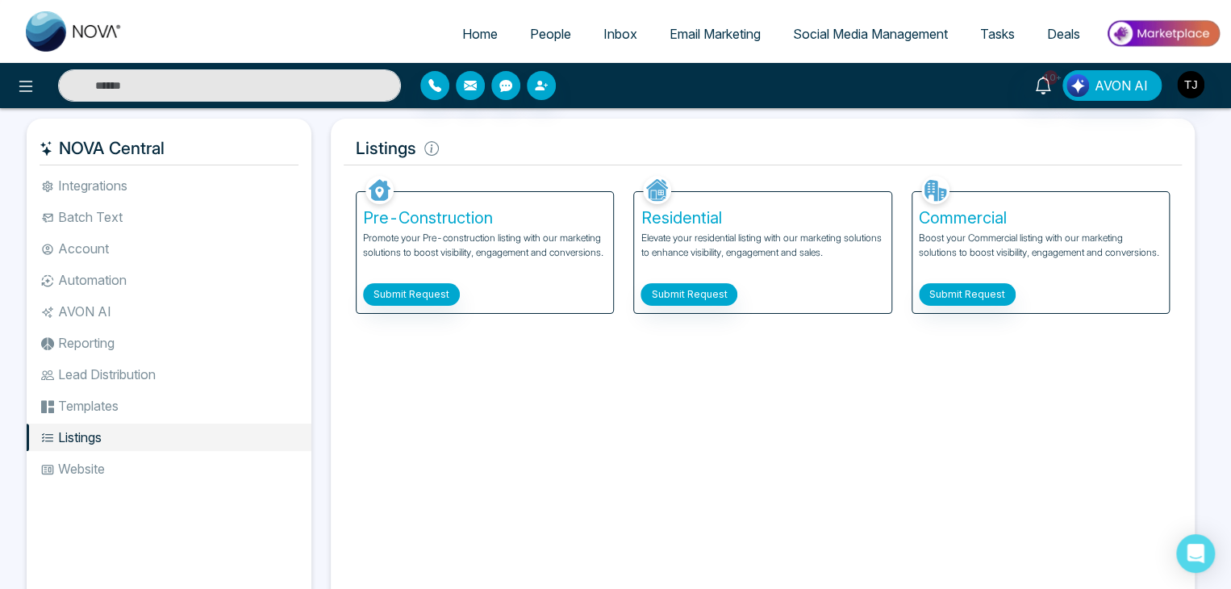
click at [219, 461] on li "Website" at bounding box center [169, 468] width 285 height 27
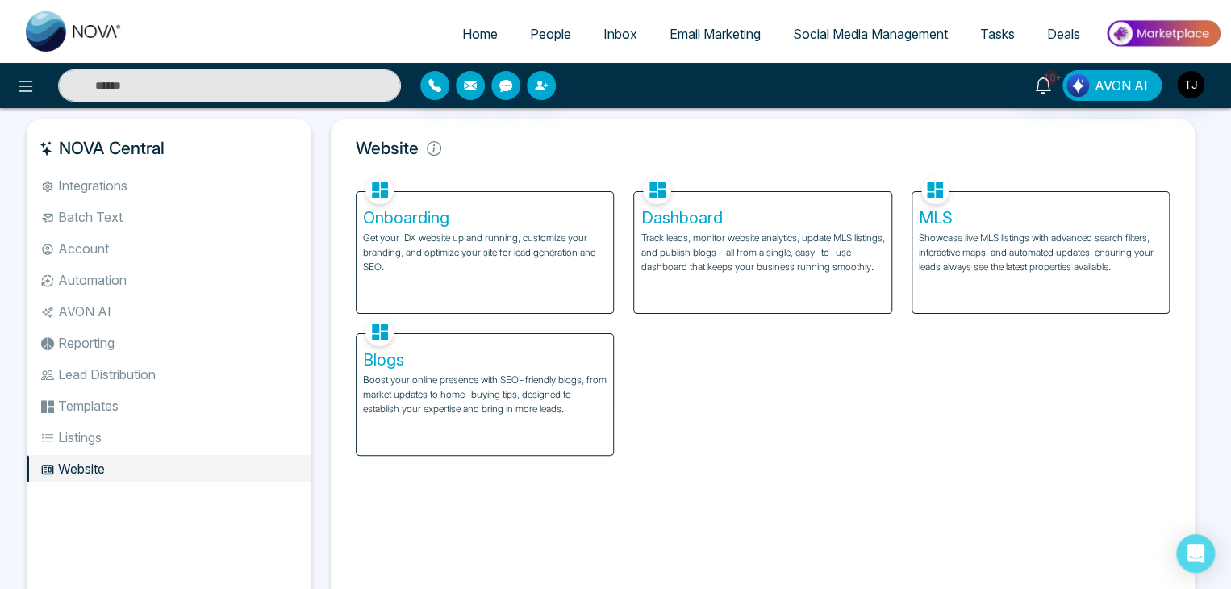
click at [237, 194] on li "Integrations" at bounding box center [169, 185] width 285 height 27
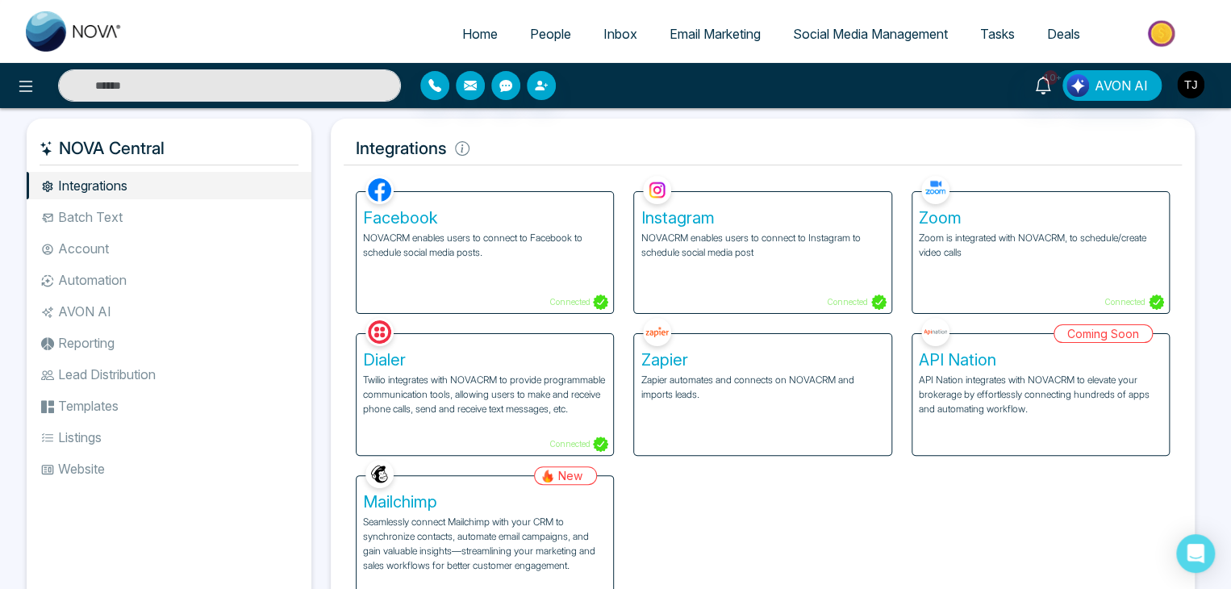
scroll to position [67, 0]
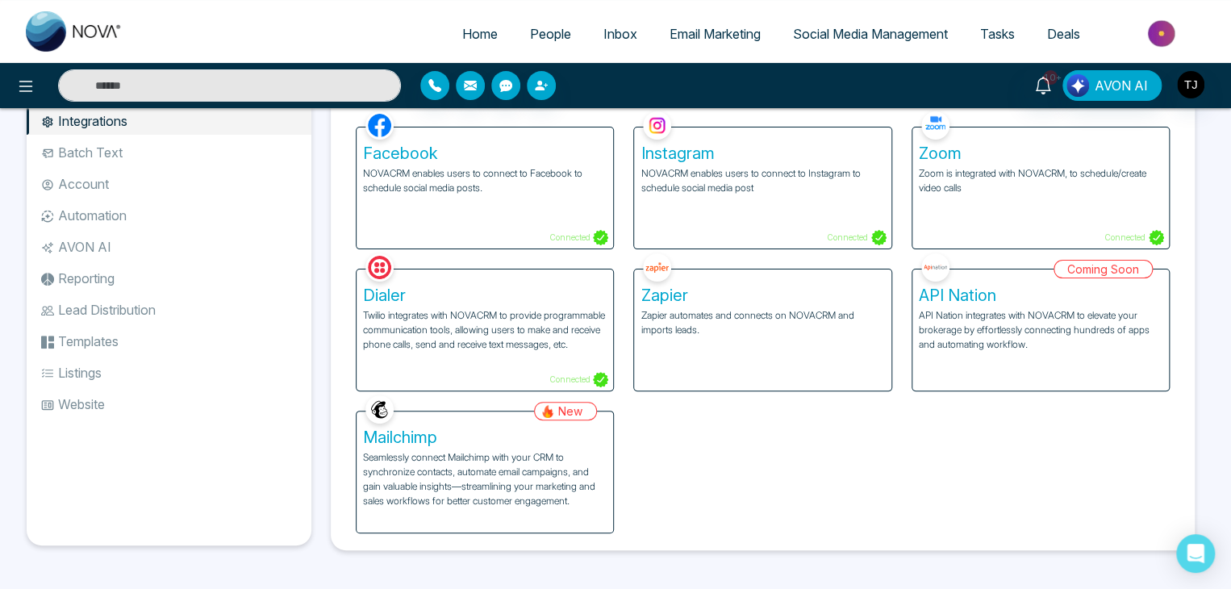
click at [503, 451] on p "Seamlessly connect Mailchimp with your CRM to synchronize contacts, automate em…" at bounding box center [485, 479] width 244 height 58
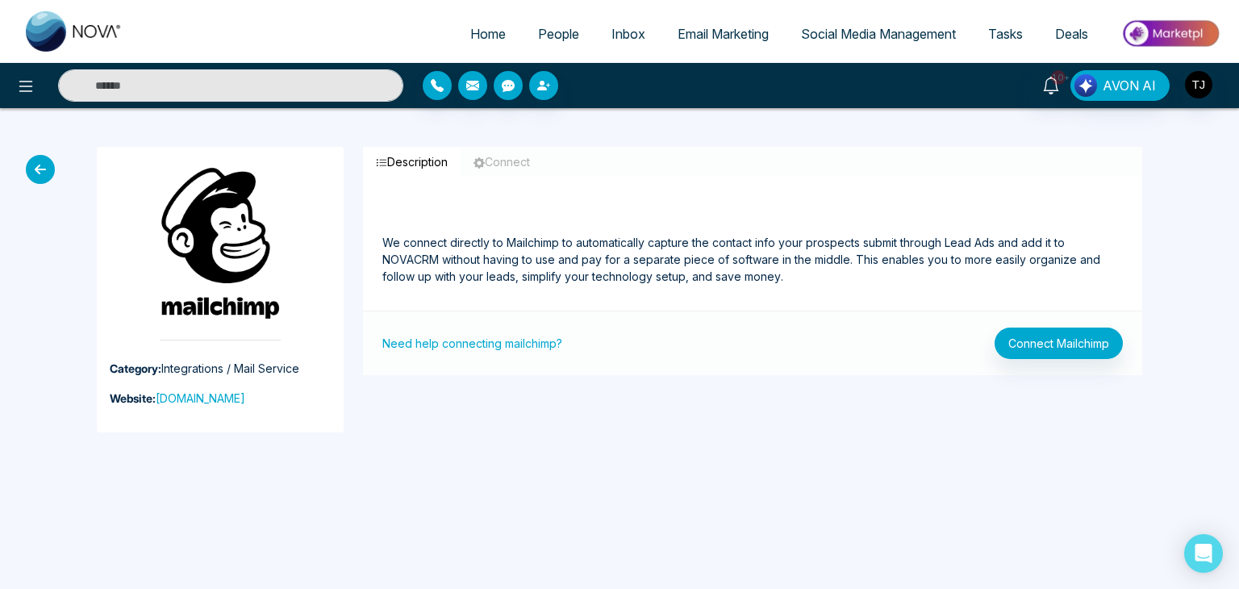
click at [44, 164] on icon at bounding box center [40, 169] width 29 height 29
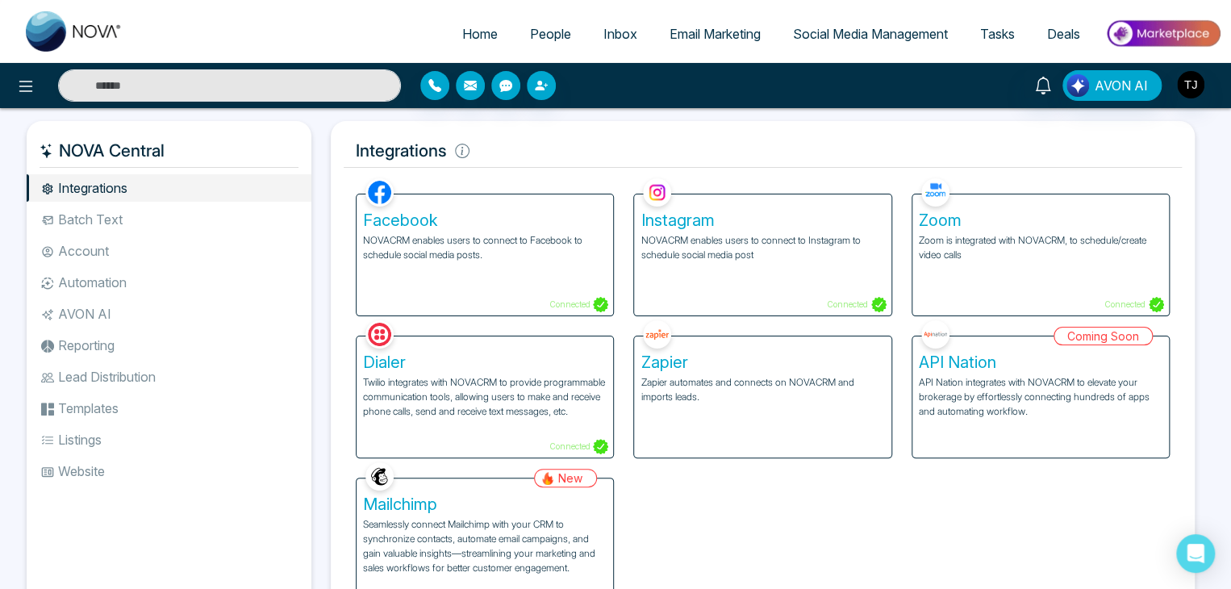
scroll to position [67, 0]
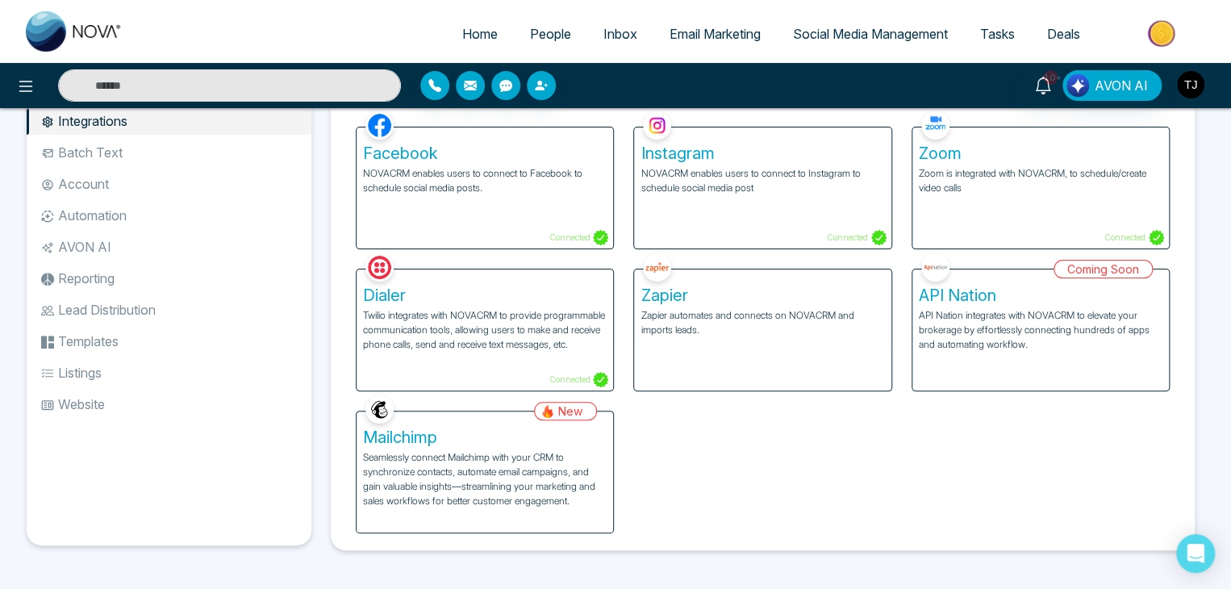
click at [1191, 83] on img "button" at bounding box center [1190, 84] width 27 height 27
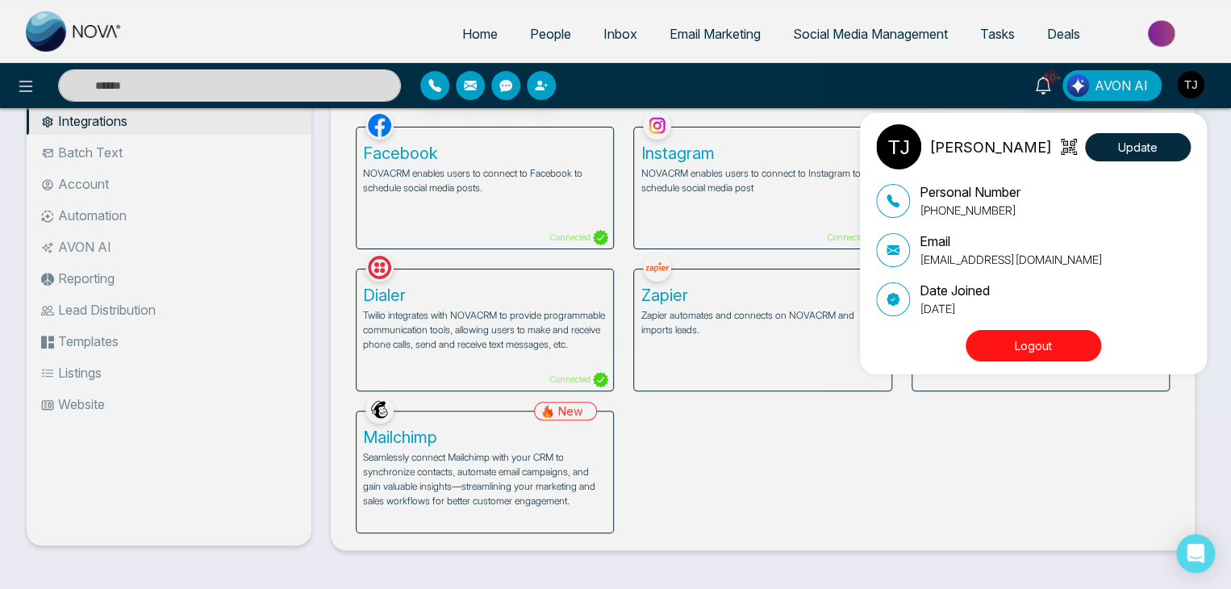
click at [991, 427] on div "Tirston James Update Personal Number +16472175256 Email tirstonjames@gmail.com …" at bounding box center [615, 294] width 1231 height 589
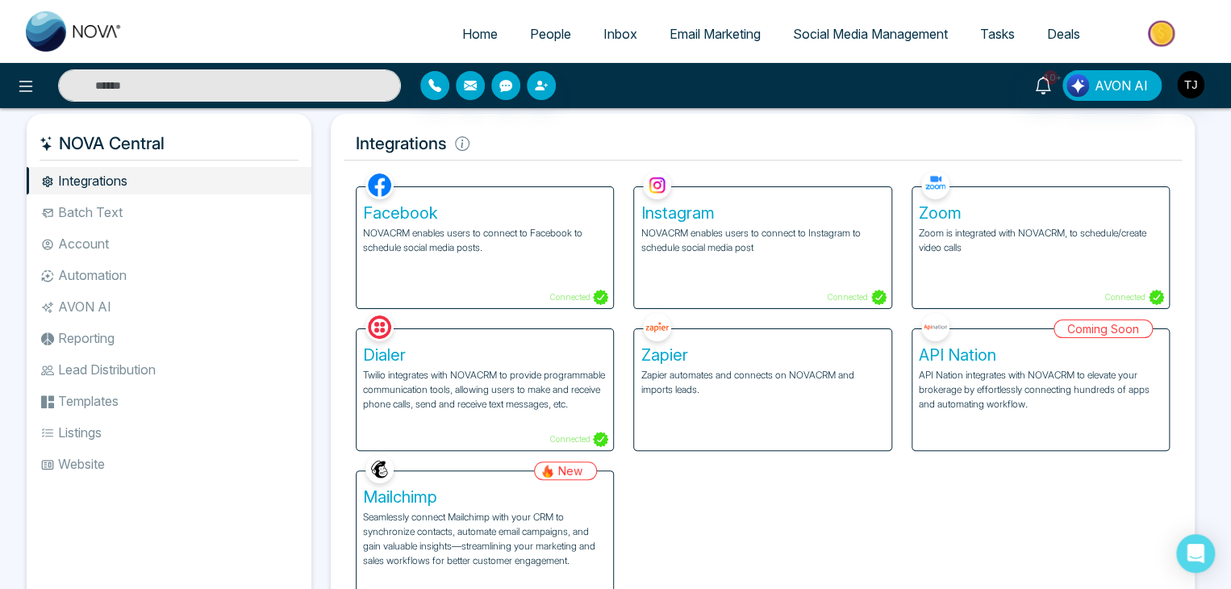
scroll to position [0, 0]
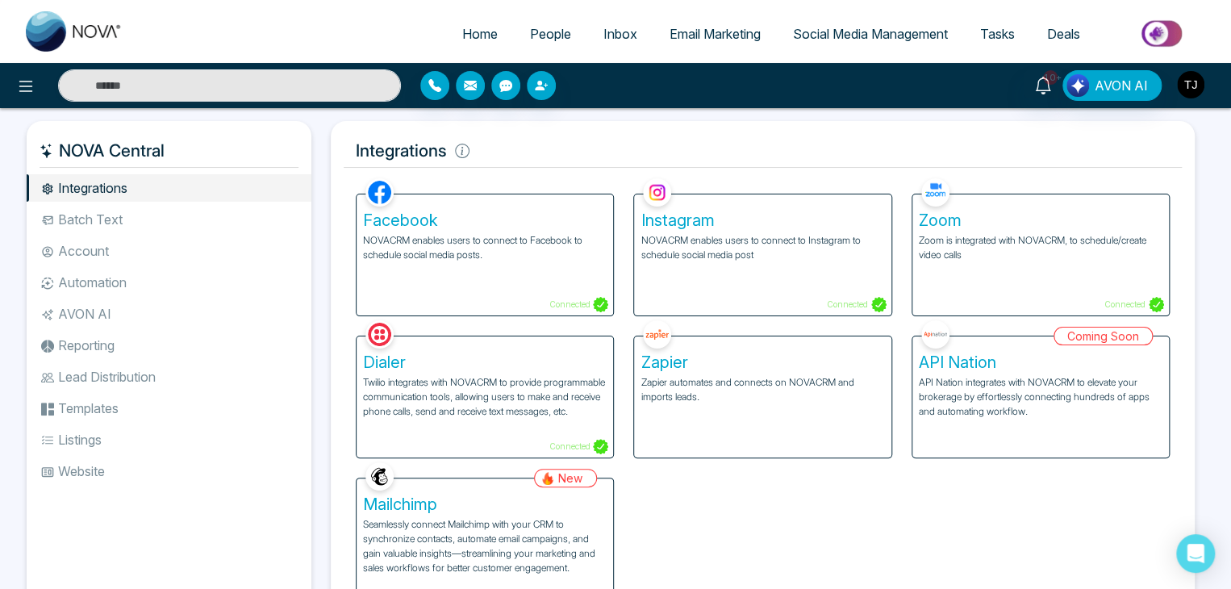
click at [1185, 71] on img "button" at bounding box center [1190, 84] width 27 height 27
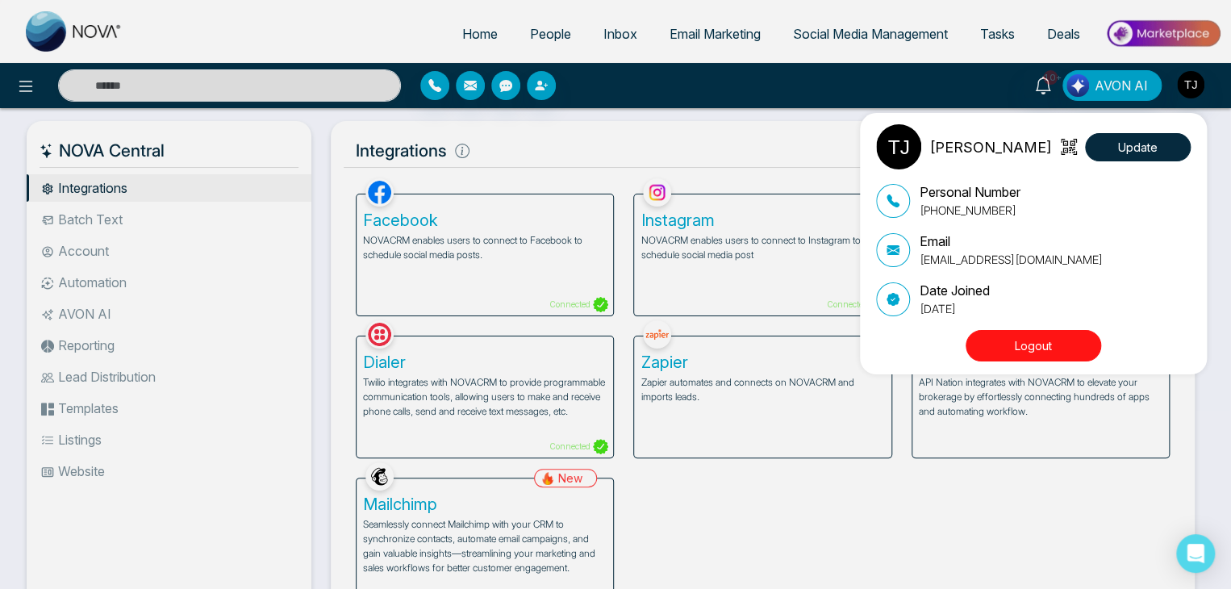
click at [1022, 352] on button "Logout" at bounding box center [1034, 345] width 136 height 31
